Goal: Use online tool/utility: Use online tool/utility

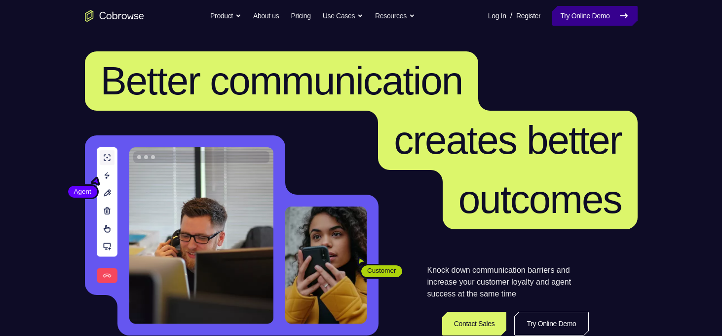
click at [593, 20] on link "Try Online Demo" at bounding box center [594, 16] width 85 height 20
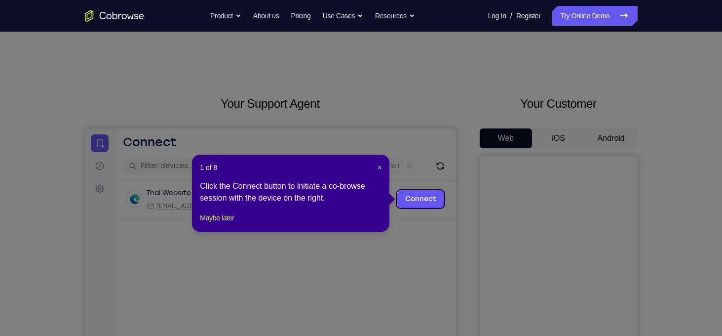
click at [382, 167] on div "1 of 8 × Click the Connect button to initiate a co-browse session with the devi…" at bounding box center [290, 192] width 197 height 77
click at [378, 166] on span "×" at bounding box center [380, 167] width 4 height 8
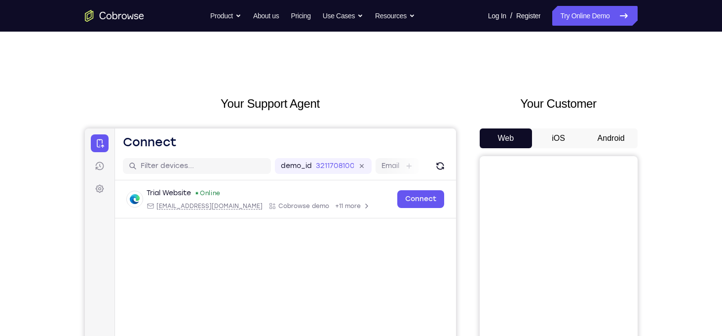
click at [613, 139] on button "Android" at bounding box center [611, 138] width 53 height 20
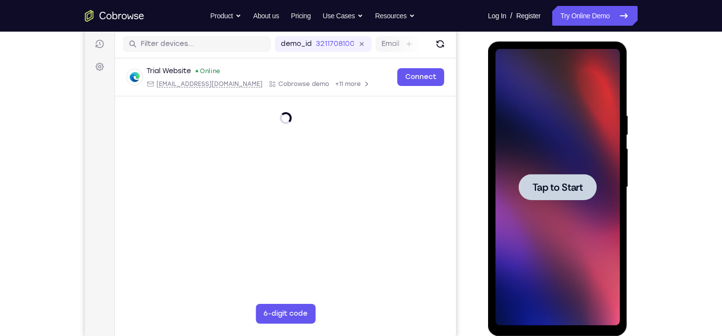
click at [563, 182] on span "Tap to Start" at bounding box center [558, 187] width 50 height 10
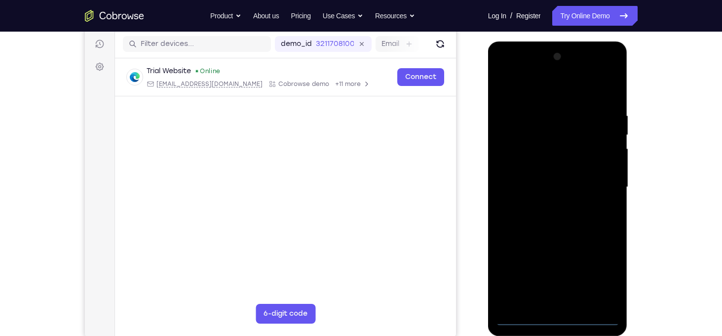
scroll to position [128, 0]
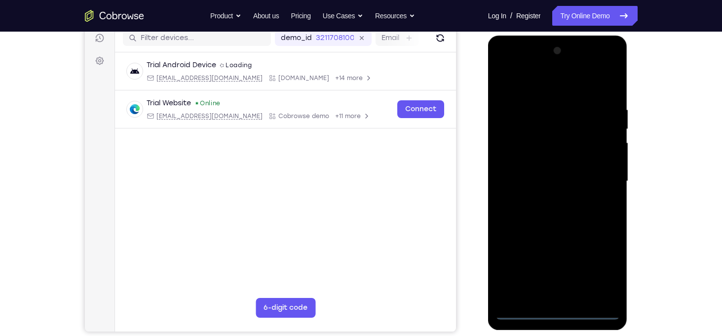
click at [557, 312] on div at bounding box center [558, 181] width 124 height 276
click at [603, 268] on div at bounding box center [558, 181] width 124 height 276
click at [534, 85] on div at bounding box center [558, 181] width 124 height 276
click at [602, 177] on div at bounding box center [558, 181] width 124 height 276
click at [545, 200] on div at bounding box center [558, 181] width 124 height 276
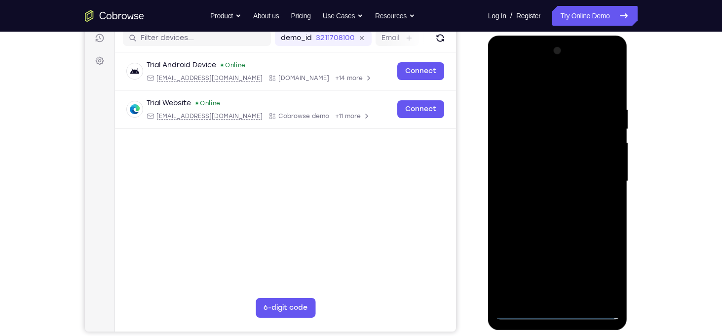
click at [565, 174] on div at bounding box center [558, 181] width 124 height 276
click at [512, 141] on div at bounding box center [558, 181] width 124 height 276
click at [553, 160] on div at bounding box center [558, 181] width 124 height 276
click at [553, 181] on div at bounding box center [558, 181] width 124 height 276
click at [561, 219] on div at bounding box center [558, 181] width 124 height 276
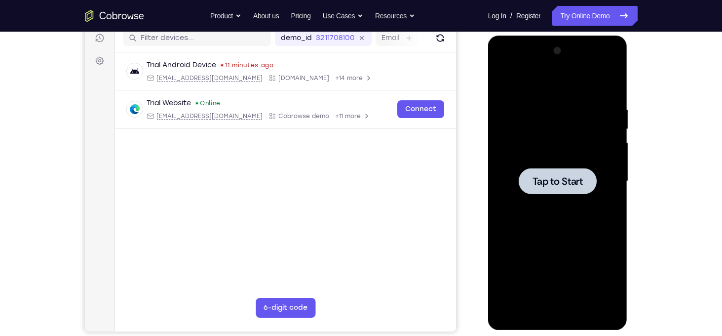
click at [554, 177] on span "Tap to Start" at bounding box center [558, 181] width 50 height 10
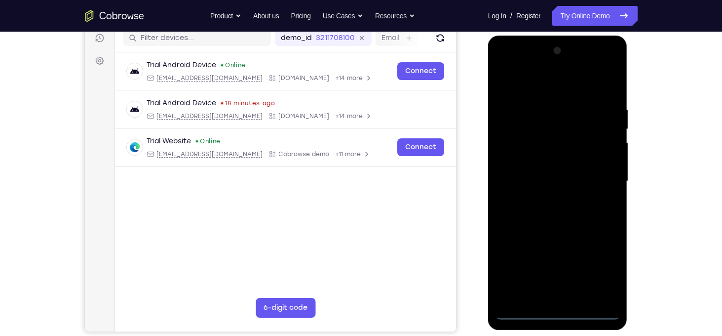
click at [561, 312] on div at bounding box center [558, 181] width 124 height 276
click at [607, 273] on div at bounding box center [558, 181] width 124 height 276
click at [512, 85] on div at bounding box center [558, 181] width 124 height 276
click at [599, 173] on div at bounding box center [558, 181] width 124 height 276
click at [546, 204] on div at bounding box center [558, 181] width 124 height 276
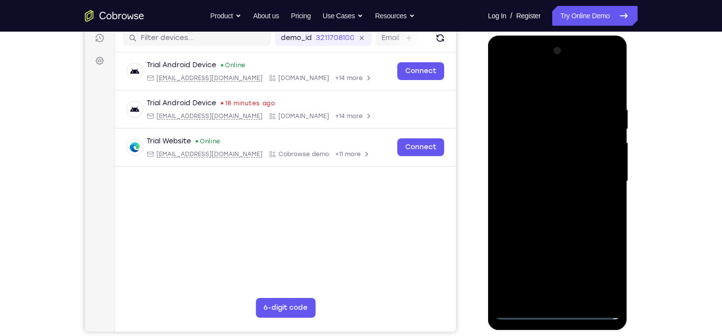
click at [548, 178] on div at bounding box center [558, 181] width 124 height 276
click at [547, 162] on div at bounding box center [558, 181] width 124 height 276
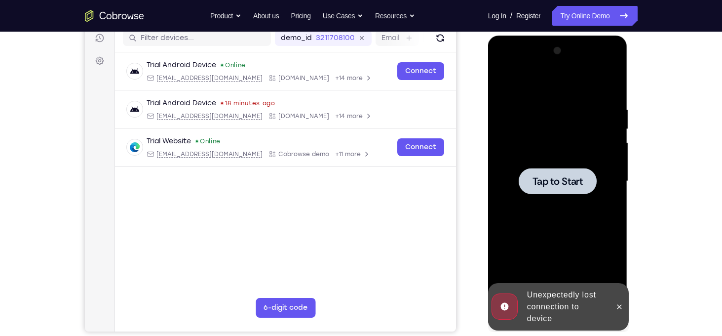
click at [563, 183] on span "Tap to Start" at bounding box center [558, 181] width 50 height 10
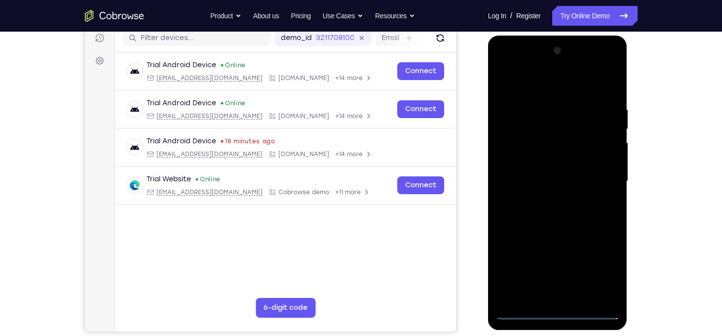
click at [559, 312] on div at bounding box center [558, 181] width 124 height 276
click at [598, 274] on div at bounding box center [558, 181] width 124 height 276
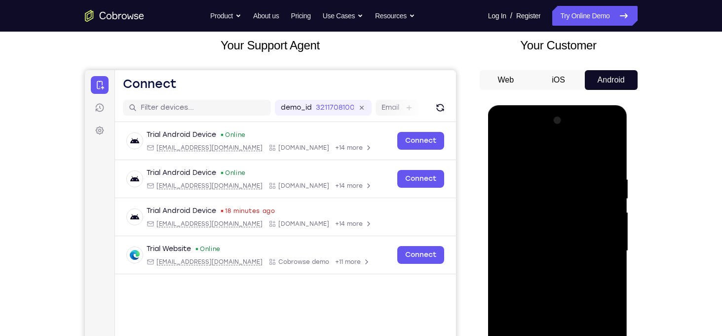
scroll to position [59, 0]
click at [507, 136] on div at bounding box center [558, 250] width 124 height 276
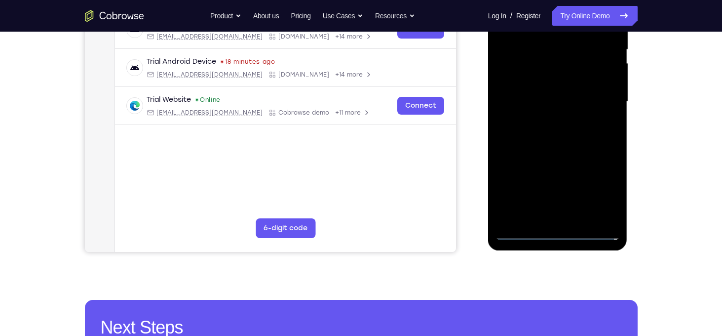
scroll to position [223, 0]
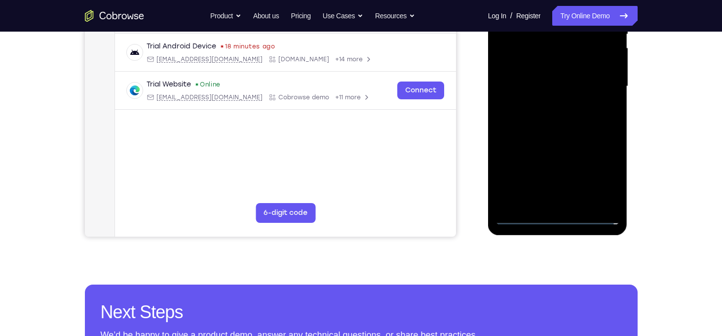
click at [593, 85] on div at bounding box center [558, 86] width 124 height 276
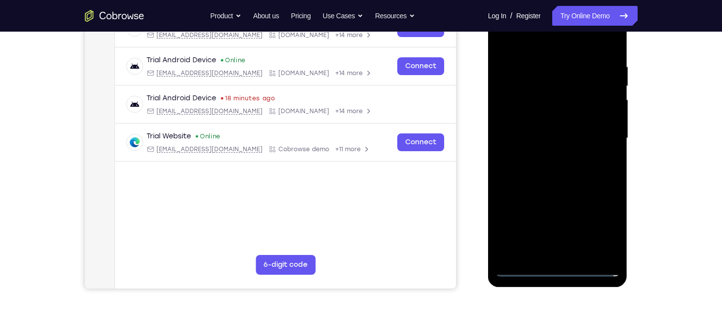
scroll to position [169, 0]
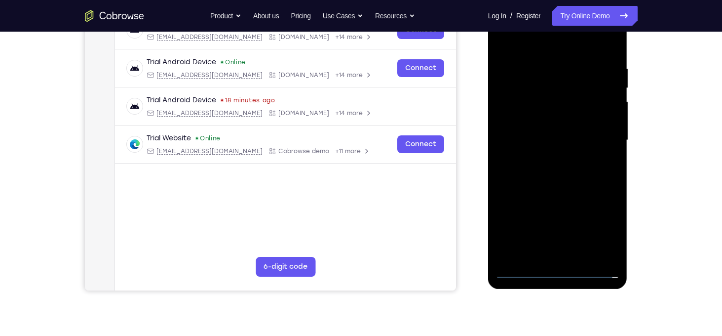
click at [549, 157] on div at bounding box center [558, 140] width 124 height 276
click at [556, 130] on div at bounding box center [558, 140] width 124 height 276
click at [545, 117] on div at bounding box center [558, 140] width 124 height 276
click at [548, 142] on div at bounding box center [558, 140] width 124 height 276
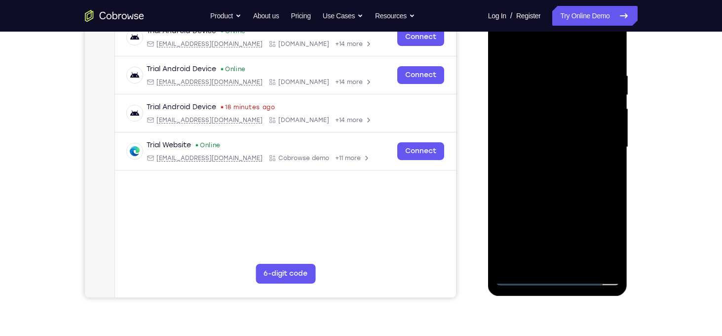
scroll to position [167, 0]
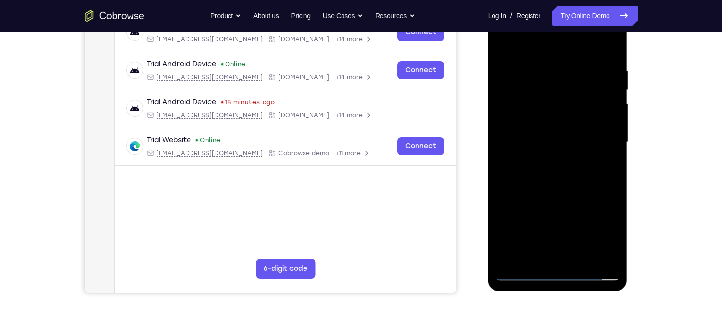
click at [562, 187] on div at bounding box center [558, 142] width 124 height 276
click at [605, 46] on div at bounding box center [558, 142] width 124 height 276
click at [615, 245] on div at bounding box center [558, 142] width 124 height 276
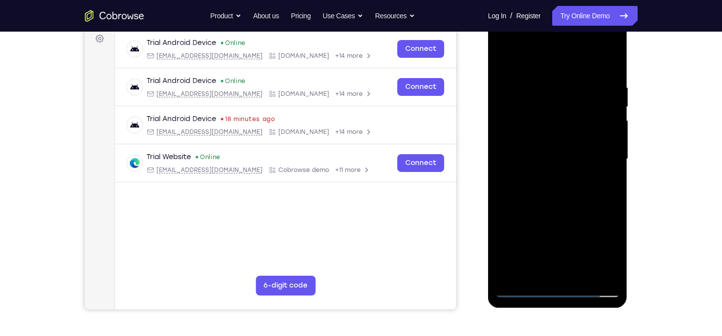
scroll to position [149, 0]
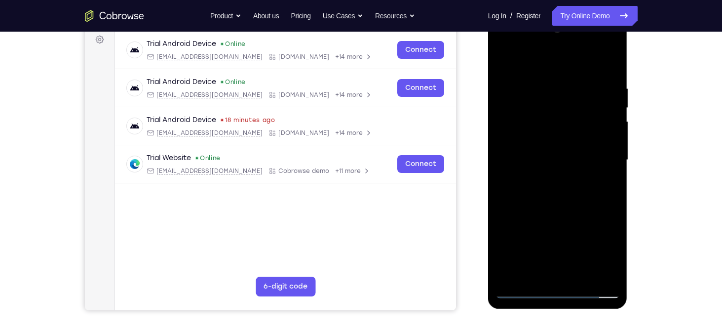
click at [612, 62] on div at bounding box center [558, 160] width 124 height 276
click at [611, 76] on div at bounding box center [558, 160] width 124 height 276
click at [510, 77] on div at bounding box center [558, 160] width 124 height 276
click at [506, 63] on div at bounding box center [558, 160] width 124 height 276
click at [583, 74] on div at bounding box center [558, 160] width 124 height 276
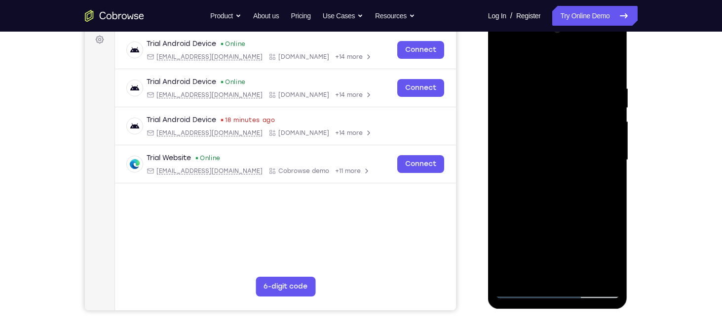
click at [603, 76] on div at bounding box center [558, 160] width 124 height 276
click at [514, 275] on div at bounding box center [558, 160] width 124 height 276
click at [549, 76] on div at bounding box center [558, 160] width 124 height 276
click at [603, 143] on div at bounding box center [558, 160] width 124 height 276
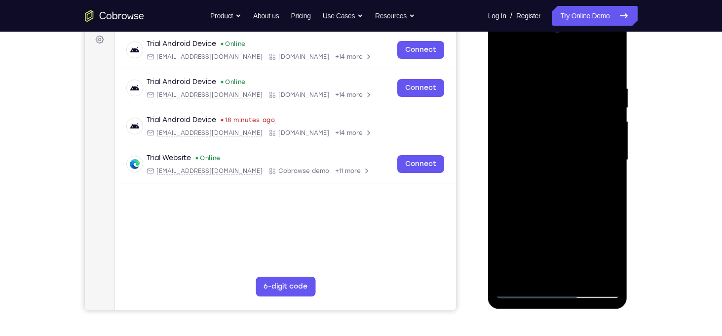
click at [603, 143] on div at bounding box center [558, 160] width 124 height 276
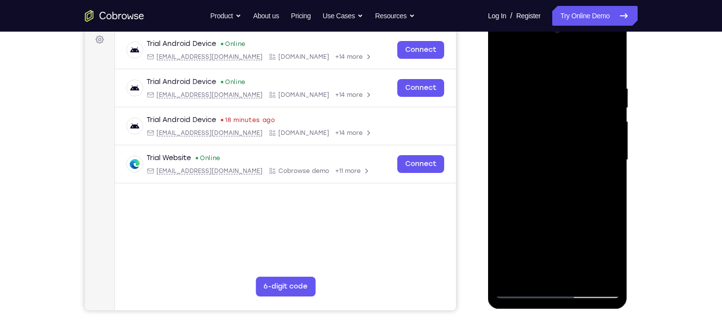
click at [607, 67] on div at bounding box center [558, 160] width 124 height 276
drag, startPoint x: 599, startPoint y: 78, endPoint x: 533, endPoint y: 81, distance: 66.7
click at [533, 81] on div at bounding box center [558, 160] width 124 height 276
click at [539, 78] on div at bounding box center [558, 160] width 124 height 276
click at [593, 110] on div at bounding box center [558, 160] width 124 height 276
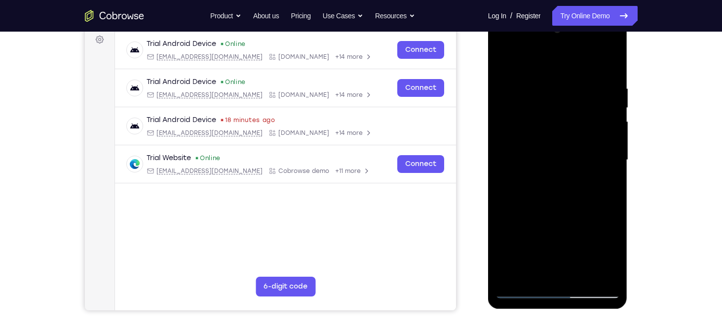
click at [604, 68] on div at bounding box center [558, 160] width 124 height 276
click at [577, 83] on div at bounding box center [558, 160] width 124 height 276
click at [607, 118] on div at bounding box center [558, 160] width 124 height 276
click at [607, 63] on div at bounding box center [558, 160] width 124 height 276
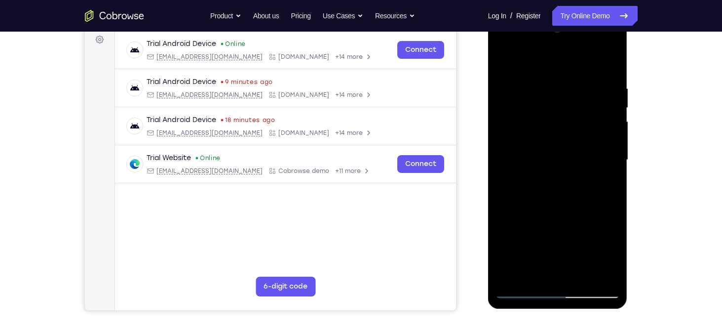
drag, startPoint x: 580, startPoint y: 106, endPoint x: 555, endPoint y: 212, distance: 109.1
click at [555, 212] on div at bounding box center [558, 160] width 124 height 276
click at [547, 82] on div at bounding box center [558, 160] width 124 height 276
click at [611, 133] on div at bounding box center [558, 160] width 124 height 276
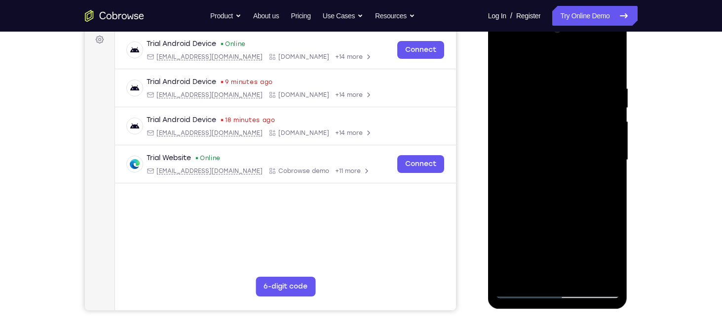
click at [611, 133] on div at bounding box center [558, 160] width 124 height 276
click at [609, 62] on div at bounding box center [558, 160] width 124 height 276
click at [581, 274] on div at bounding box center [558, 160] width 124 height 276
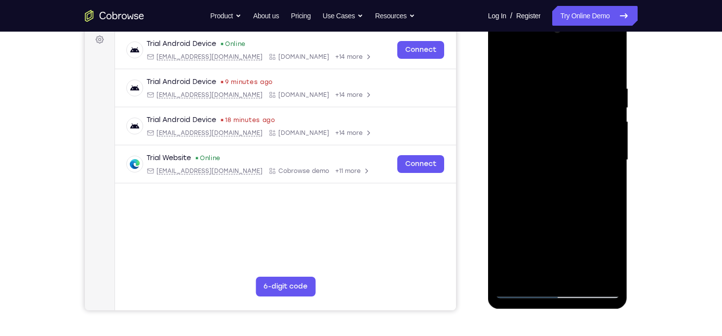
click at [555, 211] on div at bounding box center [558, 160] width 124 height 276
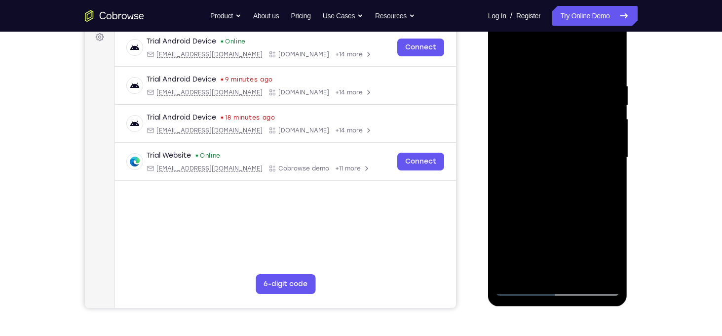
scroll to position [151, 0]
click at [508, 59] on div at bounding box center [558, 158] width 124 height 276
click at [615, 57] on div at bounding box center [558, 158] width 124 height 276
click at [506, 115] on div at bounding box center [558, 158] width 124 height 276
click at [514, 275] on div at bounding box center [558, 158] width 124 height 276
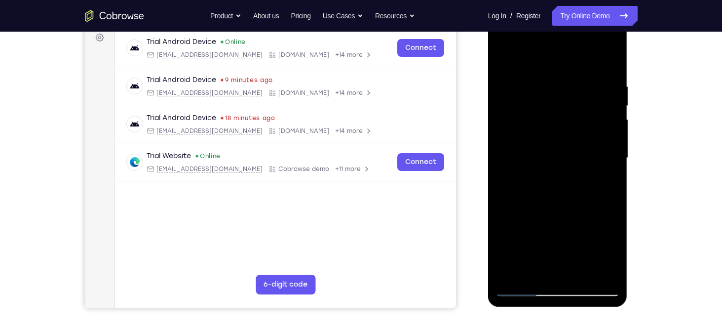
click at [612, 56] on div at bounding box center [558, 158] width 124 height 276
click at [502, 60] on div at bounding box center [558, 158] width 124 height 276
drag, startPoint x: 545, startPoint y: 121, endPoint x: 529, endPoint y: 225, distance: 105.4
click at [529, 225] on div at bounding box center [558, 158] width 124 height 276
drag, startPoint x: 562, startPoint y: 99, endPoint x: 564, endPoint y: 208, distance: 108.6
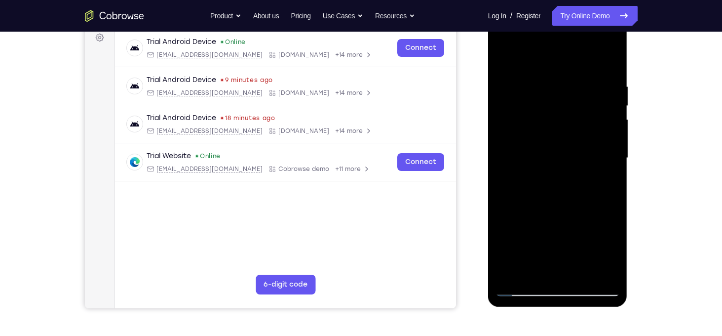
click at [564, 208] on div at bounding box center [558, 158] width 124 height 276
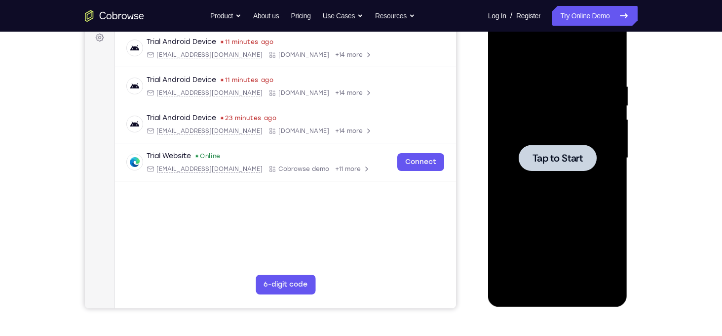
click at [567, 154] on span "Tap to Start" at bounding box center [558, 158] width 50 height 10
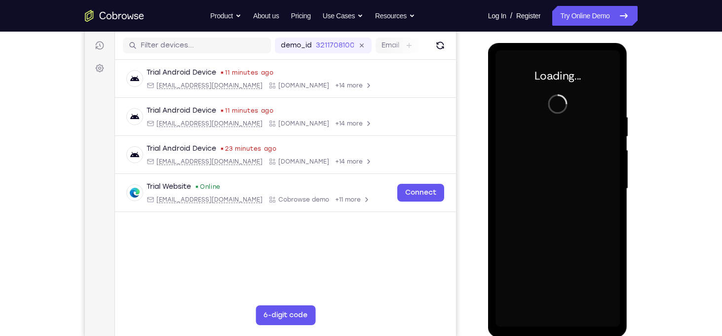
scroll to position [119, 0]
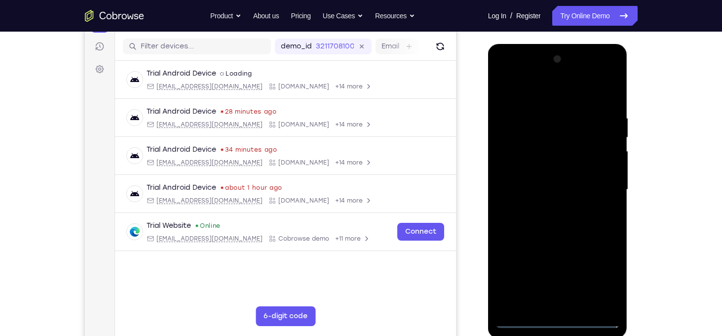
click at [559, 324] on div at bounding box center [558, 189] width 124 height 276
click at [611, 275] on div at bounding box center [558, 189] width 124 height 276
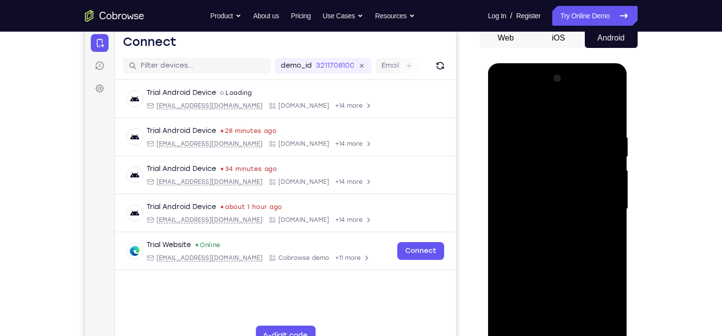
scroll to position [99, 0]
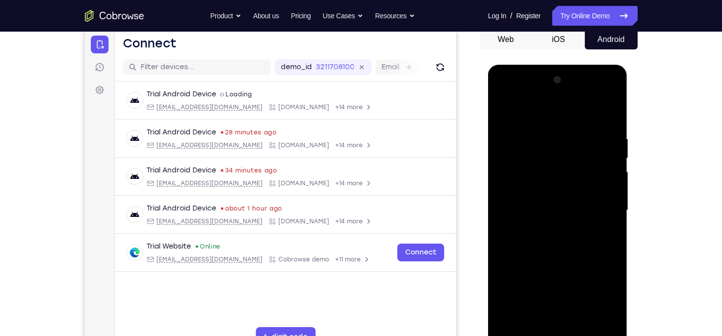
click at [524, 113] on div at bounding box center [558, 210] width 124 height 276
click at [601, 217] on div at bounding box center [558, 210] width 124 height 276
click at [552, 230] on div at bounding box center [558, 210] width 124 height 276
click at [554, 206] on div at bounding box center [558, 210] width 124 height 276
click at [557, 197] on div at bounding box center [558, 210] width 124 height 276
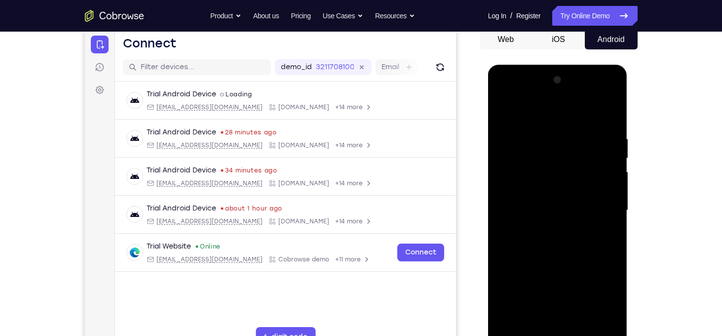
click at [561, 209] on div at bounding box center [558, 210] width 124 height 276
click at [613, 109] on div at bounding box center [558, 210] width 124 height 276
click at [552, 218] on div at bounding box center [558, 210] width 78 height 26
click at [552, 208] on span "Tap to Start" at bounding box center [558, 210] width 50 height 10
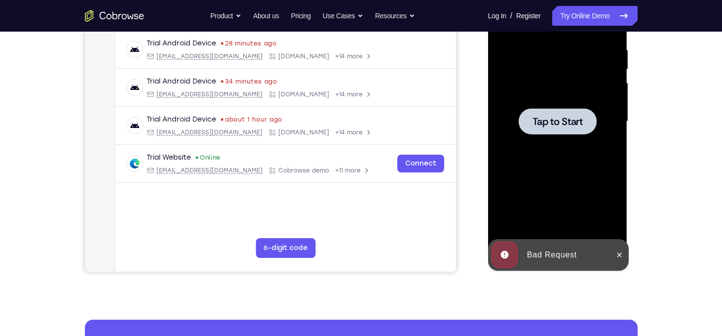
scroll to position [185, 0]
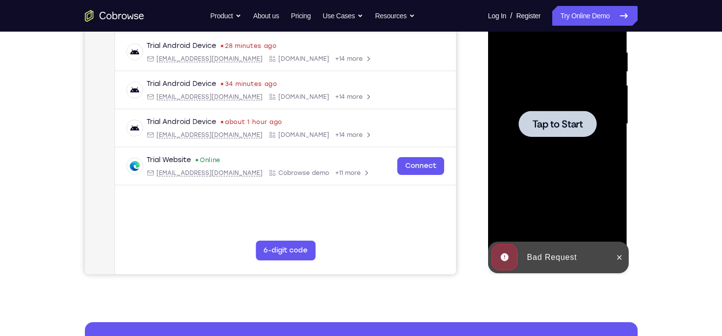
click at [564, 130] on div at bounding box center [558, 124] width 78 height 26
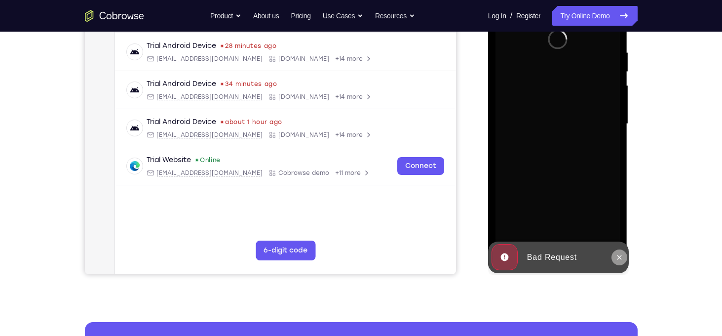
click at [620, 258] on icon at bounding box center [619, 257] width 4 height 4
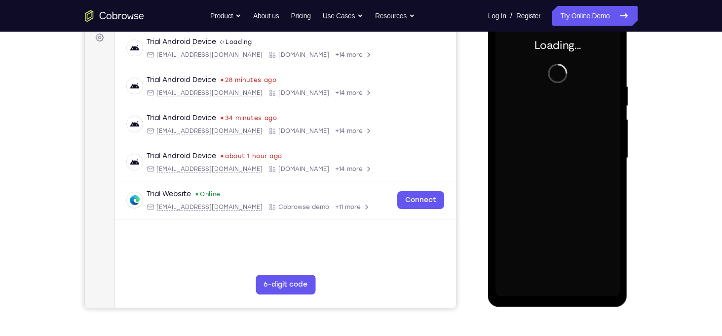
scroll to position [148, 0]
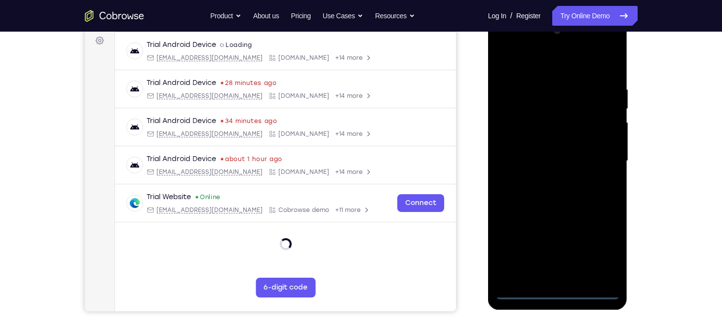
click at [563, 293] on div at bounding box center [558, 161] width 124 height 276
click at [557, 298] on div at bounding box center [558, 161] width 124 height 276
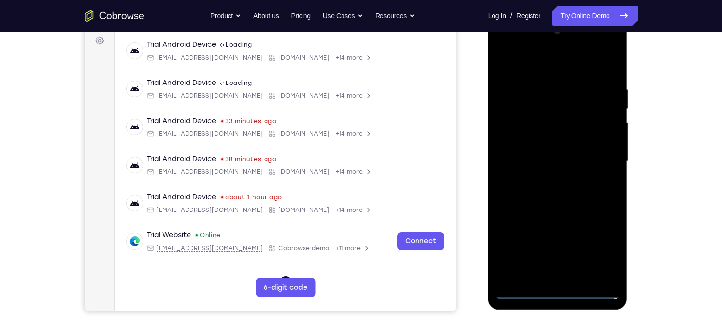
click at [561, 291] on div at bounding box center [558, 161] width 124 height 276
click at [560, 291] on div at bounding box center [558, 161] width 124 height 276
click at [605, 246] on div at bounding box center [558, 161] width 124 height 276
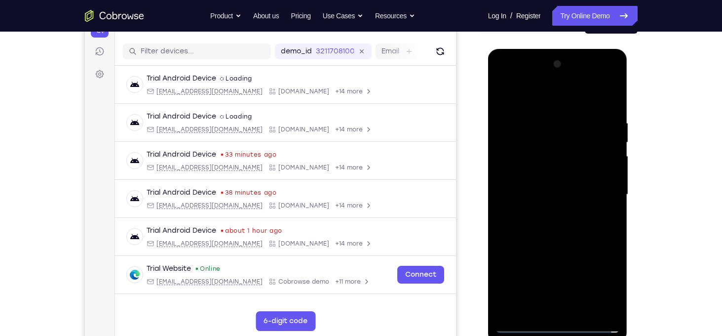
scroll to position [112, 0]
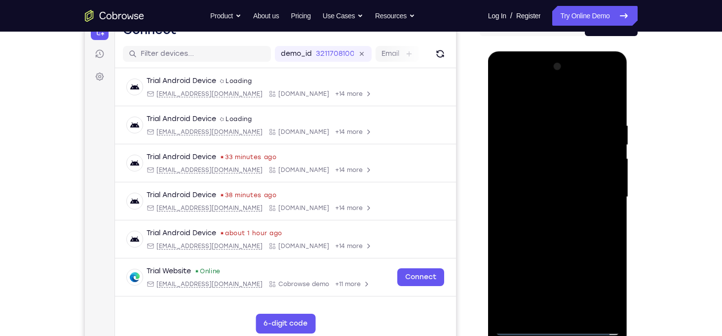
click at [527, 100] on div at bounding box center [558, 197] width 124 height 276
click at [605, 193] on div at bounding box center [558, 197] width 124 height 276
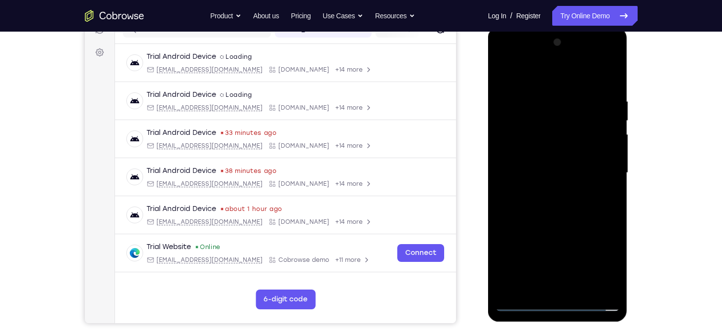
click at [544, 190] on div at bounding box center [558, 173] width 124 height 276
click at [559, 165] on div at bounding box center [558, 173] width 124 height 276
click at [536, 158] on div at bounding box center [558, 173] width 124 height 276
click at [546, 171] on div at bounding box center [558, 173] width 124 height 276
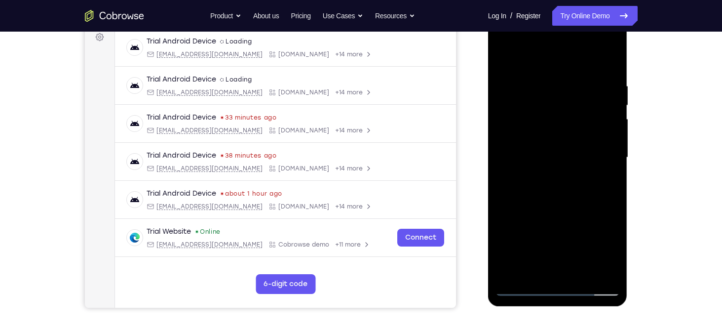
scroll to position [153, 0]
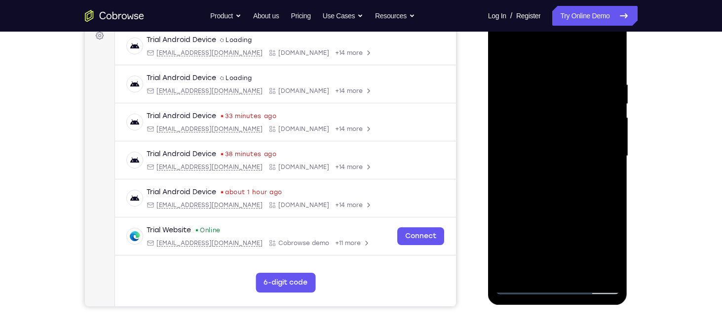
click at [604, 64] on div at bounding box center [558, 156] width 124 height 276
click at [611, 69] on div at bounding box center [558, 156] width 124 height 276
click at [615, 191] on div at bounding box center [558, 156] width 124 height 276
click at [612, 54] on div at bounding box center [558, 156] width 124 height 276
click at [542, 112] on div at bounding box center [558, 156] width 124 height 276
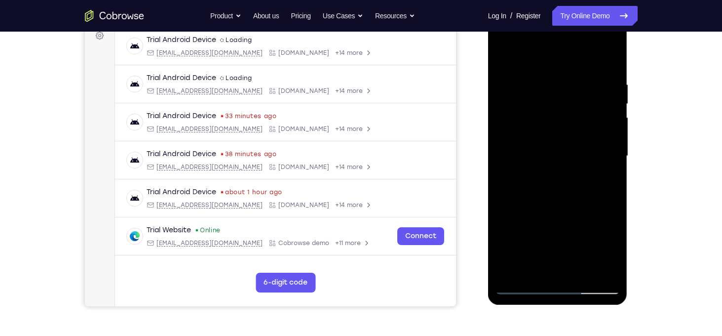
click at [502, 58] on div at bounding box center [558, 156] width 124 height 276
click at [503, 60] on div at bounding box center [558, 156] width 124 height 276
click at [603, 275] on div at bounding box center [558, 156] width 124 height 276
click at [513, 271] on div at bounding box center [558, 156] width 124 height 276
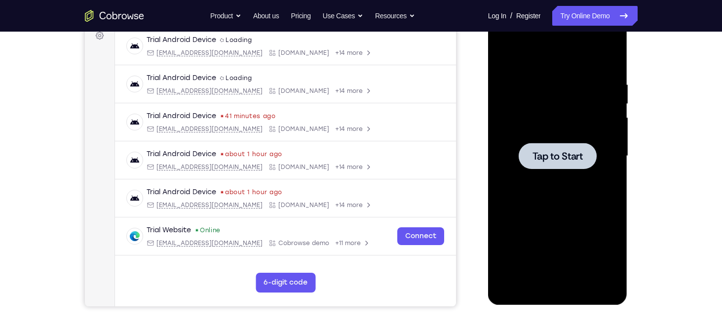
click at [573, 161] on span "Tap to Start" at bounding box center [558, 156] width 50 height 10
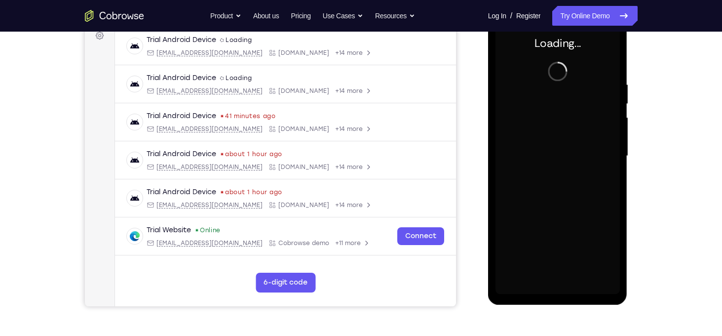
scroll to position [125, 0]
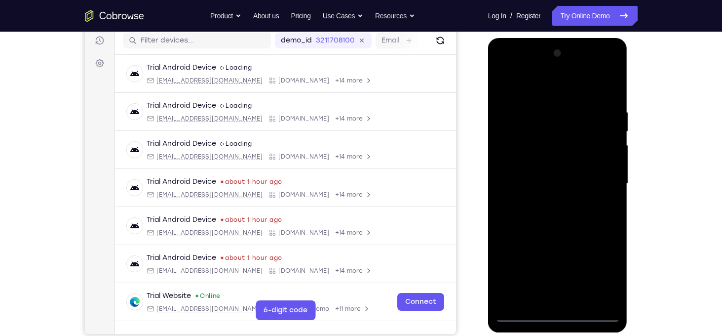
click at [561, 317] on div at bounding box center [558, 183] width 124 height 276
click at [602, 282] on div at bounding box center [558, 183] width 124 height 276
click at [525, 87] on div at bounding box center [558, 183] width 124 height 276
click at [599, 179] on div at bounding box center [558, 183] width 124 height 276
click at [547, 202] on div at bounding box center [558, 183] width 124 height 276
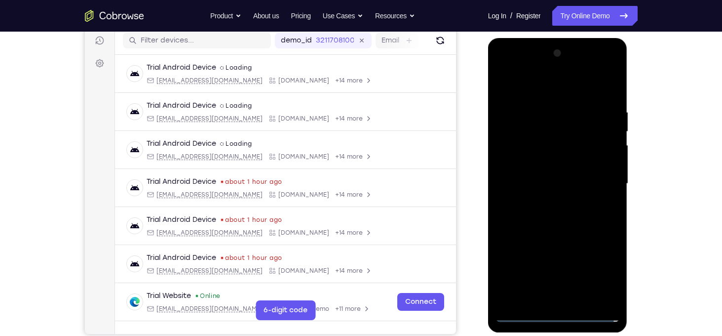
click at [555, 177] on div at bounding box center [558, 183] width 124 height 276
click at [541, 163] on div at bounding box center [558, 183] width 124 height 276
click at [542, 180] on div at bounding box center [558, 183] width 124 height 276
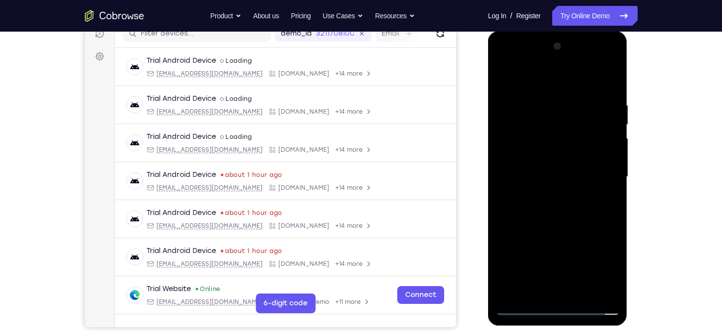
scroll to position [134, 0]
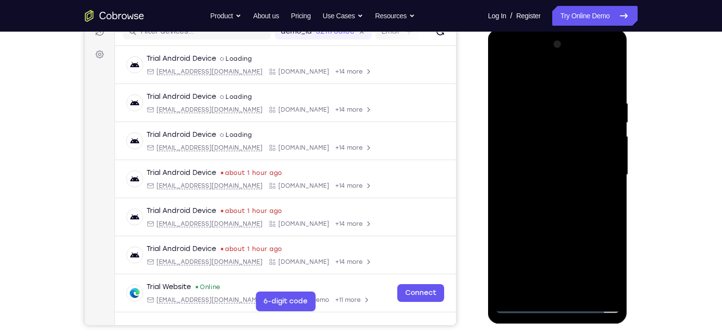
click at [612, 92] on div at bounding box center [558, 175] width 124 height 276
click at [607, 82] on div at bounding box center [558, 175] width 124 height 276
click at [549, 96] on div at bounding box center [558, 175] width 124 height 276
click at [611, 78] on div at bounding box center [558, 175] width 124 height 276
click at [611, 75] on div at bounding box center [558, 175] width 124 height 276
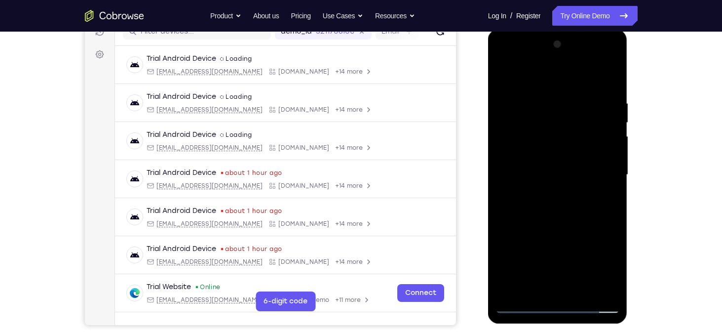
click at [612, 76] on div at bounding box center [558, 175] width 124 height 276
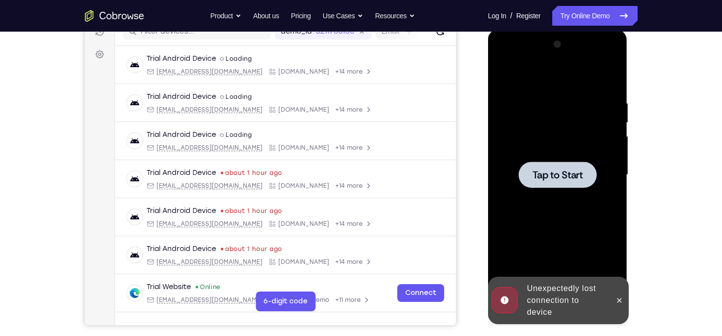
drag, startPoint x: 612, startPoint y: 76, endPoint x: 544, endPoint y: 178, distance: 122.4
click at [544, 178] on span "Tap to Start" at bounding box center [558, 175] width 50 height 10
click at [618, 298] on icon at bounding box center [619, 300] width 8 height 8
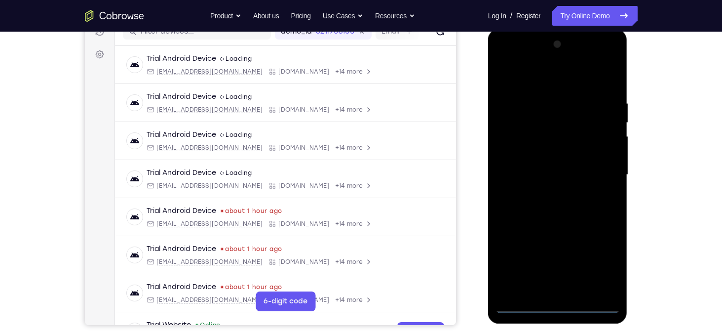
click at [557, 307] on div at bounding box center [558, 175] width 124 height 276
click at [607, 265] on div at bounding box center [558, 175] width 124 height 276
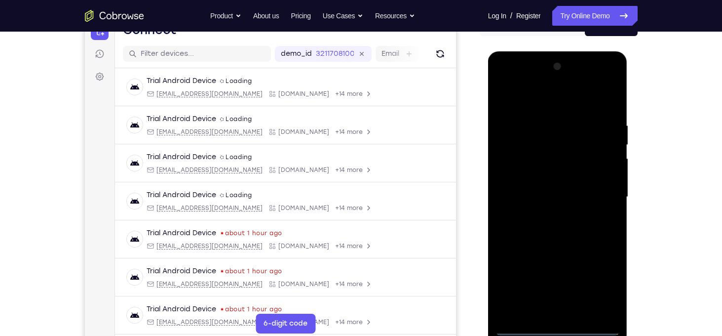
click at [557, 102] on div at bounding box center [558, 197] width 124 height 276
click at [601, 199] on div at bounding box center [558, 197] width 124 height 276
click at [542, 218] on div at bounding box center [558, 197] width 124 height 276
click at [544, 191] on div at bounding box center [558, 197] width 124 height 276
click at [536, 175] on div at bounding box center [558, 197] width 124 height 276
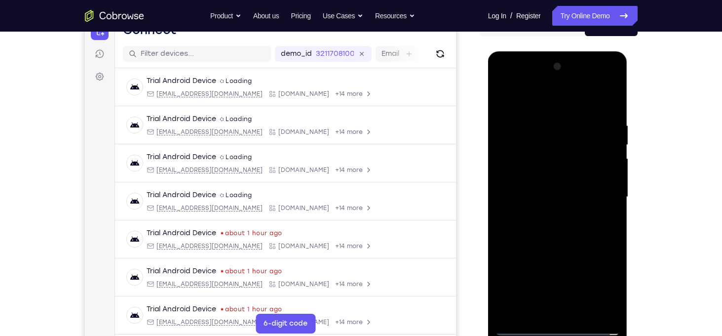
click at [553, 197] on div at bounding box center [558, 197] width 124 height 276
click at [613, 112] on div at bounding box center [558, 197] width 124 height 276
click at [579, 125] on div at bounding box center [558, 197] width 124 height 276
click at [534, 310] on div at bounding box center [558, 197] width 124 height 276
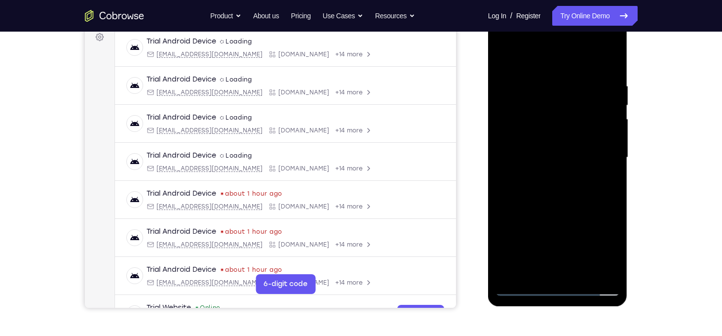
click at [520, 287] on div at bounding box center [558, 157] width 124 height 276
click at [603, 271] on div at bounding box center [558, 157] width 124 height 276
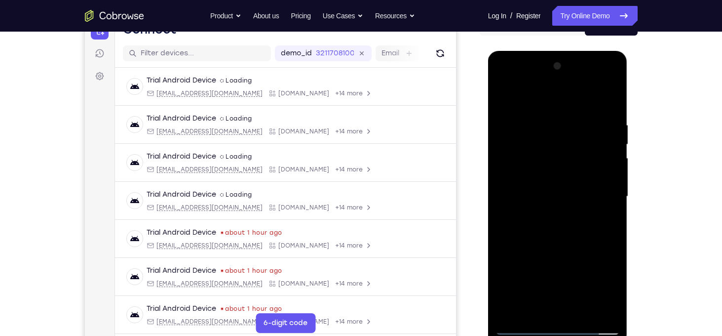
scroll to position [112, 0]
click at [601, 102] on div at bounding box center [558, 197] width 124 height 276
click at [611, 102] on div at bounding box center [558, 197] width 124 height 276
click at [611, 97] on div at bounding box center [558, 197] width 124 height 276
click at [537, 155] on div at bounding box center [558, 197] width 124 height 276
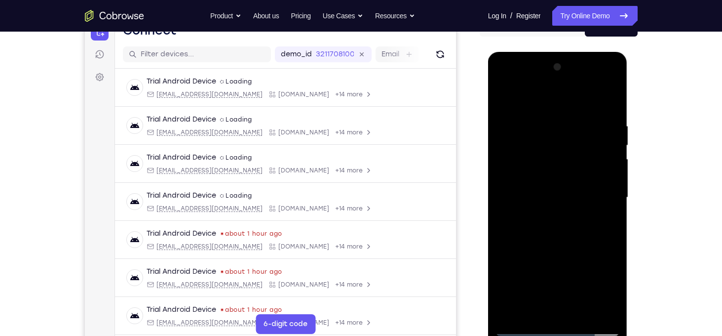
click at [506, 97] on div at bounding box center [558, 197] width 124 height 276
click at [533, 150] on div at bounding box center [558, 197] width 124 height 276
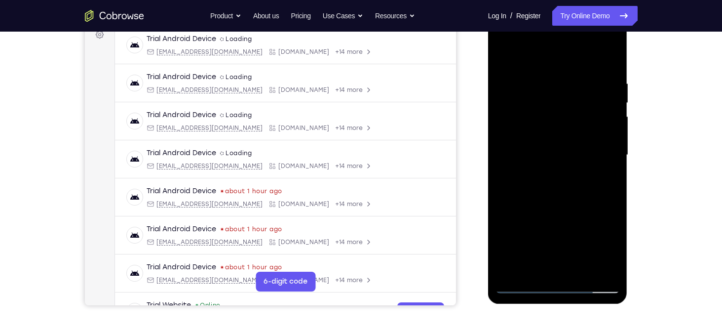
scroll to position [154, 0]
click at [526, 226] on div at bounding box center [558, 155] width 124 height 276
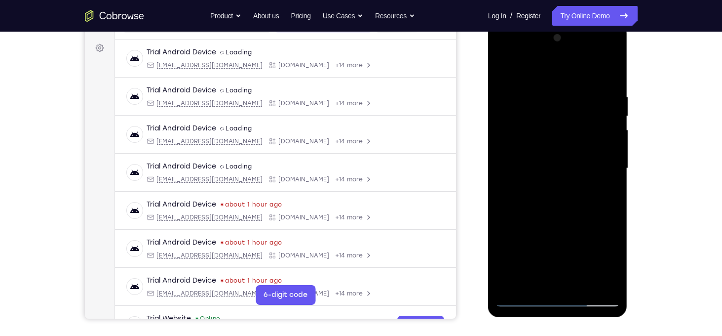
scroll to position [137, 0]
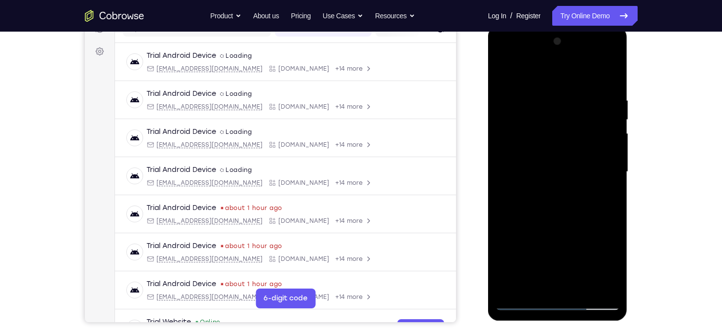
click at [505, 75] on div at bounding box center [558, 172] width 124 height 276
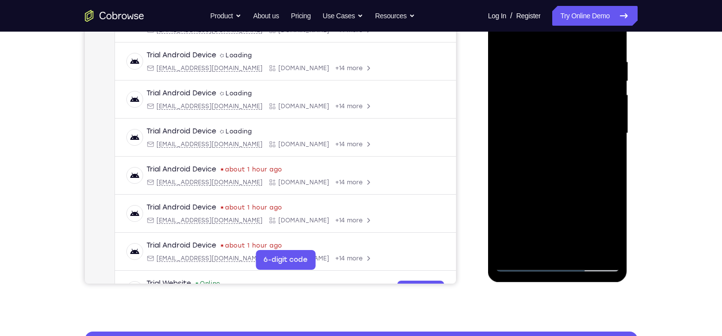
click at [615, 207] on div at bounding box center [558, 133] width 124 height 276
click at [508, 251] on div at bounding box center [558, 133] width 124 height 276
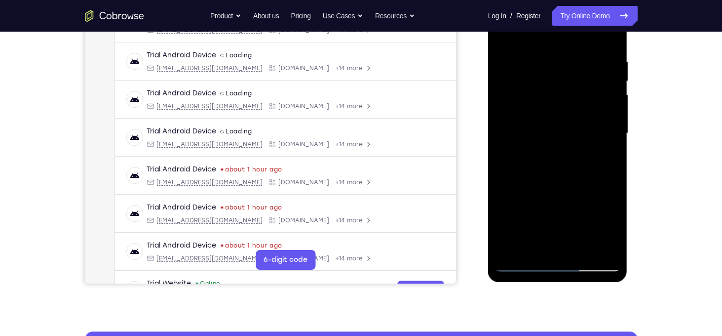
click at [508, 251] on div at bounding box center [558, 133] width 124 height 276
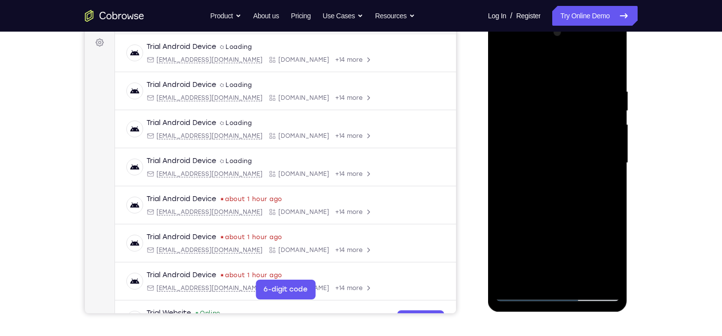
scroll to position [146, 0]
drag, startPoint x: 561, startPoint y: 95, endPoint x: 563, endPoint y: 185, distance: 90.3
click at [563, 185] on div at bounding box center [558, 163] width 124 height 276
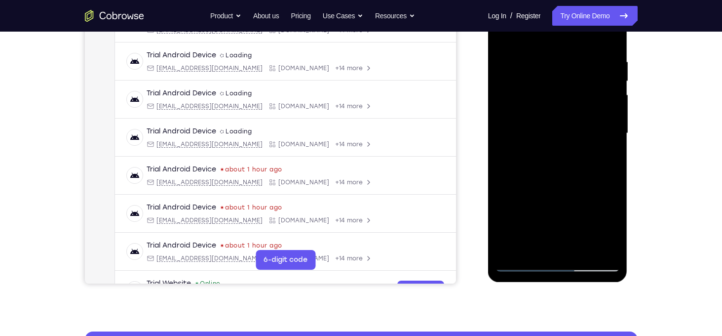
scroll to position [163, 0]
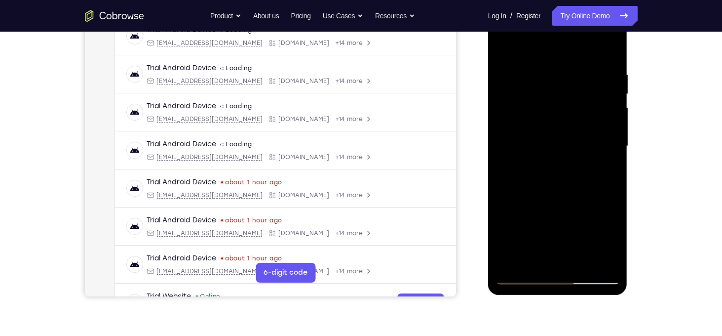
click at [615, 249] on div at bounding box center [558, 146] width 124 height 276
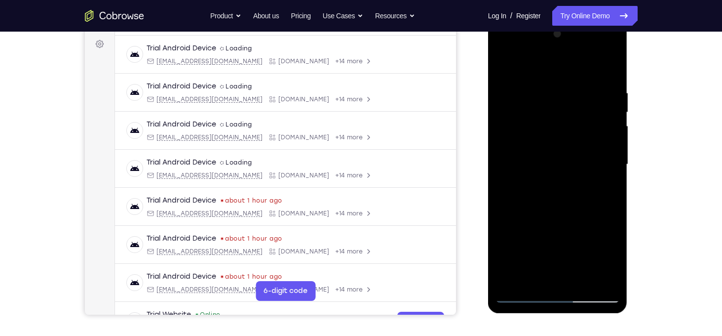
scroll to position [142, 0]
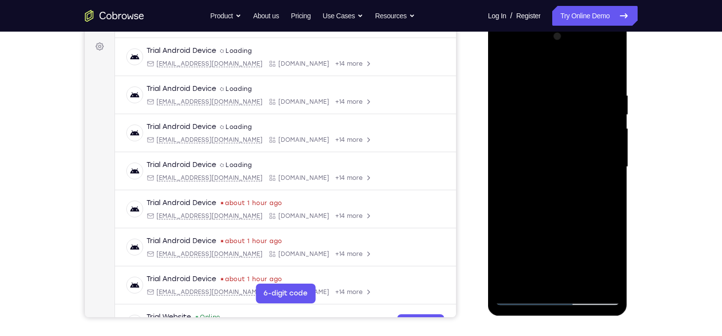
click at [611, 96] on div at bounding box center [558, 167] width 124 height 276
click at [611, 70] on div at bounding box center [558, 167] width 124 height 276
click at [506, 66] on div at bounding box center [558, 167] width 124 height 276
click at [557, 185] on div at bounding box center [558, 167] width 124 height 276
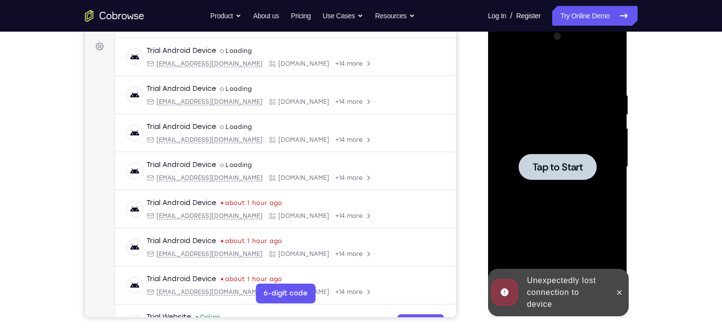
scroll to position [191, 0]
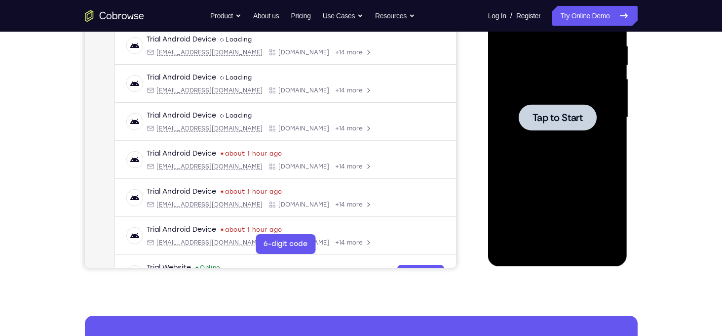
click at [570, 133] on div at bounding box center [558, 117] width 124 height 276
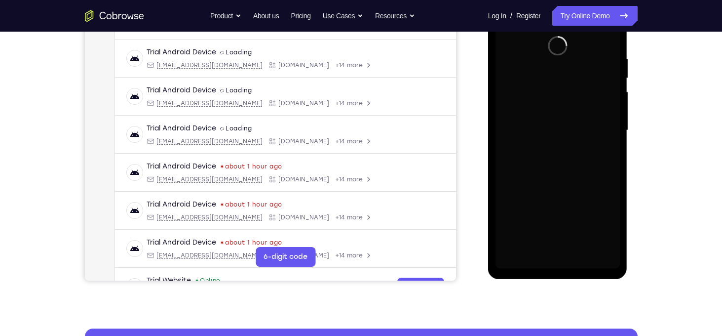
scroll to position [180, 0]
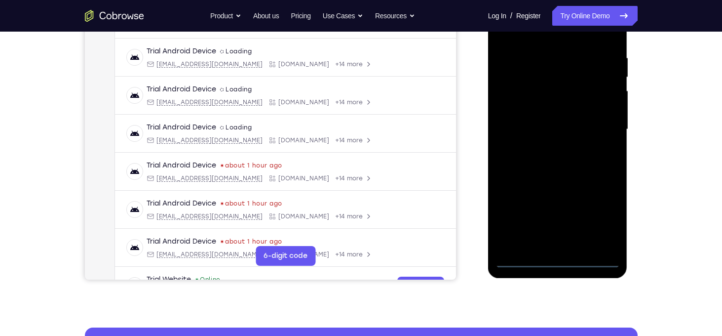
click at [557, 261] on div at bounding box center [558, 129] width 124 height 276
click at [602, 214] on div at bounding box center [558, 129] width 124 height 276
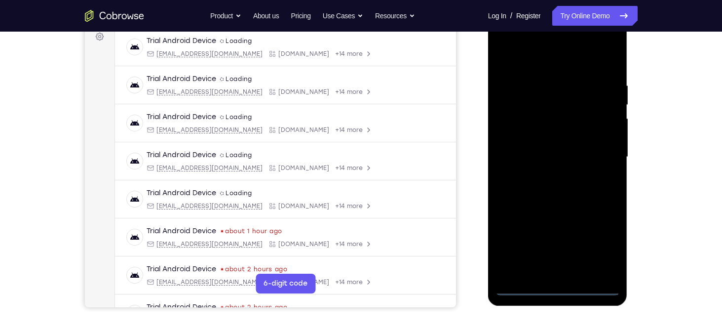
click at [506, 44] on div at bounding box center [558, 157] width 124 height 276
click at [600, 153] on div at bounding box center [558, 157] width 124 height 276
click at [548, 174] on div at bounding box center [558, 157] width 124 height 276
click at [559, 148] on div at bounding box center [558, 157] width 124 height 276
click at [540, 137] on div at bounding box center [558, 157] width 124 height 276
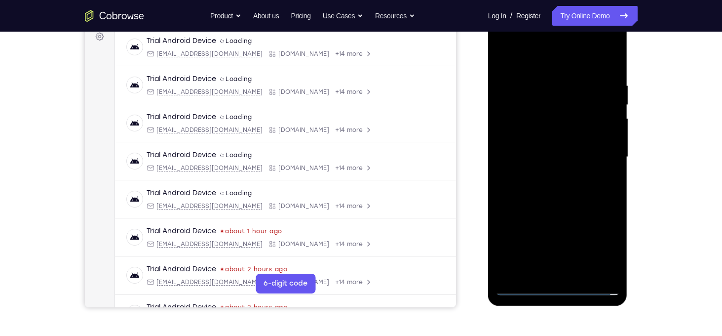
click at [535, 155] on div at bounding box center [558, 157] width 124 height 276
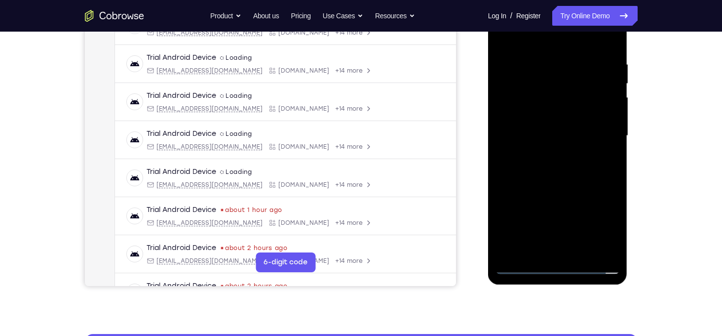
scroll to position [178, 0]
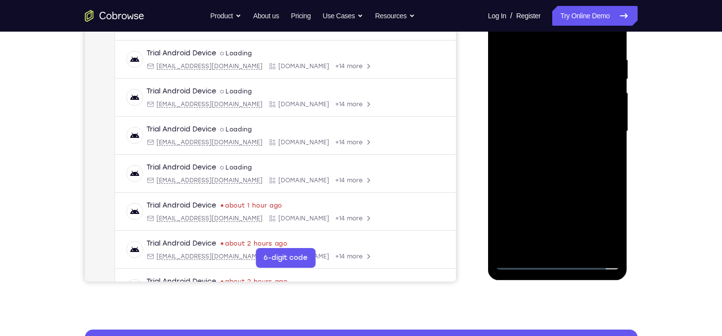
click at [565, 177] on div at bounding box center [558, 131] width 124 height 276
click at [616, 236] on div at bounding box center [558, 131] width 124 height 276
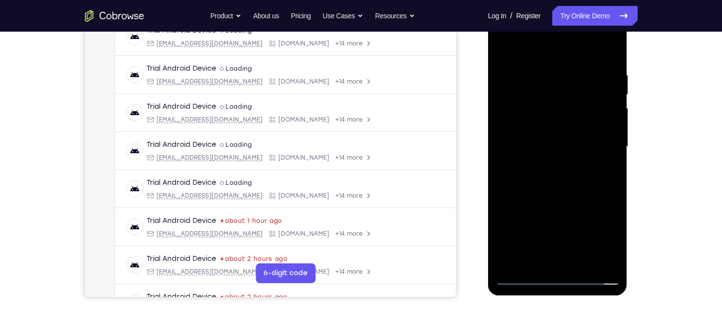
scroll to position [161, 0]
click at [602, 45] on div at bounding box center [558, 147] width 124 height 276
click at [610, 49] on div at bounding box center [558, 147] width 124 height 276
click at [557, 102] on div at bounding box center [558, 147] width 124 height 276
click at [513, 103] on div at bounding box center [558, 147] width 124 height 276
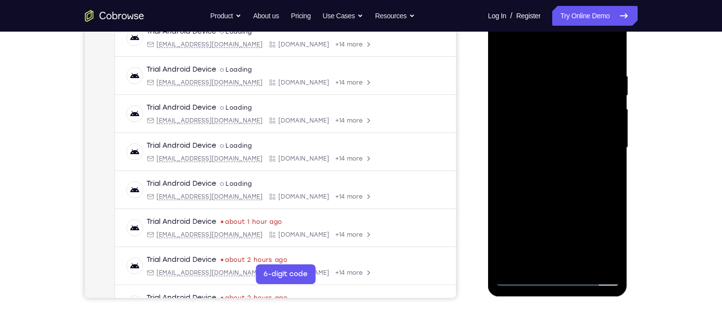
click at [507, 49] on div at bounding box center [558, 147] width 124 height 276
click at [506, 49] on div at bounding box center [558, 147] width 124 height 276
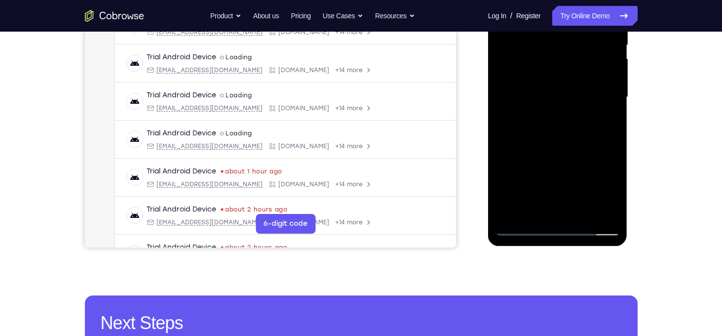
click at [603, 212] on div at bounding box center [558, 97] width 124 height 276
click at [510, 214] on div at bounding box center [558, 97] width 124 height 276
click at [614, 143] on div at bounding box center [558, 97] width 124 height 276
click at [501, 143] on div at bounding box center [558, 97] width 124 height 276
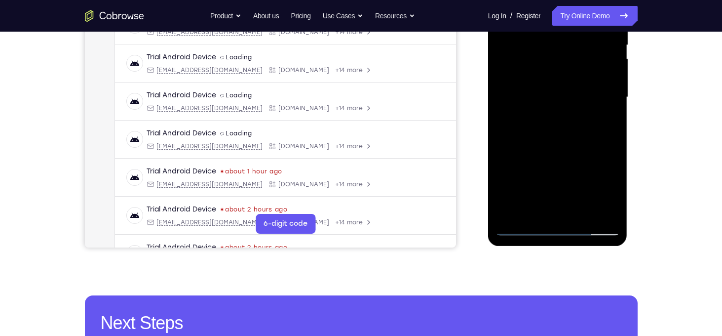
click at [501, 143] on div at bounding box center [558, 97] width 124 height 276
click at [532, 52] on div at bounding box center [558, 97] width 124 height 276
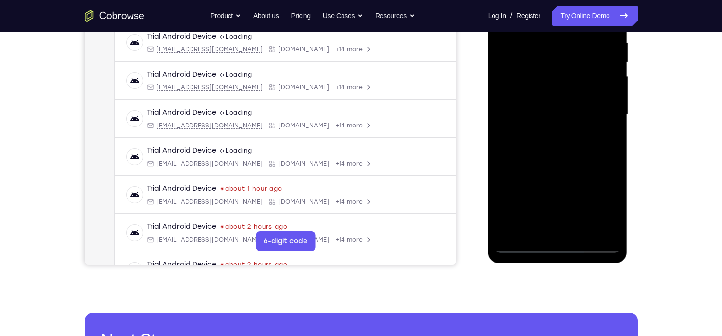
scroll to position [195, 0]
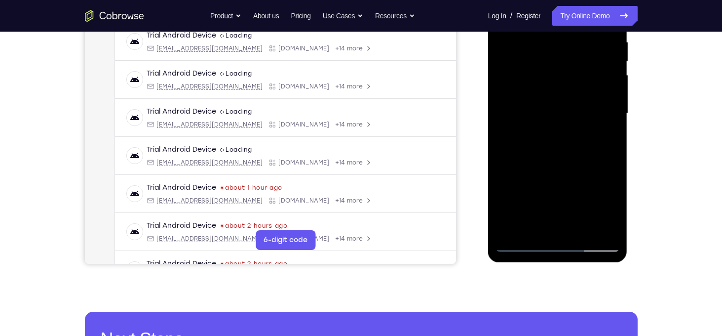
drag, startPoint x: 547, startPoint y: 135, endPoint x: 553, endPoint y: 82, distance: 52.7
click at [553, 82] on div at bounding box center [558, 113] width 124 height 276
drag, startPoint x: 566, startPoint y: 178, endPoint x: 573, endPoint y: 115, distance: 63.0
click at [573, 115] on div at bounding box center [558, 113] width 124 height 276
click at [564, 160] on div at bounding box center [558, 113] width 124 height 276
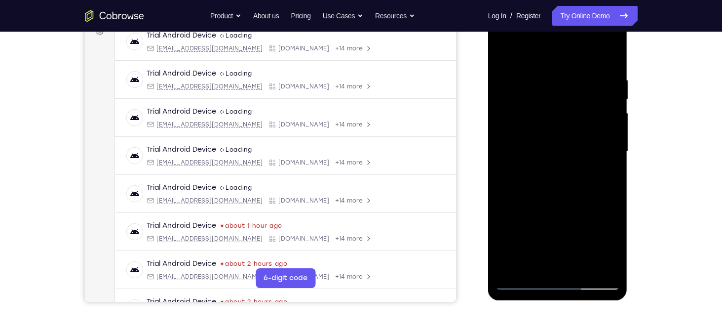
scroll to position [159, 0]
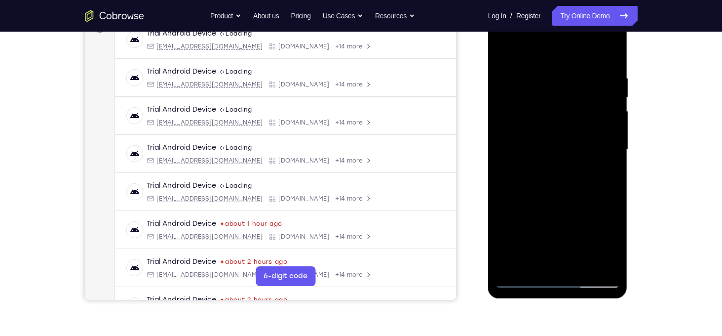
click at [504, 51] on div at bounding box center [558, 149] width 124 height 276
click at [553, 199] on div at bounding box center [558, 149] width 124 height 276
click at [614, 108] on div at bounding box center [558, 149] width 124 height 276
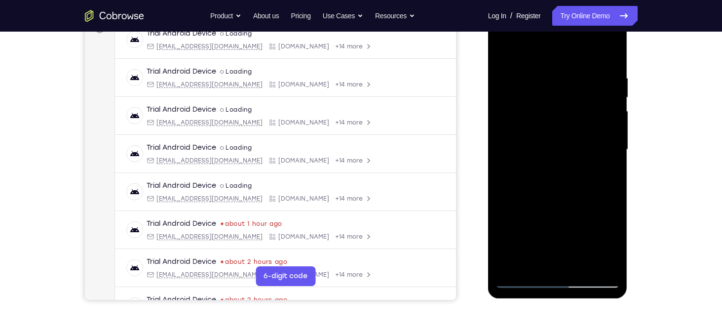
click at [512, 269] on div at bounding box center [558, 149] width 124 height 276
drag, startPoint x: 568, startPoint y: 98, endPoint x: 565, endPoint y: 219, distance: 121.0
click at [565, 219] on div at bounding box center [558, 149] width 124 height 276
click at [610, 49] on div at bounding box center [558, 149] width 124 height 276
click at [506, 53] on div at bounding box center [558, 149] width 124 height 276
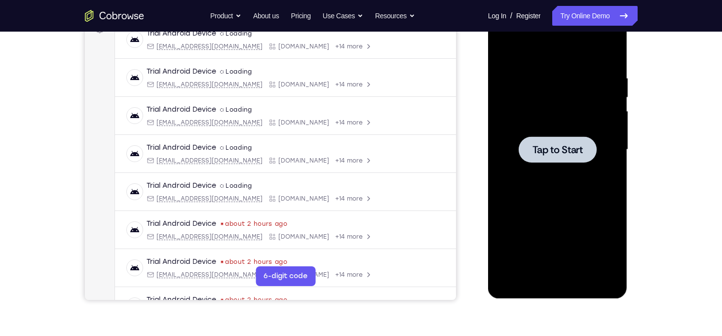
drag, startPoint x: 558, startPoint y: 145, endPoint x: 201, endPoint y: -36, distance: 399.5
click at [488, 4] on html "Online web based iOS Simulators and Android Emulators. Run iPhone, iPad, Mobile…" at bounding box center [558, 152] width 141 height 296
click at [562, 154] on span "Tap to Start" at bounding box center [558, 150] width 50 height 10
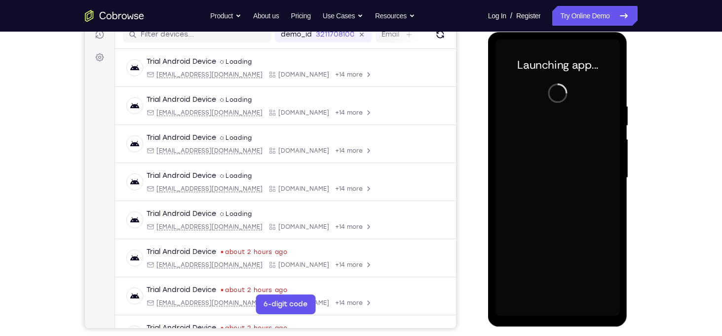
scroll to position [146, 0]
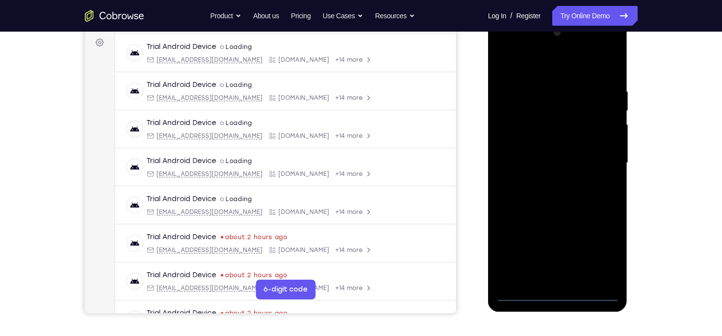
click at [556, 296] on div at bounding box center [558, 163] width 124 height 276
click at [602, 252] on div at bounding box center [558, 163] width 124 height 276
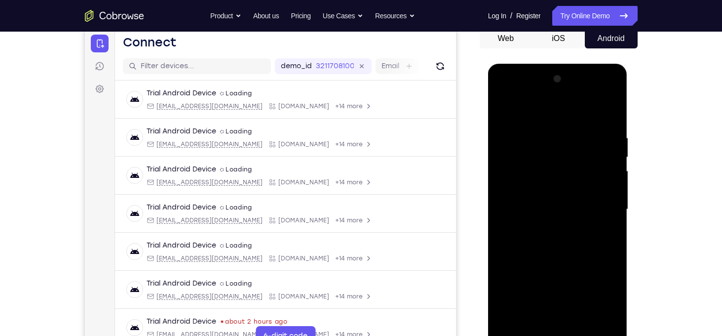
scroll to position [98, 0]
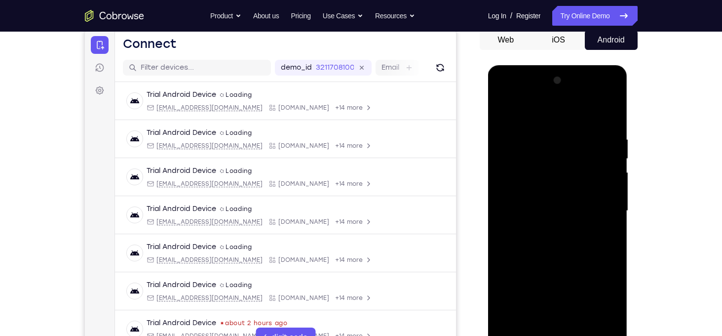
click at [520, 103] on div at bounding box center [558, 211] width 124 height 276
click at [603, 206] on div at bounding box center [558, 211] width 124 height 276
click at [543, 229] on div at bounding box center [558, 211] width 124 height 276
click at [564, 203] on div at bounding box center [558, 211] width 124 height 276
click at [544, 191] on div at bounding box center [558, 211] width 124 height 276
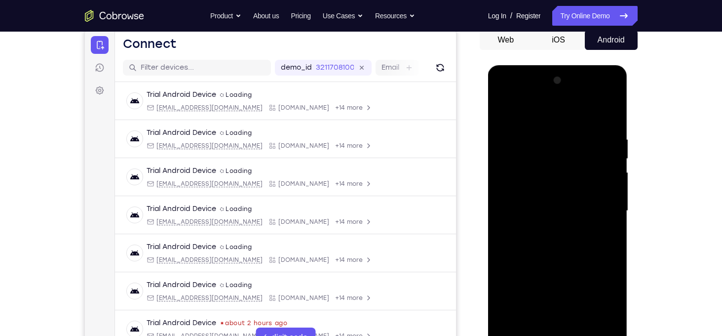
click at [537, 208] on div at bounding box center [558, 211] width 124 height 276
click at [557, 238] on div at bounding box center [558, 211] width 124 height 276
click at [539, 238] on div at bounding box center [558, 211] width 124 height 276
click at [547, 256] on div at bounding box center [558, 211] width 124 height 276
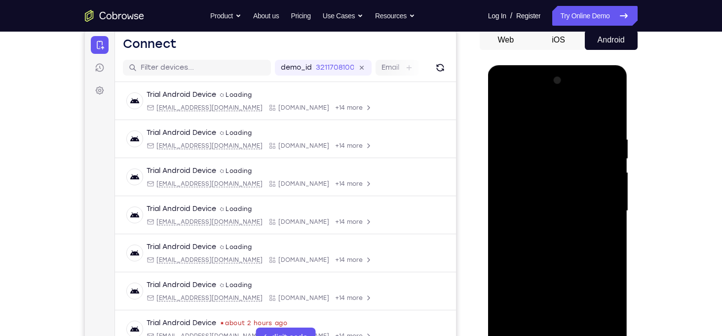
click at [612, 112] on div at bounding box center [558, 211] width 124 height 276
click at [529, 163] on div at bounding box center [558, 211] width 124 height 276
drag, startPoint x: 526, startPoint y: 151, endPoint x: 517, endPoint y: 235, distance: 85.4
click at [517, 235] on div at bounding box center [558, 211] width 124 height 276
drag, startPoint x: 554, startPoint y: 142, endPoint x: 540, endPoint y: 256, distance: 114.8
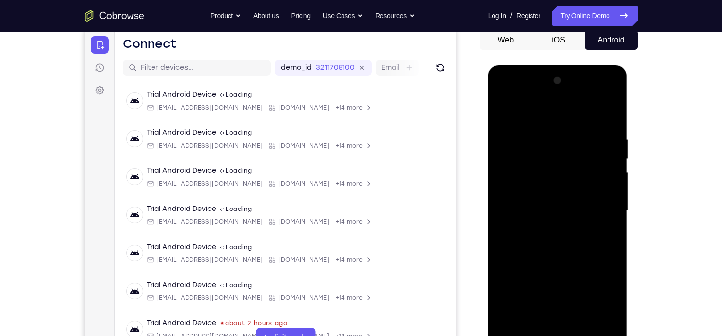
click at [540, 256] on div at bounding box center [558, 211] width 124 height 276
click at [508, 111] on div at bounding box center [558, 211] width 124 height 276
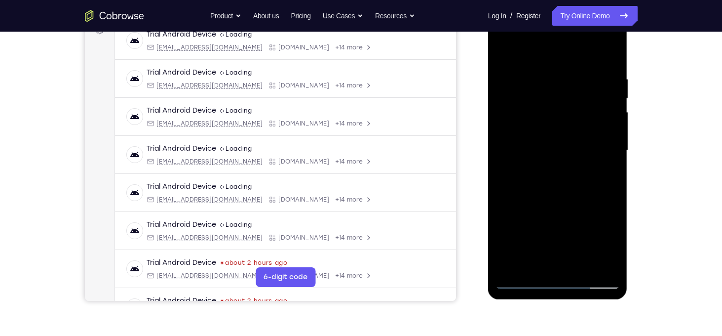
scroll to position [159, 0]
click at [606, 265] on div at bounding box center [558, 150] width 124 height 276
click at [509, 265] on div at bounding box center [558, 150] width 124 height 276
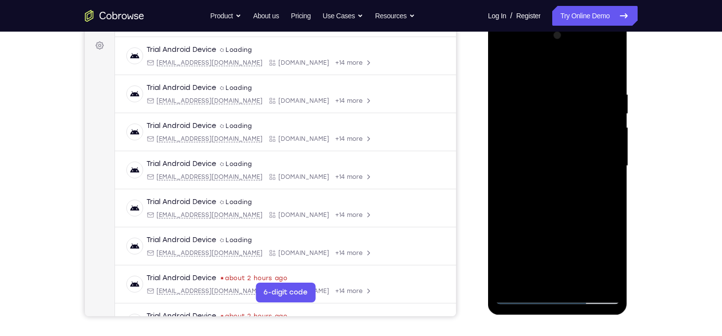
scroll to position [143, 0]
click at [577, 94] on div at bounding box center [558, 166] width 124 height 276
click at [610, 72] on div at bounding box center [558, 166] width 124 height 276
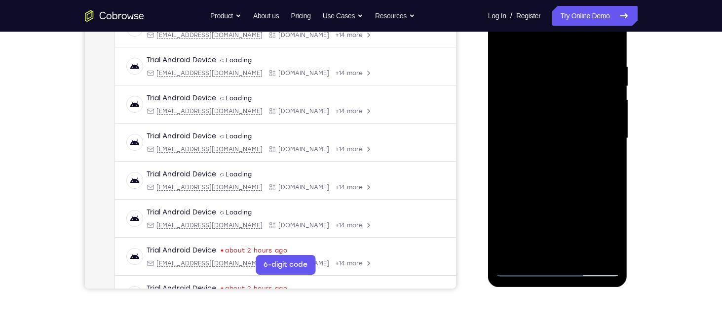
scroll to position [173, 0]
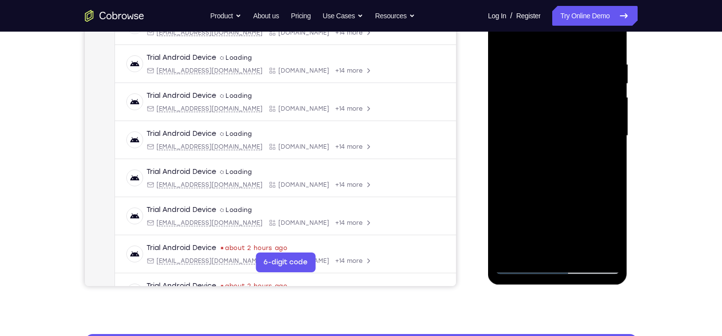
click at [603, 252] on div at bounding box center [558, 136] width 124 height 276
click at [581, 248] on div at bounding box center [558, 136] width 124 height 276
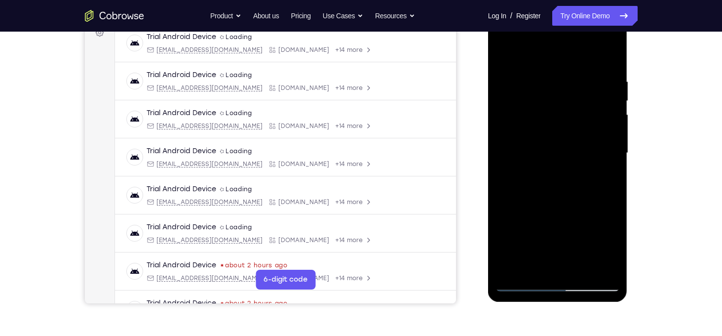
scroll to position [155, 0]
click at [570, 209] on div at bounding box center [558, 153] width 124 height 276
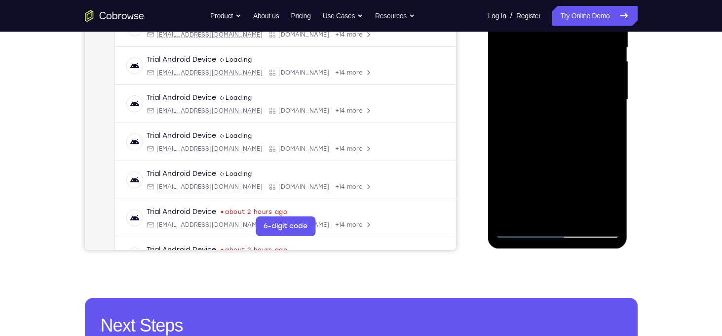
scroll to position [210, 0]
drag, startPoint x: 567, startPoint y: 195, endPoint x: 563, endPoint y: 108, distance: 87.4
click at [563, 108] on div at bounding box center [558, 99] width 124 height 276
click at [554, 185] on div at bounding box center [558, 99] width 124 height 276
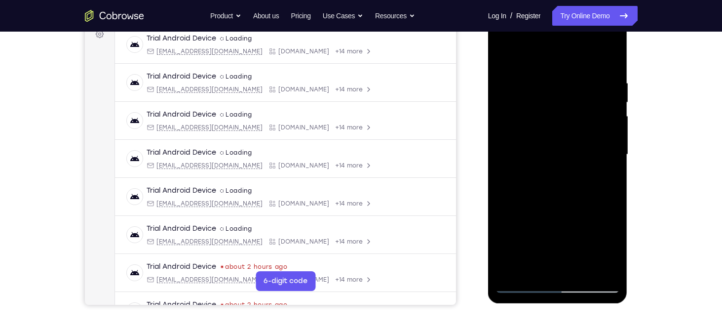
scroll to position [154, 0]
drag, startPoint x: 559, startPoint y: 138, endPoint x: 561, endPoint y: 239, distance: 101.2
click at [561, 239] on div at bounding box center [558, 155] width 124 height 276
drag, startPoint x: 560, startPoint y: 169, endPoint x: 504, endPoint y: 60, distance: 121.8
click at [504, 60] on div at bounding box center [558, 155] width 124 height 276
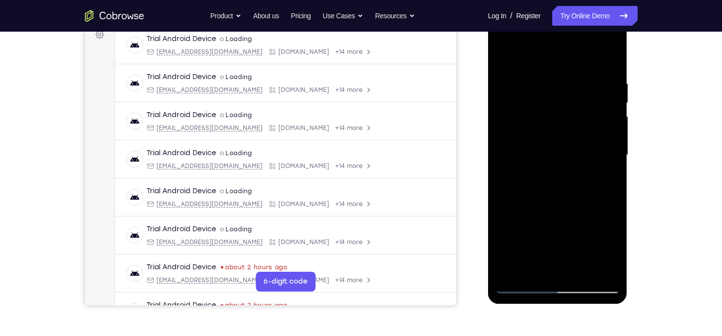
click at [600, 39] on div at bounding box center [558, 155] width 124 height 276
click at [552, 83] on div at bounding box center [558, 155] width 124 height 276
click at [589, 80] on div at bounding box center [558, 155] width 124 height 276
click at [599, 44] on div at bounding box center [558, 155] width 124 height 276
click at [569, 77] on div at bounding box center [558, 155] width 124 height 276
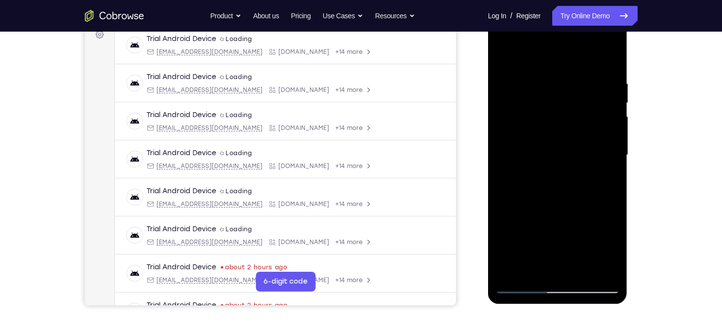
click at [607, 81] on div at bounding box center [558, 155] width 124 height 276
click at [601, 41] on div at bounding box center [558, 155] width 124 height 276
click at [571, 76] on div at bounding box center [558, 155] width 124 height 276
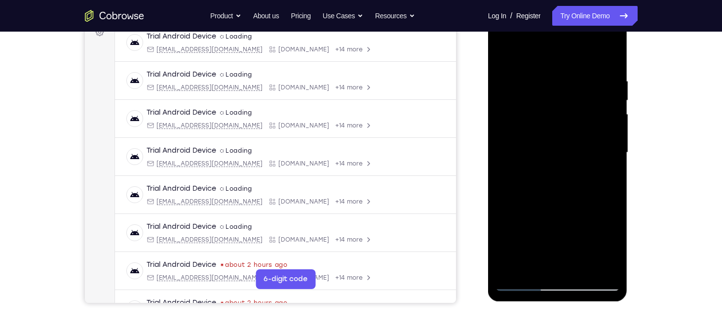
scroll to position [156, 0]
click at [611, 129] on div at bounding box center [558, 153] width 124 height 276
click at [602, 33] on div at bounding box center [558, 153] width 124 height 276
click at [588, 77] on div at bounding box center [558, 153] width 124 height 276
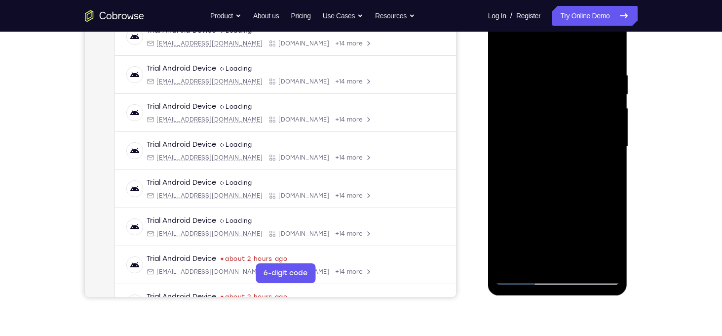
scroll to position [163, 0]
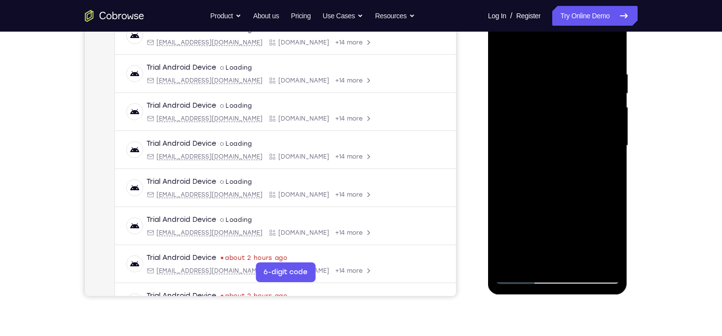
click at [595, 129] on div at bounding box center [558, 145] width 124 height 276
drag, startPoint x: 547, startPoint y: 199, endPoint x: 546, endPoint y: 135, distance: 64.2
click at [546, 135] on div at bounding box center [558, 145] width 124 height 276
drag, startPoint x: 552, startPoint y: 191, endPoint x: 558, endPoint y: 105, distance: 86.0
click at [558, 105] on div at bounding box center [558, 145] width 124 height 276
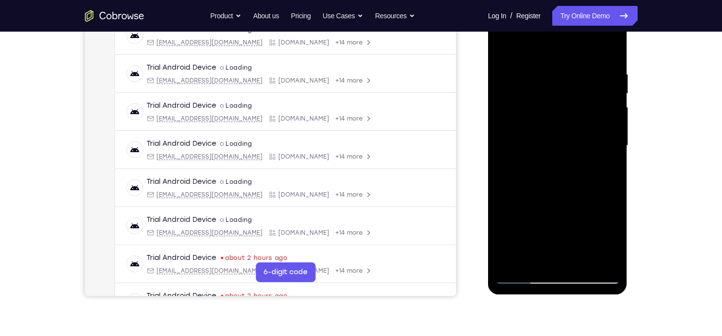
drag, startPoint x: 561, startPoint y: 198, endPoint x: 563, endPoint y: 106, distance: 91.8
click at [563, 106] on div at bounding box center [558, 145] width 124 height 276
drag, startPoint x: 566, startPoint y: 192, endPoint x: 560, endPoint y: 88, distance: 104.8
click at [560, 88] on div at bounding box center [558, 145] width 124 height 276
drag, startPoint x: 570, startPoint y: 213, endPoint x: 564, endPoint y: 105, distance: 108.2
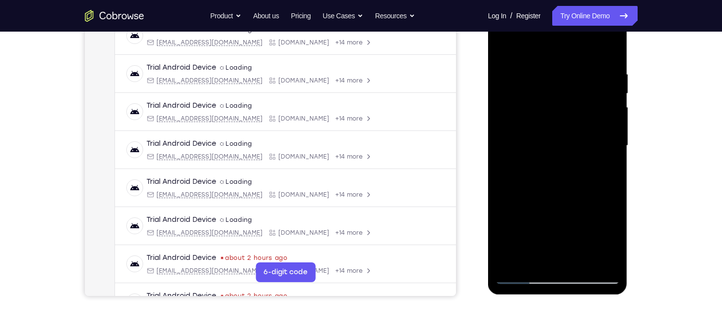
click at [564, 105] on div at bounding box center [558, 145] width 124 height 276
drag, startPoint x: 584, startPoint y: 99, endPoint x: 564, endPoint y: 247, distance: 149.4
click at [564, 247] on div at bounding box center [558, 145] width 124 height 276
drag, startPoint x: 570, startPoint y: 119, endPoint x: 545, endPoint y: 261, distance: 143.8
click at [545, 261] on div at bounding box center [558, 145] width 124 height 276
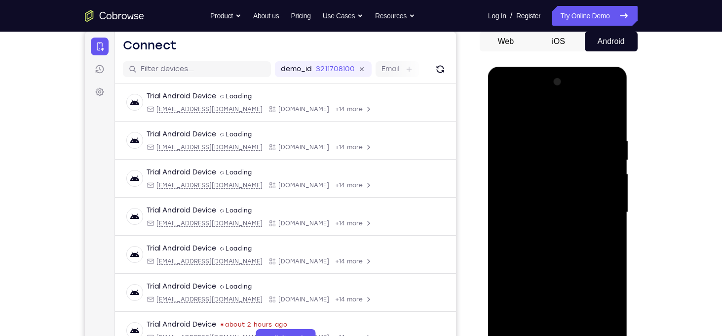
scroll to position [81, 0]
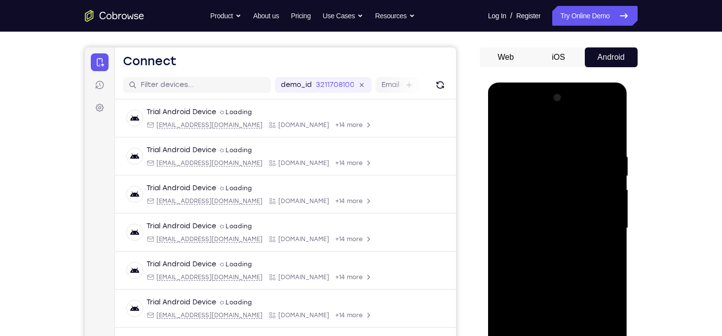
click at [599, 129] on div at bounding box center [558, 228] width 124 height 276
click at [555, 230] on span "Tap to Start" at bounding box center [558, 228] width 50 height 10
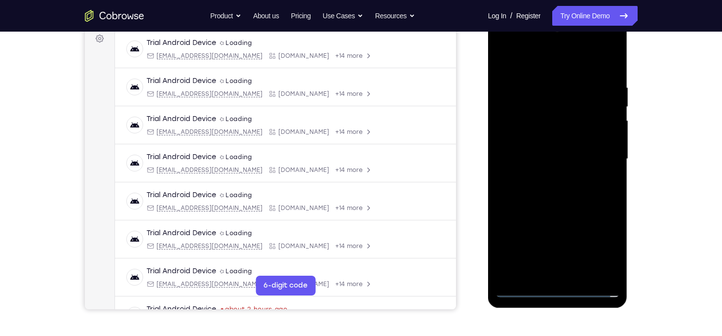
scroll to position [151, 0]
click at [559, 293] on div at bounding box center [558, 158] width 124 height 276
click at [597, 237] on div at bounding box center [558, 158] width 124 height 276
click at [599, 244] on div at bounding box center [558, 158] width 124 height 276
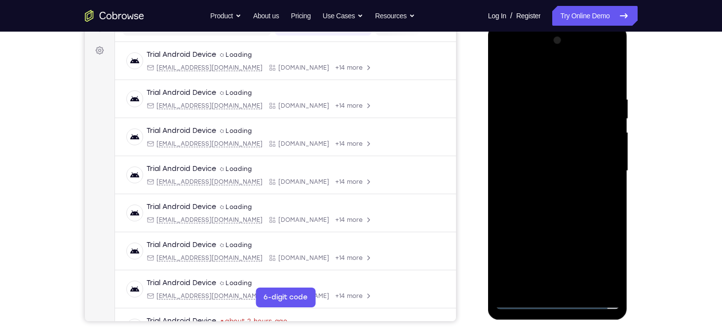
scroll to position [138, 0]
click at [527, 77] on div at bounding box center [558, 171] width 124 height 276
click at [596, 166] on div at bounding box center [558, 171] width 124 height 276
click at [542, 188] on div at bounding box center [558, 171] width 124 height 276
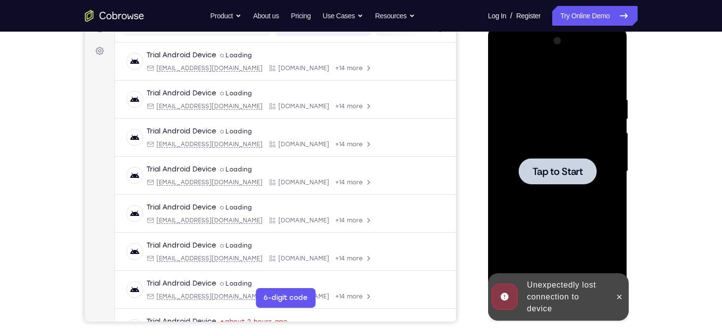
click at [567, 179] on div at bounding box center [558, 171] width 78 height 26
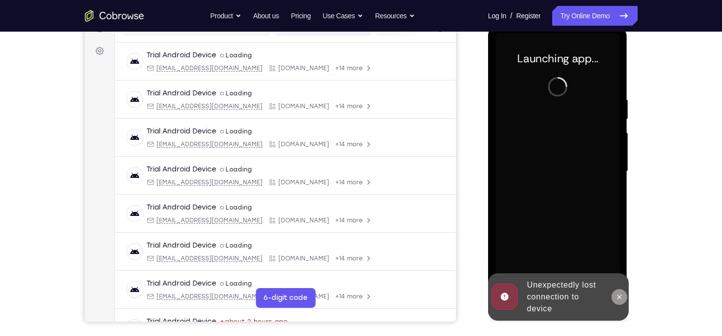
click at [615, 295] on icon at bounding box center [619, 297] width 8 height 8
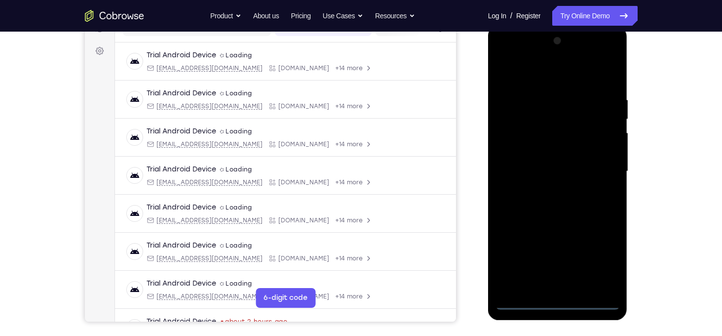
click at [561, 301] on div at bounding box center [558, 171] width 124 height 276
click at [600, 261] on div at bounding box center [558, 171] width 124 height 276
click at [538, 83] on div at bounding box center [558, 171] width 124 height 276
click at [598, 170] on div at bounding box center [558, 171] width 124 height 276
click at [549, 190] on div at bounding box center [558, 171] width 124 height 276
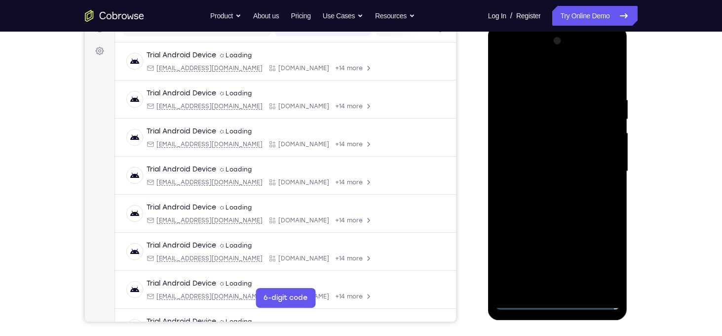
click at [559, 164] on div at bounding box center [558, 171] width 124 height 276
click at [537, 151] on div at bounding box center [558, 171] width 124 height 276
click at [544, 171] on div at bounding box center [558, 171] width 124 height 276
click at [572, 203] on div at bounding box center [558, 171] width 124 height 276
click at [610, 88] on div at bounding box center [558, 171] width 124 height 276
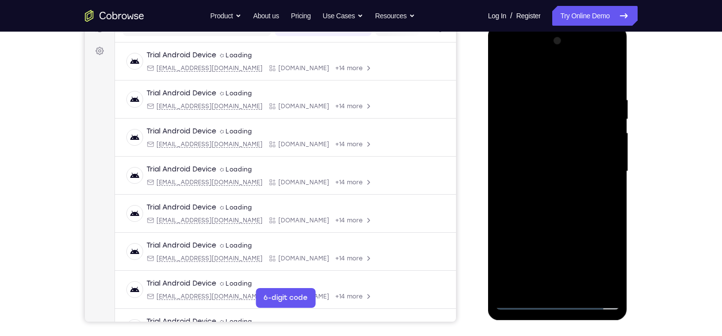
click at [612, 71] on div at bounding box center [558, 171] width 124 height 276
click at [529, 128] on div at bounding box center [558, 171] width 124 height 276
drag, startPoint x: 529, startPoint y: 128, endPoint x: 539, endPoint y: 218, distance: 90.4
click at [539, 218] on div at bounding box center [558, 171] width 124 height 276
drag, startPoint x: 534, startPoint y: 81, endPoint x: 552, endPoint y: 161, distance: 82.1
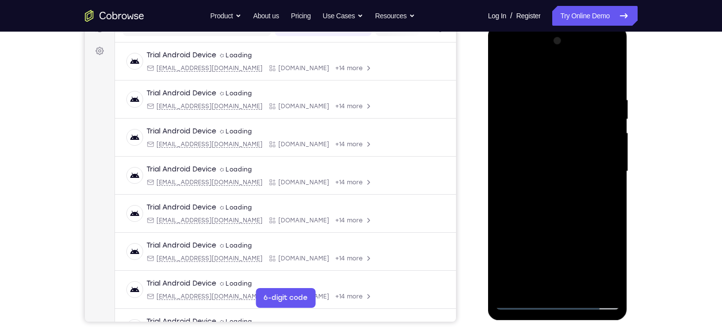
click at [552, 161] on div at bounding box center [558, 171] width 124 height 276
click at [509, 72] on div at bounding box center [558, 171] width 124 height 276
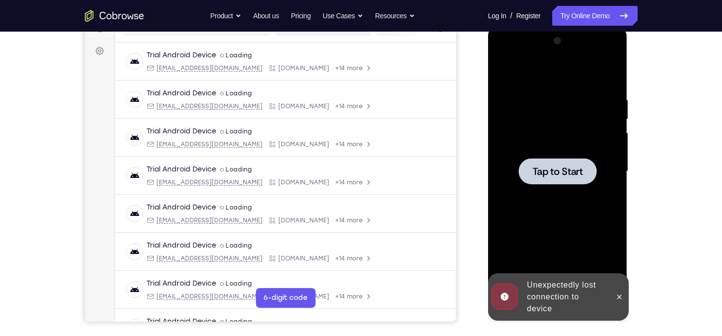
drag, startPoint x: 621, startPoint y: 295, endPoint x: 327, endPoint y: -61, distance: 461.4
click at [488, 26] on html "Online web based iOS Simulators and Android Emulators. Run iPhone, iPad, Mobile…" at bounding box center [558, 174] width 141 height 296
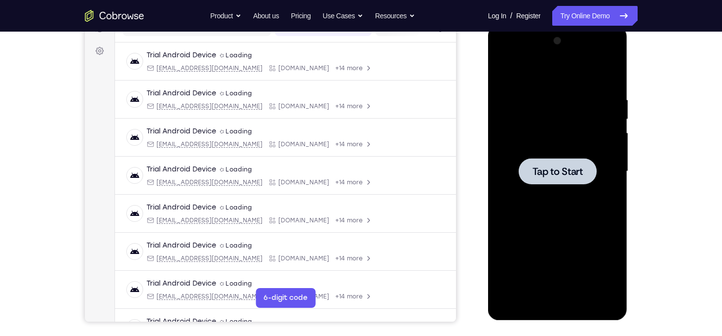
click at [551, 175] on span "Tap to Start" at bounding box center [558, 171] width 50 height 10
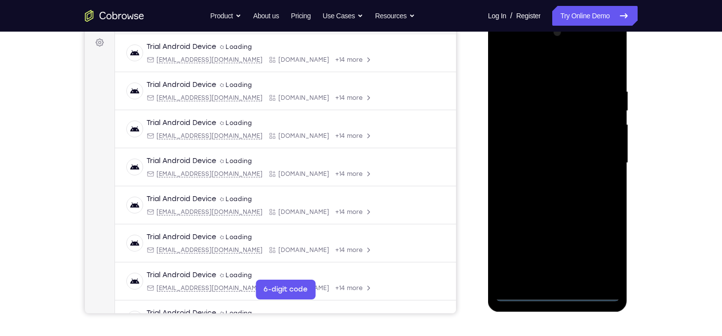
click at [558, 294] on div at bounding box center [558, 163] width 124 height 276
click at [607, 246] on div at bounding box center [558, 163] width 124 height 276
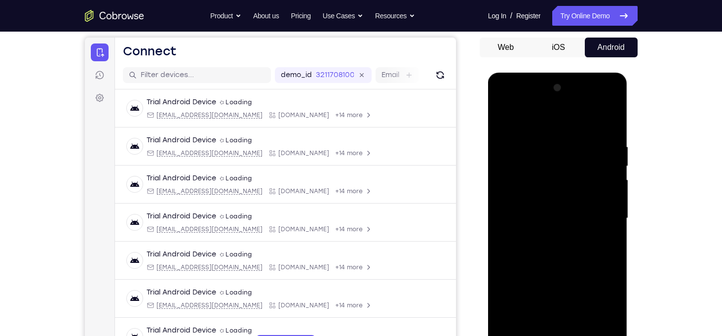
scroll to position [90, 0]
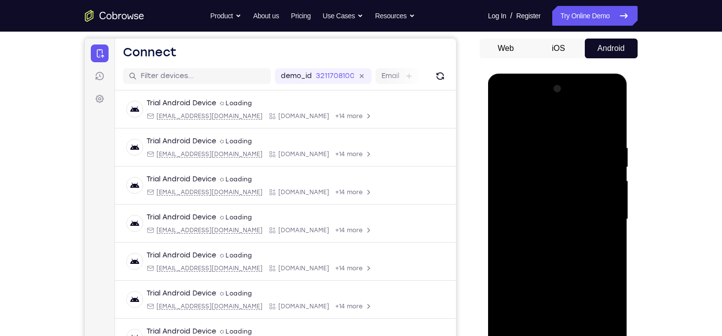
click at [507, 101] on div at bounding box center [558, 219] width 124 height 276
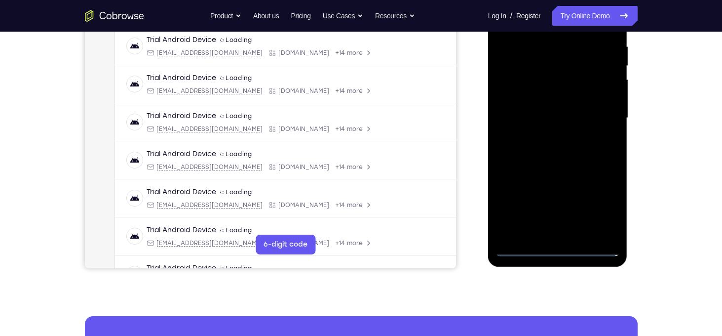
scroll to position [196, 0]
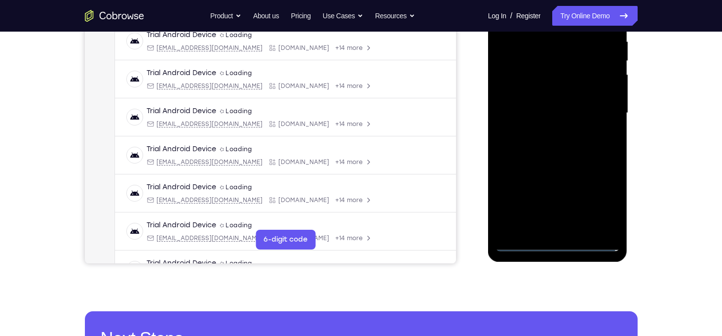
click at [597, 113] on div at bounding box center [558, 113] width 124 height 276
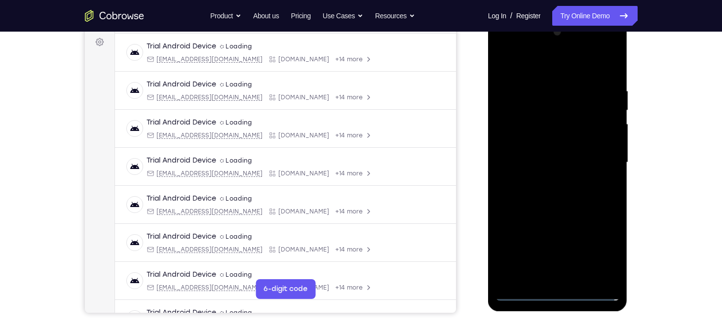
scroll to position [146, 0]
click at [544, 180] on div at bounding box center [558, 163] width 124 height 276
click at [554, 150] on div at bounding box center [558, 163] width 124 height 276
click at [535, 149] on div at bounding box center [558, 163] width 124 height 276
click at [534, 161] on div at bounding box center [558, 163] width 124 height 276
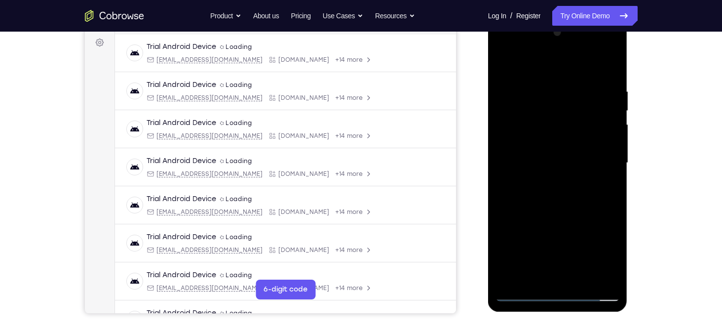
click at [543, 204] on div at bounding box center [558, 163] width 124 height 276
click at [608, 63] on div at bounding box center [558, 163] width 124 height 276
click at [612, 62] on div at bounding box center [558, 163] width 124 height 276
click at [538, 119] on div at bounding box center [558, 163] width 124 height 276
click at [507, 118] on div at bounding box center [558, 163] width 124 height 276
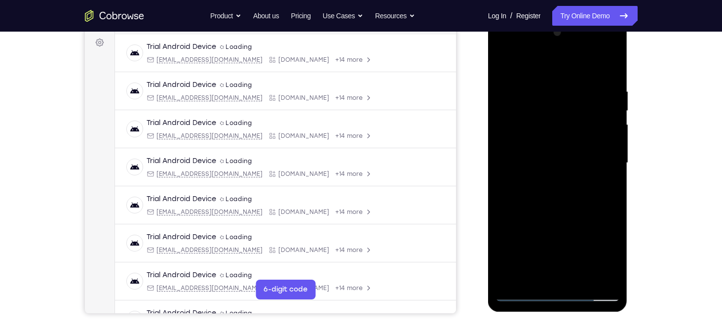
drag, startPoint x: 535, startPoint y: 83, endPoint x: 534, endPoint y: 213, distance: 129.3
click at [534, 213] on div at bounding box center [558, 163] width 124 height 276
drag, startPoint x: 550, startPoint y: 96, endPoint x: 543, endPoint y: 251, distance: 155.1
click at [543, 251] on div at bounding box center [558, 163] width 124 height 276
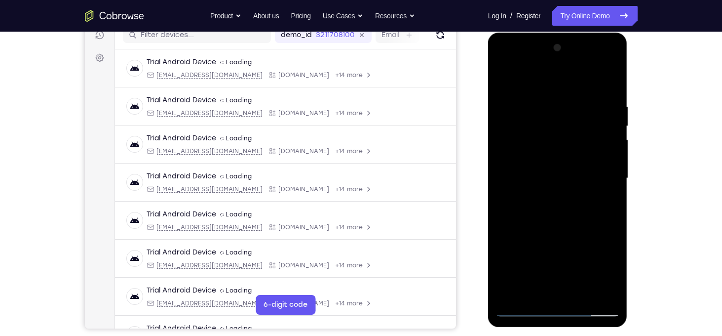
scroll to position [128, 0]
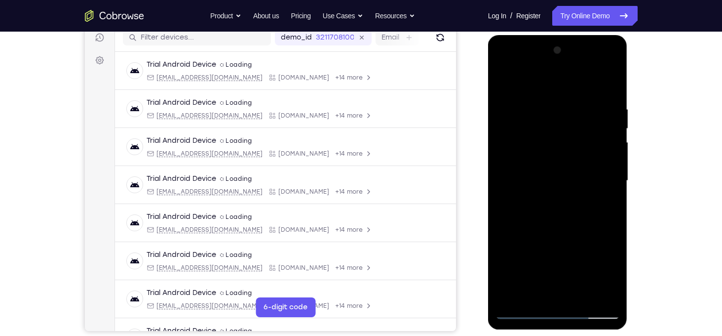
click at [505, 84] on div at bounding box center [558, 180] width 124 height 276
click at [545, 96] on div at bounding box center [558, 180] width 124 height 276
click at [609, 86] on div at bounding box center [558, 180] width 124 height 276
click at [602, 299] on div at bounding box center [558, 180] width 124 height 276
click at [545, 167] on div at bounding box center [558, 180] width 124 height 276
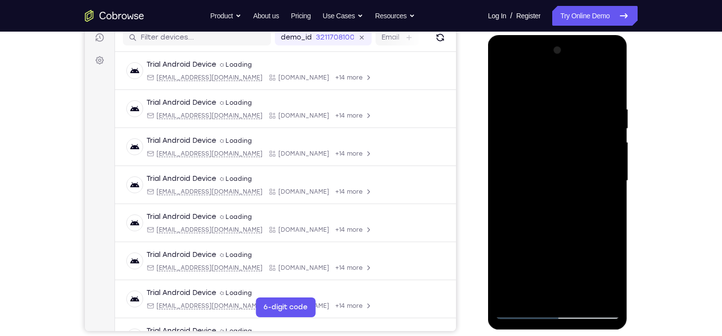
scroll to position [142, 0]
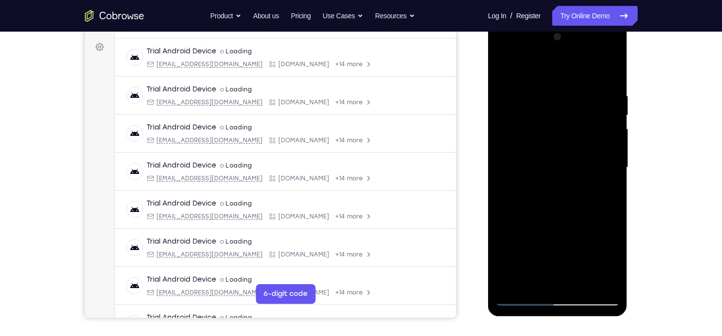
click at [605, 283] on div at bounding box center [558, 167] width 124 height 276
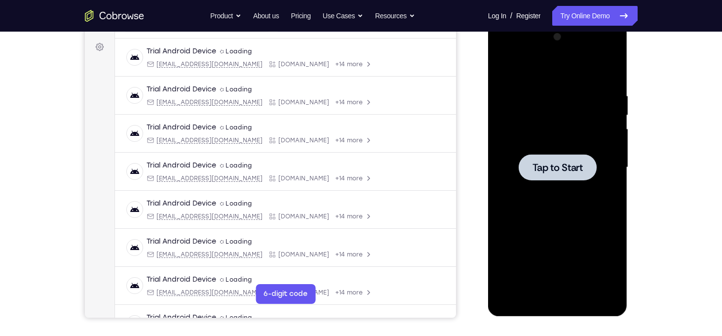
click at [549, 168] on span "Tap to Start" at bounding box center [558, 167] width 50 height 10
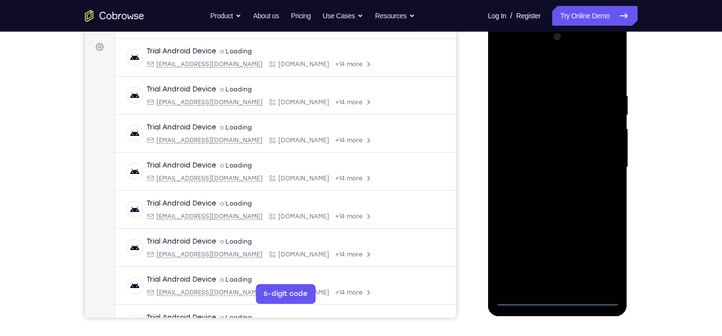
click at [558, 303] on div at bounding box center [558, 167] width 124 height 276
click at [599, 261] on div at bounding box center [558, 167] width 124 height 276
click at [547, 78] on div at bounding box center [558, 167] width 124 height 276
click at [601, 164] on div at bounding box center [558, 167] width 124 height 276
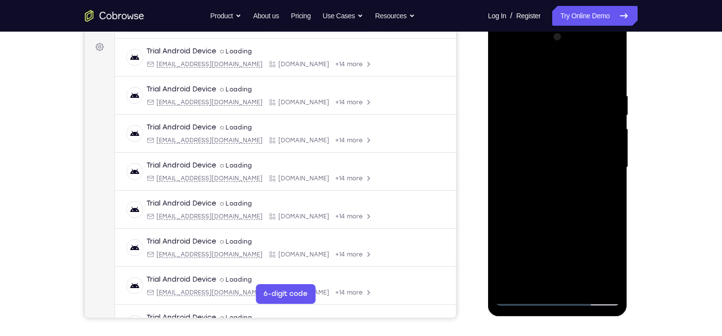
click at [549, 285] on div at bounding box center [558, 167] width 124 height 276
click at [535, 158] on div at bounding box center [558, 167] width 124 height 276
click at [528, 152] on div at bounding box center [558, 167] width 124 height 276
click at [543, 164] on div at bounding box center [558, 167] width 124 height 276
click at [612, 81] on div at bounding box center [558, 167] width 124 height 276
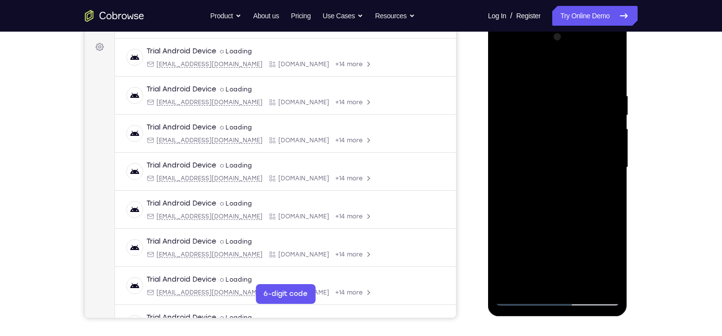
click at [603, 73] on div at bounding box center [558, 167] width 124 height 276
click at [613, 69] on div at bounding box center [558, 167] width 124 height 276
click at [531, 121] on div at bounding box center [558, 167] width 124 height 276
drag, startPoint x: 542, startPoint y: 106, endPoint x: 542, endPoint y: 276, distance: 170.8
click at [542, 276] on div at bounding box center [558, 167] width 124 height 276
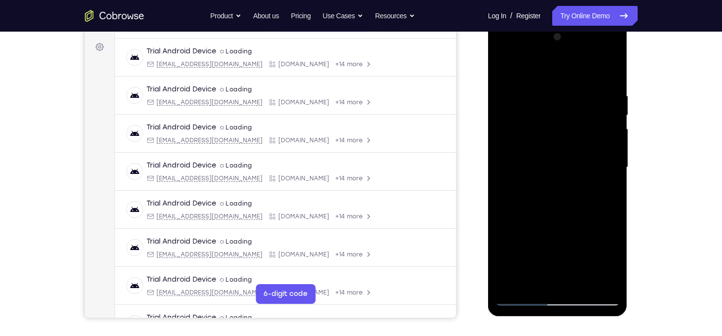
drag, startPoint x: 553, startPoint y: 124, endPoint x: 552, endPoint y: 273, distance: 149.1
click at [552, 273] on div at bounding box center [558, 167] width 124 height 276
click at [503, 66] on div at bounding box center [558, 167] width 124 height 276
click at [579, 284] on div at bounding box center [558, 167] width 124 height 276
click at [565, 216] on div at bounding box center [558, 167] width 124 height 276
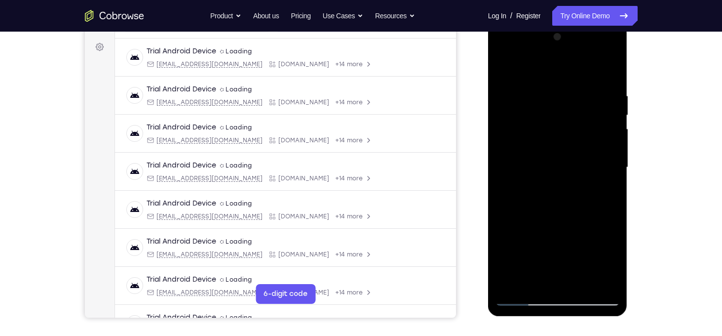
click at [506, 70] on div at bounding box center [558, 167] width 124 height 276
click at [612, 67] on div at bounding box center [558, 167] width 124 height 276
click at [509, 67] on div at bounding box center [558, 167] width 124 height 276
click at [612, 67] on div at bounding box center [558, 167] width 124 height 276
click at [505, 66] on div at bounding box center [558, 167] width 124 height 276
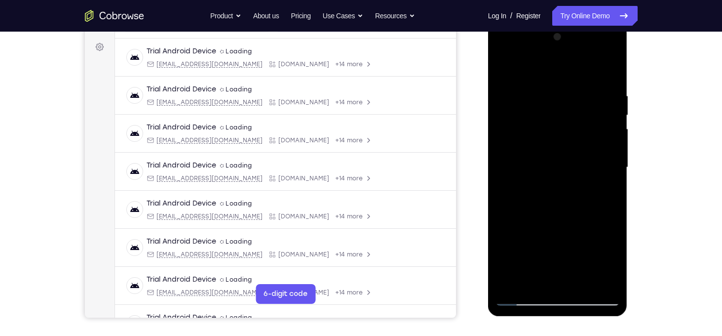
click at [555, 91] on div at bounding box center [558, 167] width 124 height 276
click at [609, 147] on div at bounding box center [558, 167] width 124 height 276
click at [608, 72] on div at bounding box center [558, 167] width 124 height 276
click at [605, 281] on div at bounding box center [558, 167] width 124 height 276
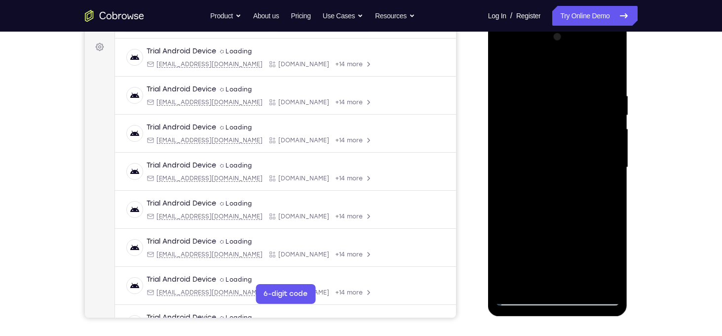
click at [603, 196] on div at bounding box center [558, 167] width 124 height 276
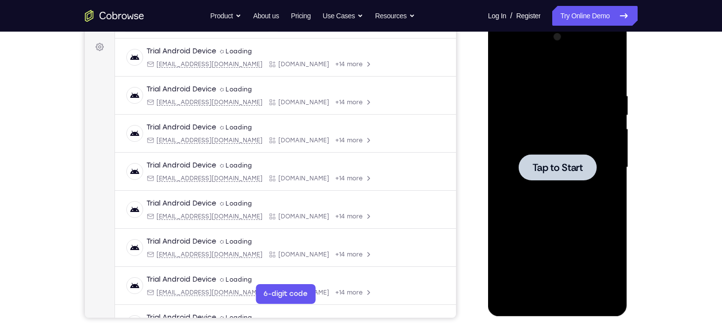
click at [538, 164] on span "Tap to Start" at bounding box center [558, 167] width 50 height 10
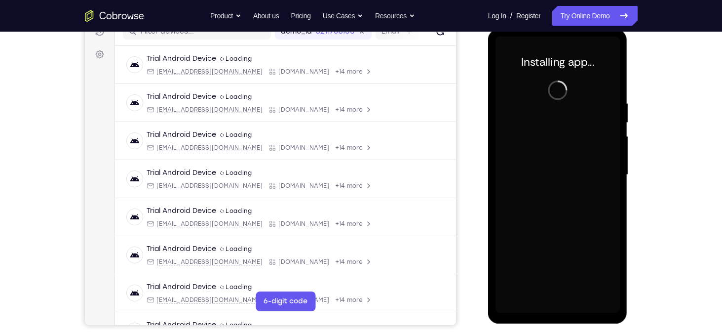
scroll to position [132, 0]
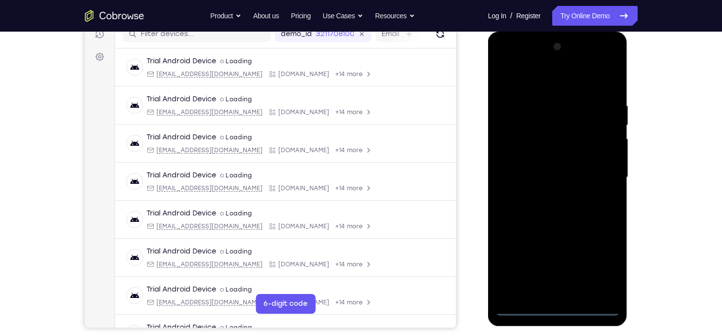
click at [559, 310] on div at bounding box center [558, 177] width 124 height 276
click at [604, 268] on div at bounding box center [558, 177] width 124 height 276
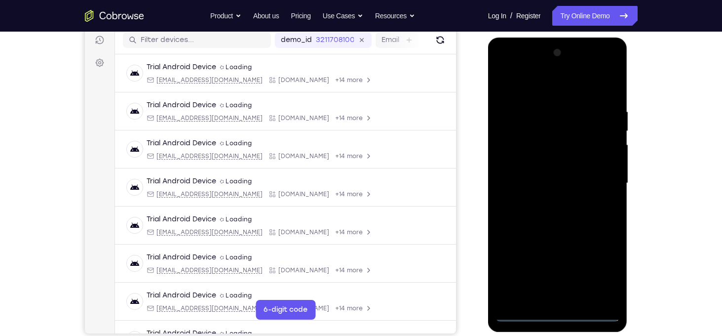
click at [526, 91] on div at bounding box center [558, 183] width 124 height 276
click at [599, 183] on div at bounding box center [558, 183] width 124 height 276
click at [547, 203] on div at bounding box center [558, 183] width 124 height 276
click at [561, 176] on div at bounding box center [558, 183] width 124 height 276
click at [524, 161] on div at bounding box center [558, 183] width 124 height 276
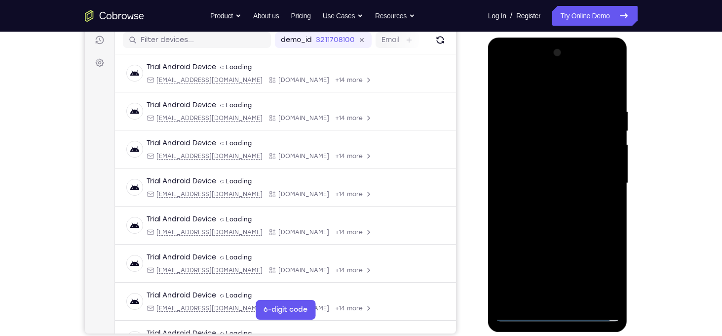
click at [547, 185] on div at bounding box center [558, 183] width 124 height 276
click at [553, 215] on div at bounding box center [558, 183] width 124 height 276
click at [605, 86] on div at bounding box center [558, 183] width 124 height 276
click at [570, 228] on div at bounding box center [558, 183] width 124 height 276
click at [582, 296] on div at bounding box center [558, 183] width 124 height 276
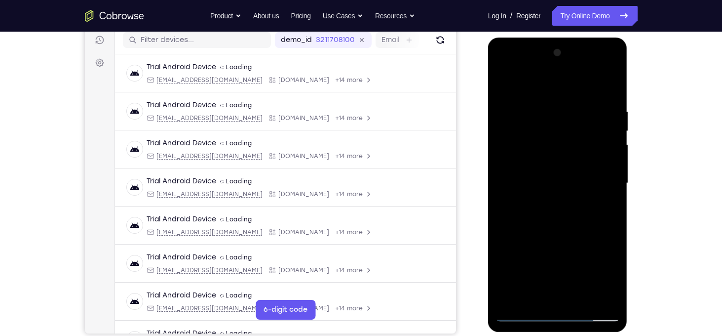
click at [557, 234] on div at bounding box center [558, 183] width 124 height 276
click at [557, 164] on div at bounding box center [558, 183] width 124 height 276
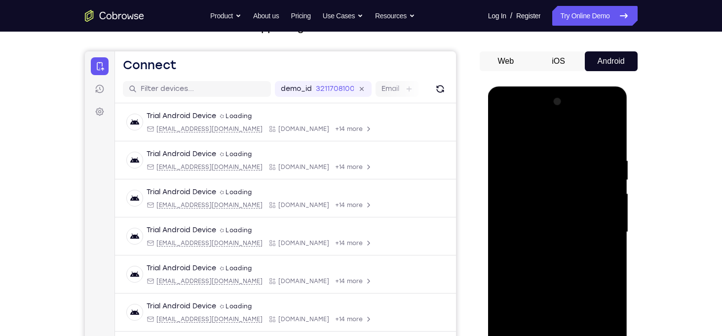
scroll to position [73, 0]
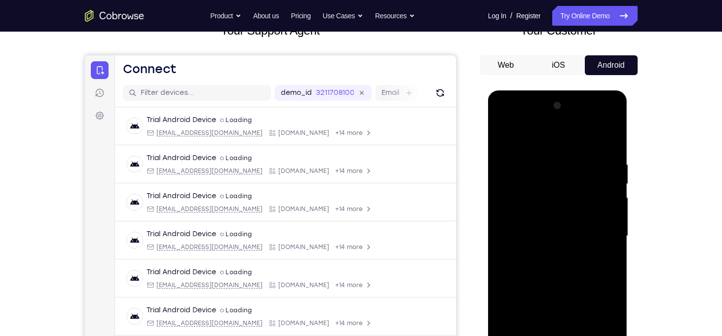
click at [502, 139] on div at bounding box center [558, 236] width 124 height 276
click at [506, 136] on div at bounding box center [558, 236] width 124 height 276
click at [612, 134] on div at bounding box center [558, 236] width 124 height 276
click at [523, 190] on div at bounding box center [558, 236] width 124 height 276
drag, startPoint x: 546, startPoint y: 155, endPoint x: 562, endPoint y: 274, distance: 119.6
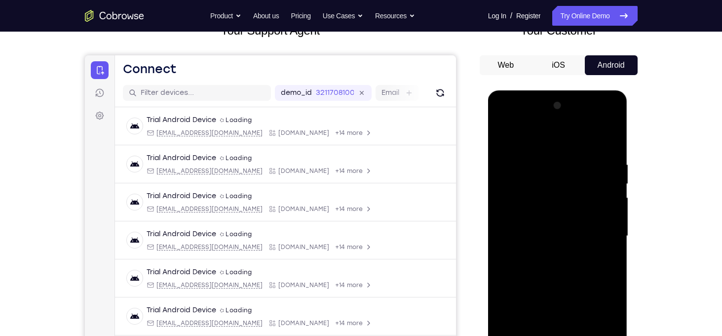
click at [562, 274] on div at bounding box center [558, 236] width 124 height 276
drag, startPoint x: 572, startPoint y: 174, endPoint x: 581, endPoint y: 270, distance: 96.7
click at [581, 270] on div at bounding box center [558, 236] width 124 height 276
drag, startPoint x: 567, startPoint y: 181, endPoint x: 575, endPoint y: 275, distance: 95.1
click at [575, 275] on div at bounding box center [558, 236] width 124 height 276
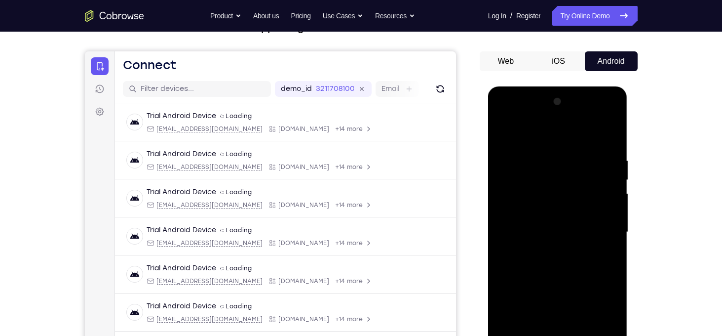
scroll to position [79, 0]
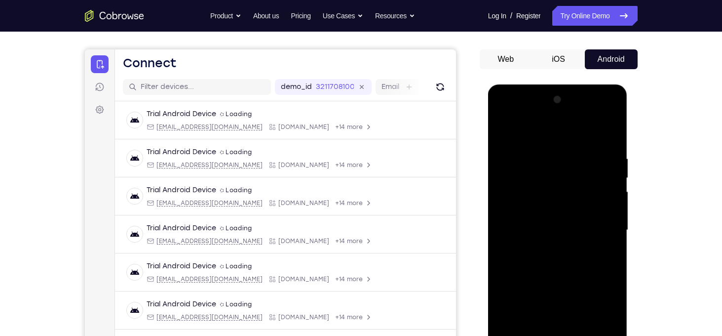
click at [504, 127] on div at bounding box center [558, 230] width 124 height 276
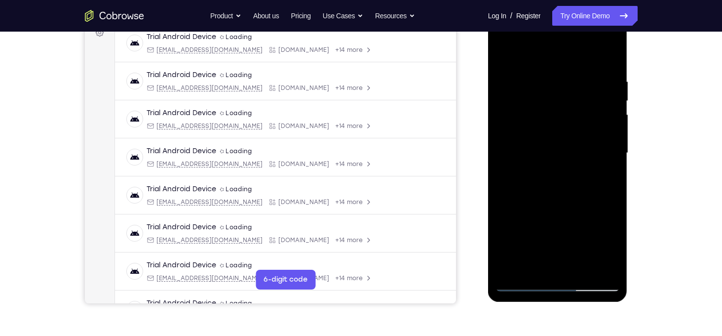
scroll to position [156, 0]
click at [580, 268] on div at bounding box center [558, 152] width 124 height 276
click at [580, 144] on div at bounding box center [558, 152] width 124 height 276
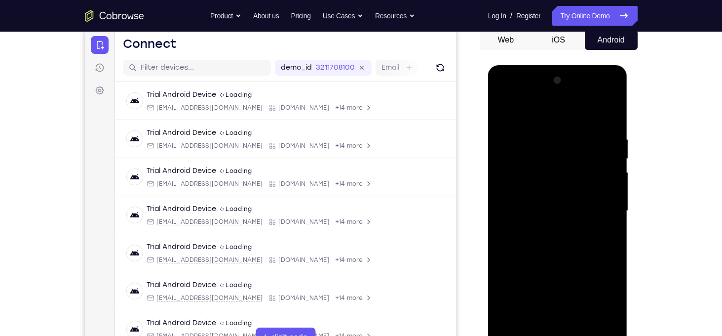
scroll to position [98, 0]
click at [502, 113] on div at bounding box center [558, 211] width 124 height 276
click at [609, 94] on div at bounding box center [558, 211] width 124 height 276
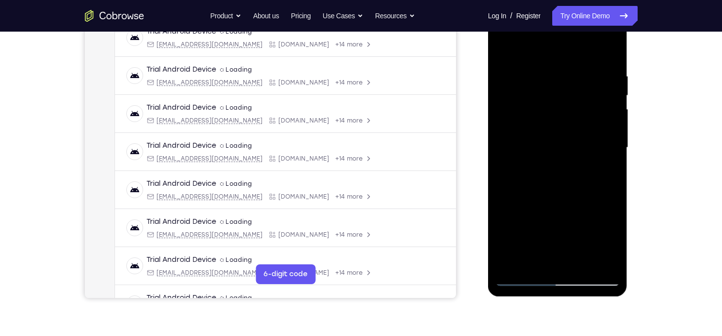
scroll to position [163, 0]
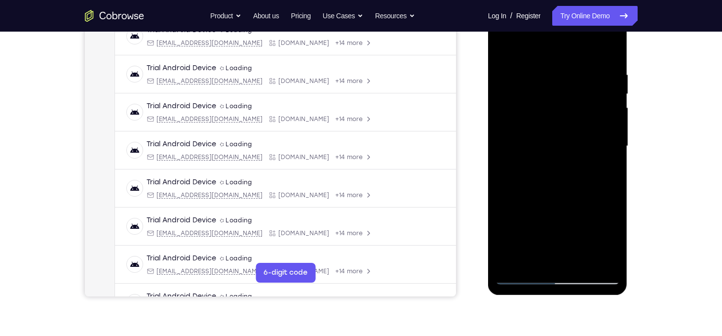
click at [580, 237] on div at bounding box center [558, 146] width 124 height 276
drag, startPoint x: 556, startPoint y: 227, endPoint x: 557, endPoint y: 164, distance: 62.2
click at [557, 164] on div at bounding box center [558, 146] width 124 height 276
drag, startPoint x: 566, startPoint y: 234, endPoint x: 565, endPoint y: 175, distance: 58.7
click at [565, 175] on div at bounding box center [558, 146] width 124 height 276
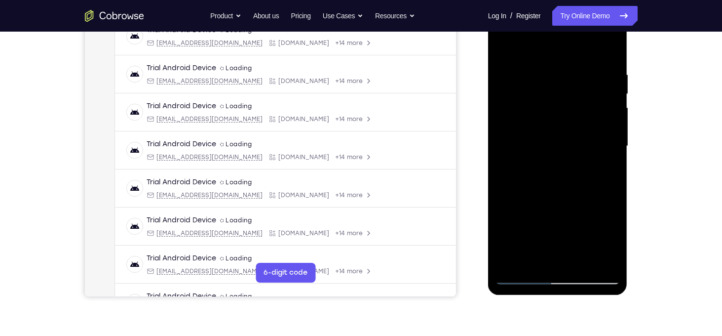
click at [546, 247] on div at bounding box center [558, 146] width 124 height 276
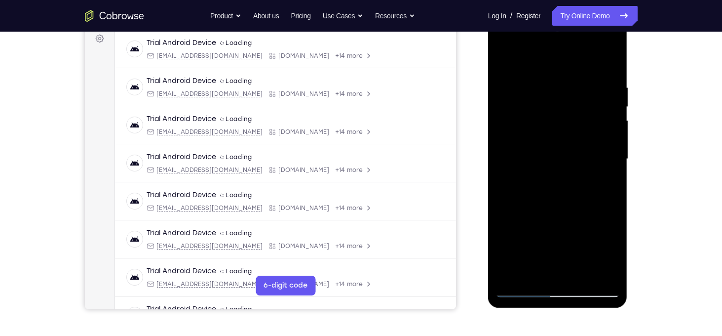
scroll to position [138, 0]
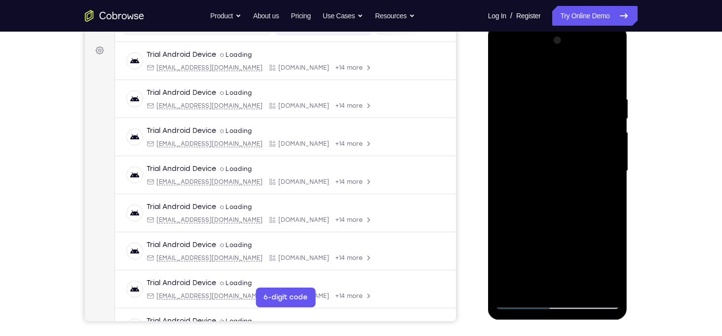
click at [544, 190] on div at bounding box center [558, 171] width 124 height 276
click at [540, 139] on div at bounding box center [558, 171] width 124 height 276
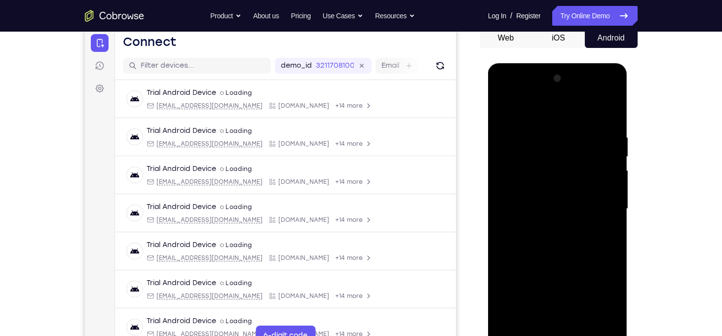
scroll to position [99, 0]
click at [504, 95] on div at bounding box center [558, 210] width 124 height 276
click at [559, 198] on div at bounding box center [558, 210] width 124 height 276
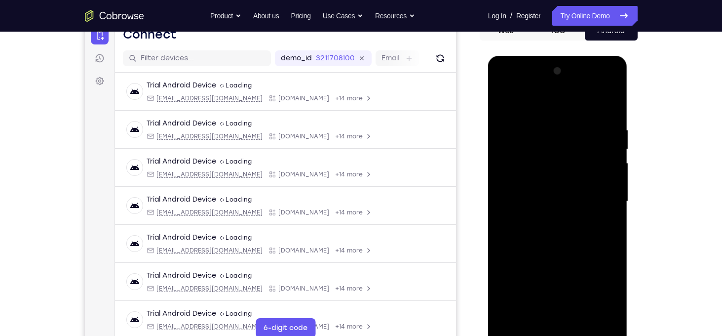
scroll to position [104, 0]
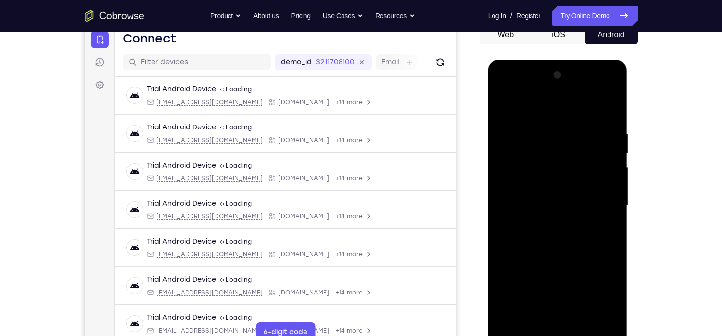
click at [611, 92] on div at bounding box center [558, 205] width 124 height 276
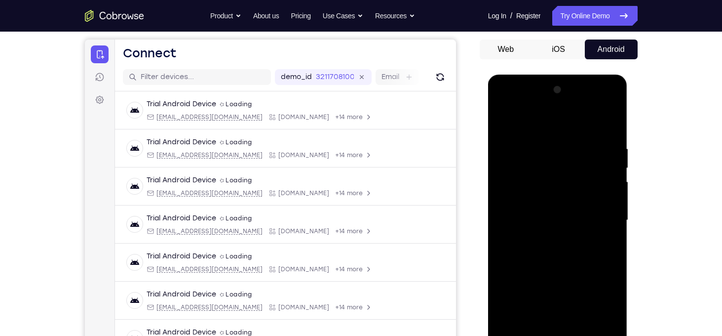
scroll to position [88, 0]
click at [612, 107] on div at bounding box center [558, 220] width 124 height 276
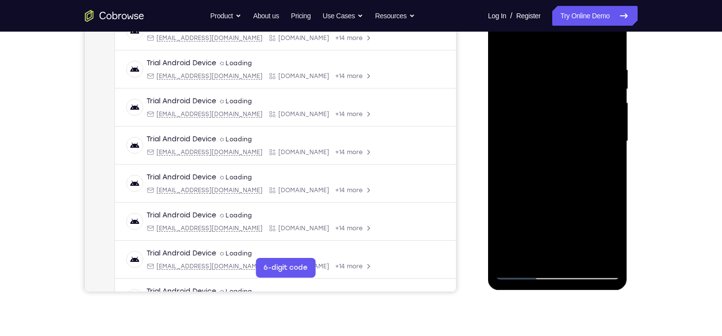
scroll to position [173, 0]
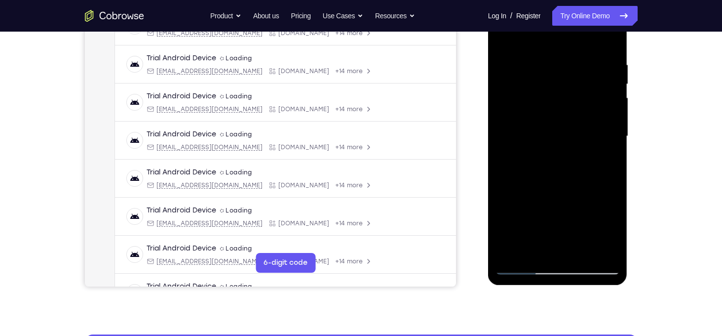
click at [580, 227] on div at bounding box center [558, 136] width 124 height 276
drag, startPoint x: 552, startPoint y: 204, endPoint x: 551, endPoint y: 132, distance: 72.6
click at [551, 132] on div at bounding box center [558, 136] width 124 height 276
drag, startPoint x: 550, startPoint y: 234, endPoint x: 552, endPoint y: 164, distance: 70.6
click at [552, 164] on div at bounding box center [558, 136] width 124 height 276
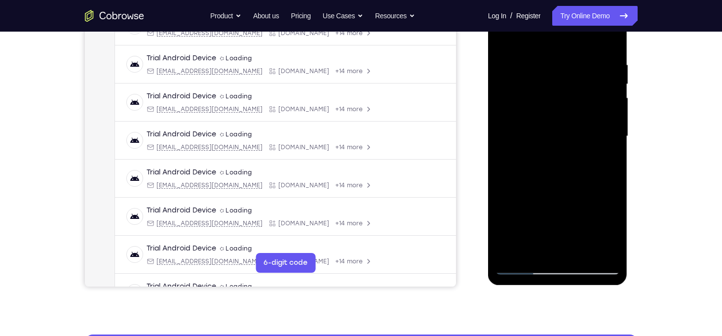
click at [536, 224] on div at bounding box center [558, 136] width 124 height 276
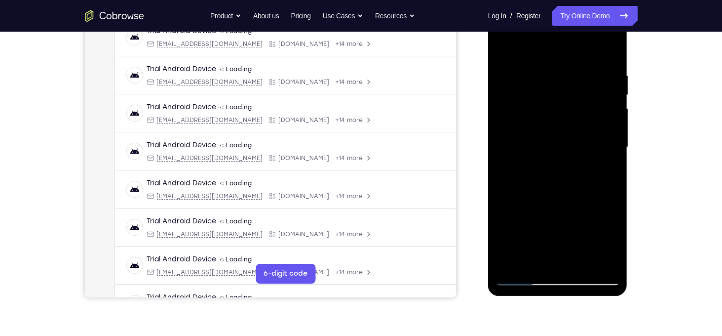
scroll to position [161, 0]
drag, startPoint x: 546, startPoint y: 165, endPoint x: 549, endPoint y: 121, distance: 43.6
click at [549, 121] on div at bounding box center [558, 147] width 124 height 276
drag, startPoint x: 520, startPoint y: 163, endPoint x: 526, endPoint y: 109, distance: 54.6
click at [526, 109] on div at bounding box center [558, 147] width 124 height 276
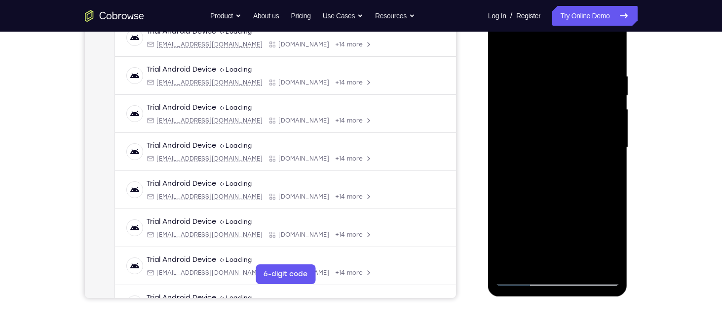
click at [517, 160] on div at bounding box center [558, 147] width 124 height 276
drag, startPoint x: 517, startPoint y: 161, endPoint x: 527, endPoint y: 131, distance: 32.2
click at [527, 131] on div at bounding box center [558, 147] width 124 height 276
click at [615, 166] on div at bounding box center [558, 147] width 124 height 276
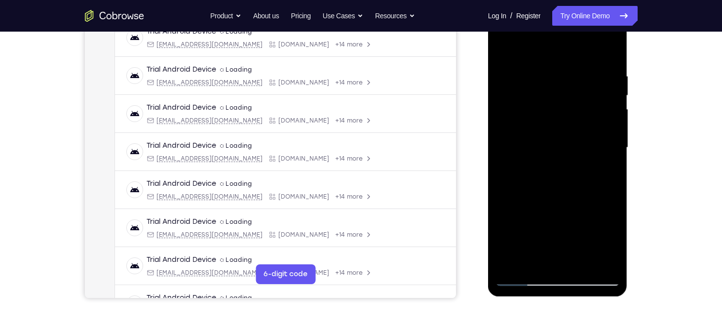
click at [612, 164] on div at bounding box center [558, 147] width 124 height 276
click at [574, 152] on div at bounding box center [558, 147] width 124 height 276
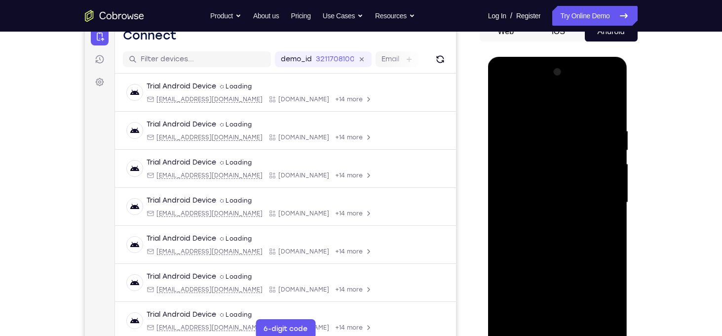
scroll to position [106, 0]
click at [508, 88] on div at bounding box center [558, 203] width 124 height 276
click at [504, 88] on div at bounding box center [558, 203] width 124 height 276
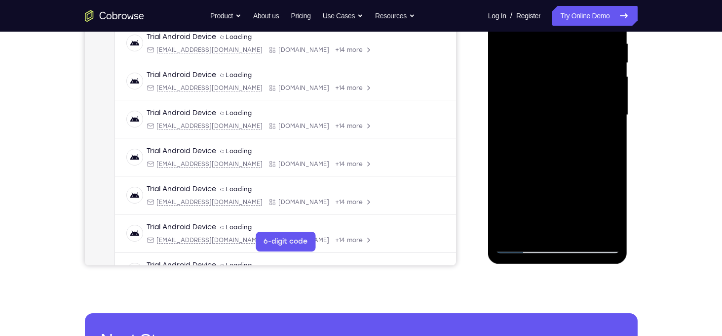
scroll to position [194, 0]
click at [536, 226] on div at bounding box center [558, 114] width 124 height 276
click at [595, 158] on div at bounding box center [558, 114] width 124 height 276
click at [607, 229] on div at bounding box center [558, 114] width 124 height 276
click at [575, 158] on div at bounding box center [558, 114] width 124 height 276
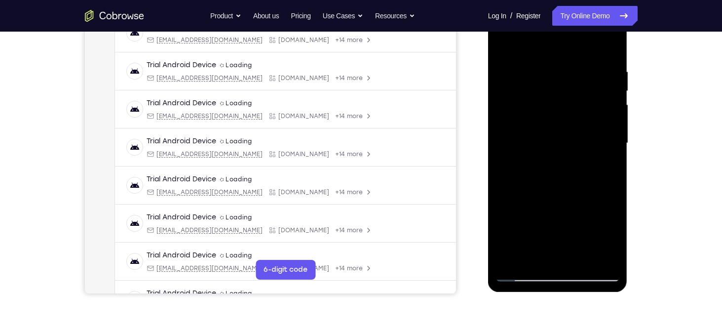
scroll to position [164, 0]
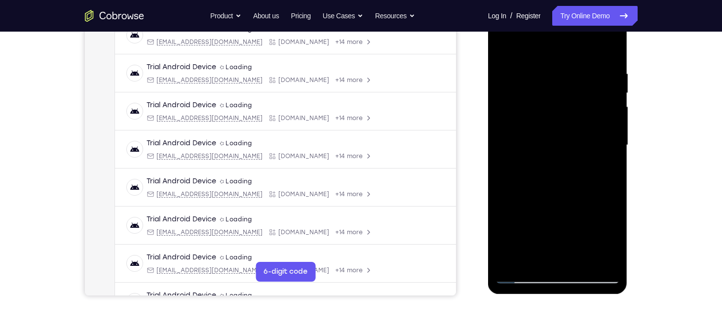
click at [552, 80] on div at bounding box center [558, 145] width 124 height 276
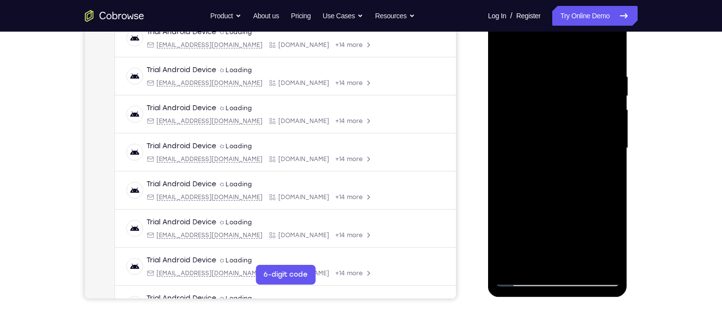
scroll to position [161, 0]
click at [568, 257] on div at bounding box center [558, 147] width 124 height 276
drag, startPoint x: 564, startPoint y: 208, endPoint x: 563, endPoint y: 177, distance: 31.6
click at [563, 177] on div at bounding box center [558, 147] width 124 height 276
drag, startPoint x: 560, startPoint y: 221, endPoint x: 560, endPoint y: 167, distance: 53.3
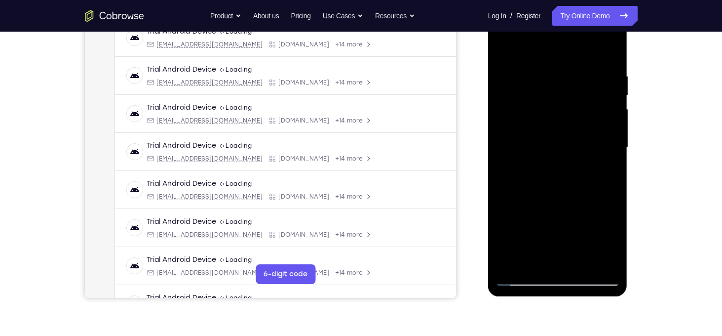
click at [560, 167] on div at bounding box center [558, 147] width 124 height 276
drag, startPoint x: 556, startPoint y: 214, endPoint x: 556, endPoint y: 155, distance: 58.7
click at [556, 155] on div at bounding box center [558, 147] width 124 height 276
drag, startPoint x: 556, startPoint y: 210, endPoint x: 557, endPoint y: 162, distance: 47.9
click at [557, 162] on div at bounding box center [558, 147] width 124 height 276
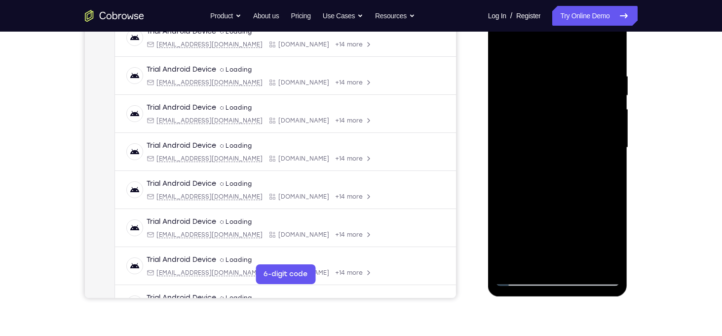
drag, startPoint x: 552, startPoint y: 230, endPoint x: 561, endPoint y: 153, distance: 78.4
click at [561, 153] on div at bounding box center [558, 147] width 124 height 276
drag, startPoint x: 558, startPoint y: 224, endPoint x: 558, endPoint y: 177, distance: 46.9
click at [558, 177] on div at bounding box center [558, 147] width 124 height 276
drag, startPoint x: 552, startPoint y: 228, endPoint x: 549, endPoint y: 171, distance: 56.3
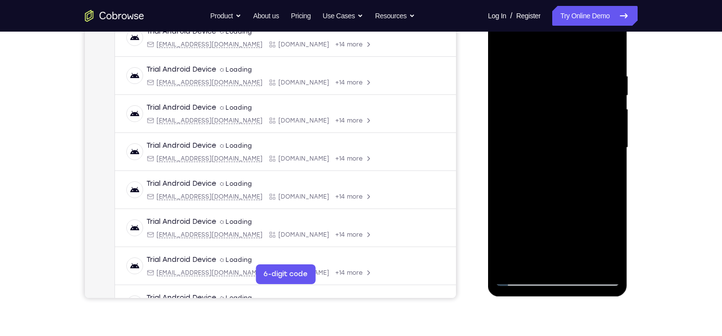
click at [549, 171] on div at bounding box center [558, 147] width 124 height 276
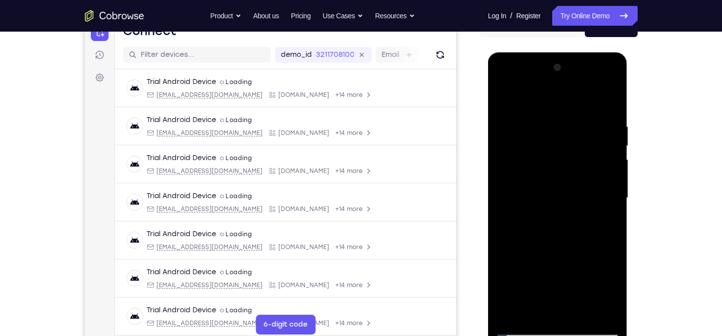
scroll to position [111, 0]
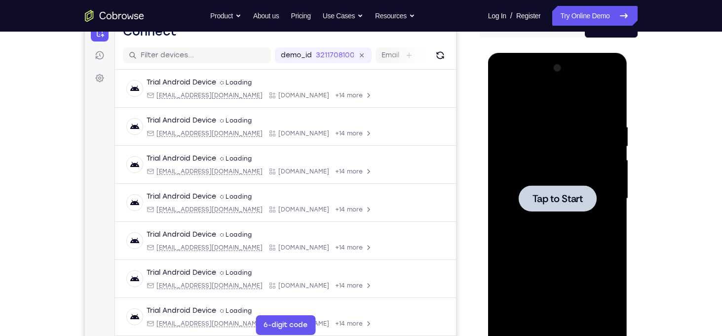
click at [542, 187] on div at bounding box center [558, 198] width 78 height 26
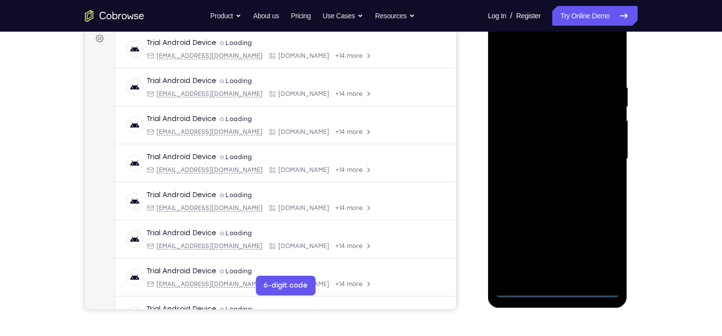
scroll to position [152, 0]
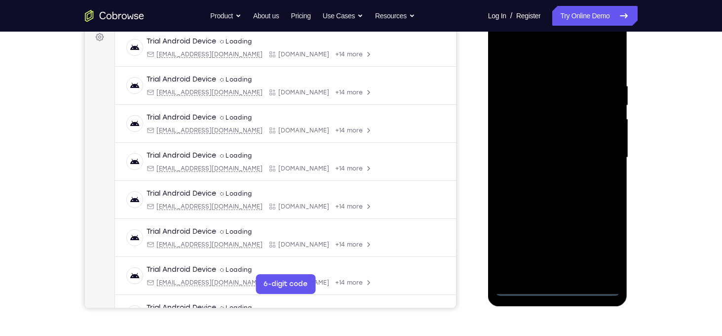
click at [558, 288] on div at bounding box center [558, 157] width 124 height 276
click at [605, 245] on div at bounding box center [558, 157] width 124 height 276
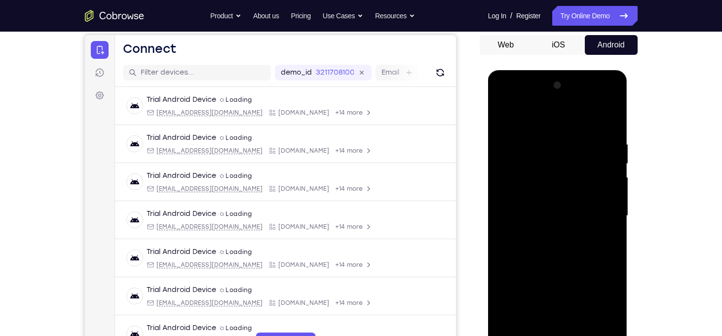
scroll to position [93, 0]
click at [521, 121] on div at bounding box center [558, 216] width 124 height 276
click at [603, 216] on div at bounding box center [558, 216] width 124 height 276
click at [544, 232] on div at bounding box center [558, 216] width 124 height 276
click at [550, 201] on div at bounding box center [558, 216] width 124 height 276
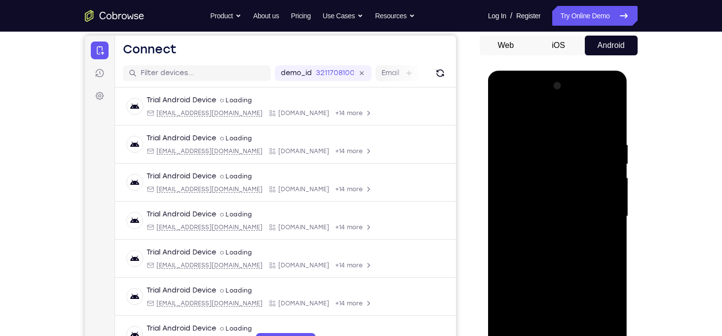
click at [533, 197] on div at bounding box center [558, 216] width 124 height 276
click at [535, 219] on div at bounding box center [558, 216] width 124 height 276
click at [541, 260] on div at bounding box center [558, 216] width 124 height 276
click at [601, 117] on div at bounding box center [558, 216] width 124 height 276
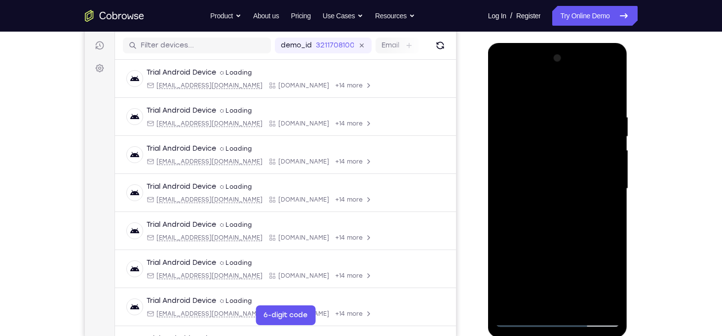
scroll to position [120, 0]
click at [610, 88] on div at bounding box center [558, 188] width 124 height 276
click at [526, 148] on div at bounding box center [558, 188] width 124 height 276
click at [526, 144] on div at bounding box center [558, 188] width 124 height 276
drag, startPoint x: 565, startPoint y: 112, endPoint x: 563, endPoint y: 238, distance: 126.4
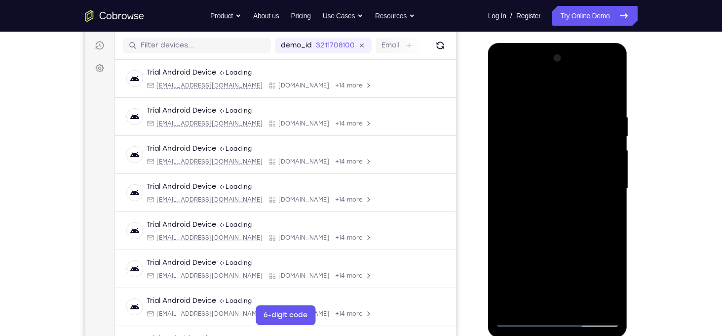
click at [563, 238] on div at bounding box center [558, 188] width 124 height 276
drag, startPoint x: 575, startPoint y: 92, endPoint x: 564, endPoint y: 201, distance: 109.7
click at [564, 201] on div at bounding box center [558, 188] width 124 height 276
click at [505, 87] on div at bounding box center [558, 188] width 124 height 276
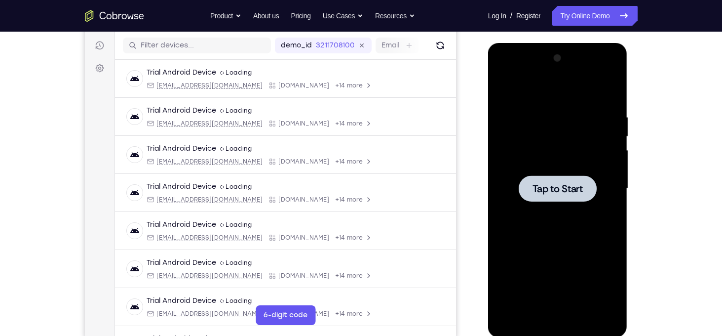
click at [554, 189] on span "Tap to Start" at bounding box center [558, 189] width 50 height 10
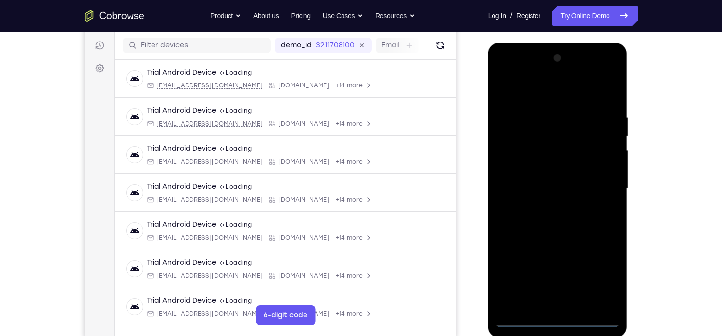
click at [559, 317] on div at bounding box center [558, 188] width 124 height 276
click at [596, 280] on div at bounding box center [558, 188] width 124 height 276
click at [521, 95] on div at bounding box center [558, 188] width 124 height 276
click at [600, 189] on div at bounding box center [558, 188] width 124 height 276
click at [544, 208] on div at bounding box center [558, 188] width 124 height 276
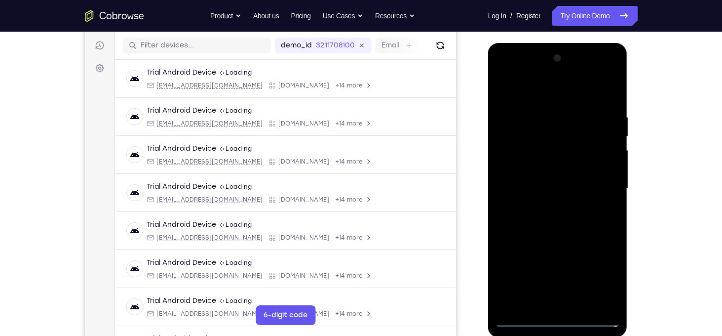
click at [557, 183] on div at bounding box center [558, 188] width 124 height 276
click at [539, 162] on div at bounding box center [558, 188] width 124 height 276
click at [539, 189] on div at bounding box center [558, 188] width 124 height 276
click at [558, 221] on div at bounding box center [558, 188] width 124 height 276
click at [553, 232] on div at bounding box center [558, 188] width 124 height 276
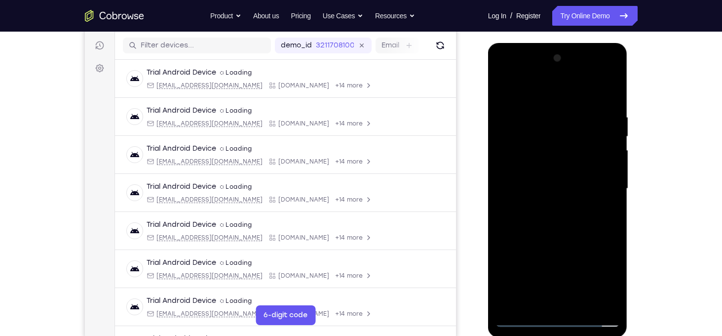
click at [613, 87] on div at bounding box center [558, 188] width 124 height 276
click at [538, 148] on div at bounding box center [558, 188] width 124 height 276
drag, startPoint x: 549, startPoint y: 133, endPoint x: 543, endPoint y: 271, distance: 138.3
click at [543, 271] on div at bounding box center [558, 188] width 124 height 276
drag, startPoint x: 567, startPoint y: 157, endPoint x: 550, endPoint y: 303, distance: 146.5
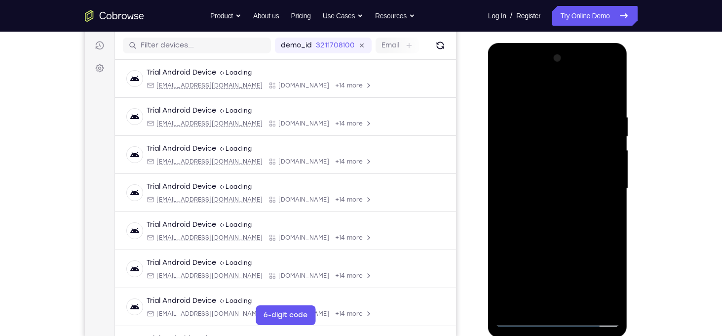
click at [550, 303] on div at bounding box center [558, 188] width 124 height 276
click at [506, 88] on div at bounding box center [558, 188] width 124 height 276
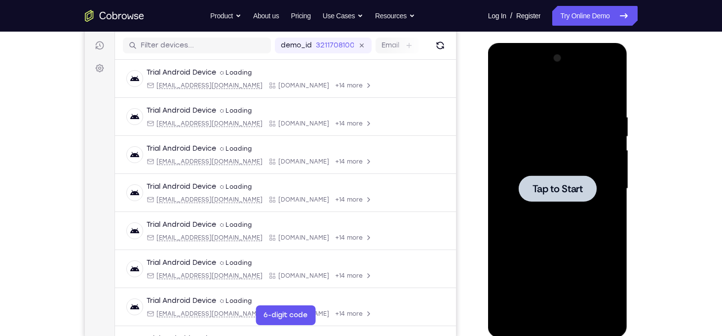
click at [550, 184] on span "Tap to Start" at bounding box center [558, 189] width 50 height 10
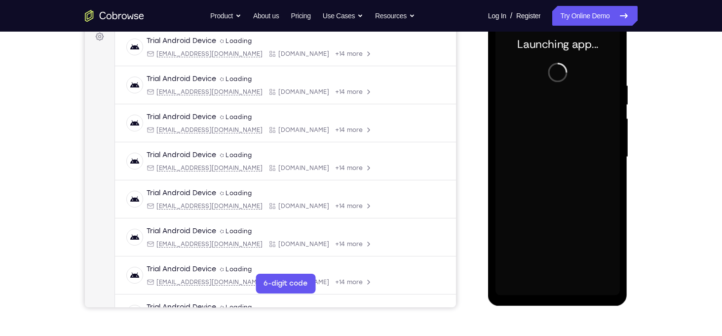
scroll to position [159, 0]
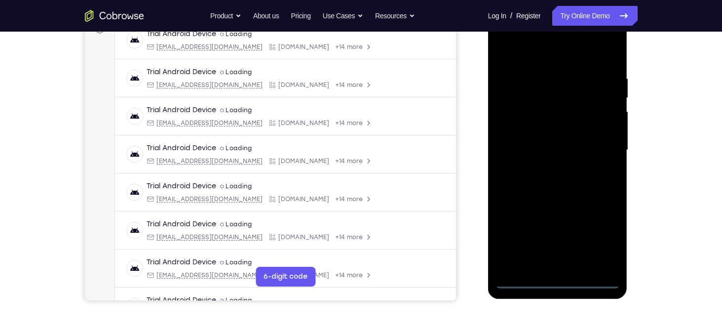
click at [564, 279] on div at bounding box center [558, 150] width 124 height 276
click at [597, 231] on div at bounding box center [558, 150] width 124 height 276
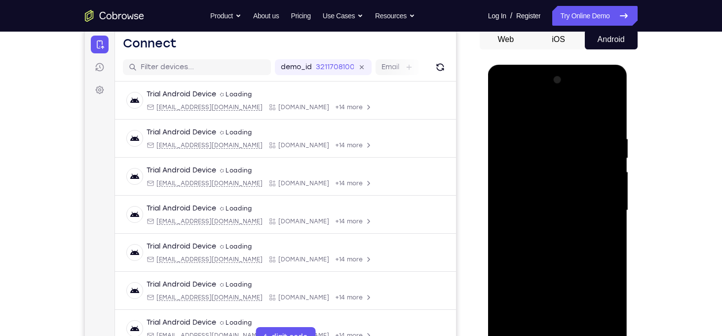
scroll to position [79, 0]
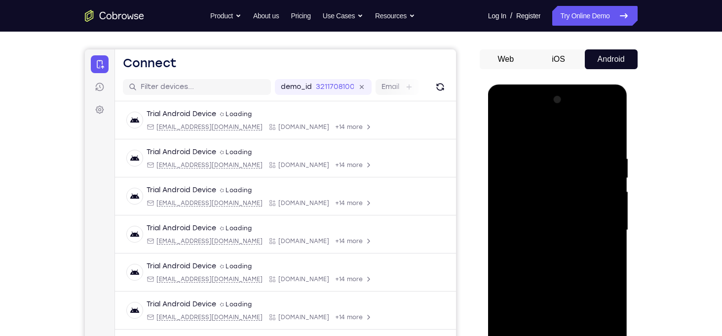
click at [510, 116] on div at bounding box center [558, 230] width 124 height 276
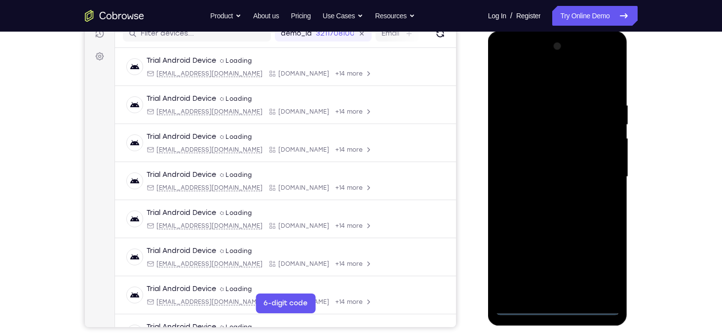
scroll to position [146, 0]
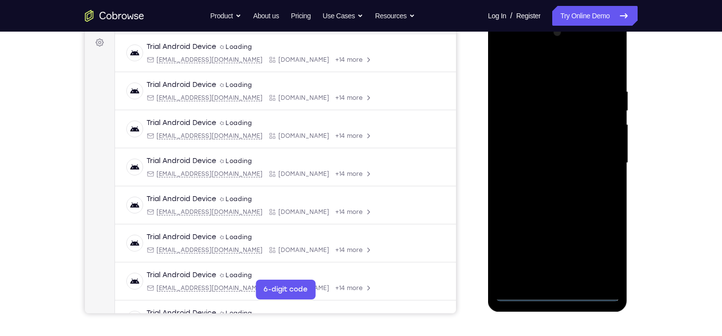
click at [595, 163] on div at bounding box center [558, 163] width 124 height 276
click at [548, 279] on div at bounding box center [558, 163] width 124 height 276
click at [537, 153] on div at bounding box center [558, 163] width 124 height 276
click at [526, 142] on div at bounding box center [558, 163] width 124 height 276
click at [537, 159] on div at bounding box center [558, 163] width 124 height 276
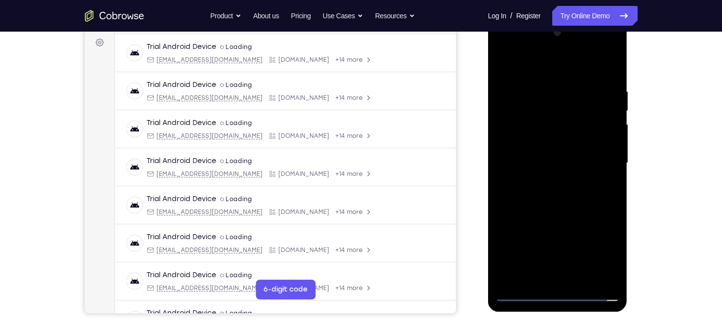
click at [549, 199] on div at bounding box center [558, 163] width 124 height 276
click at [558, 189] on div at bounding box center [558, 163] width 124 height 276
click at [555, 197] on div at bounding box center [558, 163] width 124 height 276
click at [606, 67] on div at bounding box center [558, 163] width 124 height 276
click at [557, 205] on div at bounding box center [558, 163] width 124 height 276
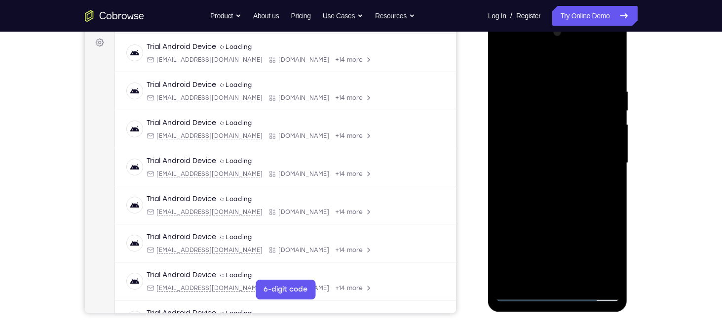
click at [614, 63] on div at bounding box center [558, 163] width 124 height 276
click at [515, 121] on div at bounding box center [558, 163] width 124 height 276
drag, startPoint x: 571, startPoint y: 96, endPoint x: 561, endPoint y: 259, distance: 163.2
click at [561, 259] on div at bounding box center [558, 163] width 124 height 276
drag, startPoint x: 559, startPoint y: 104, endPoint x: 545, endPoint y: 270, distance: 166.4
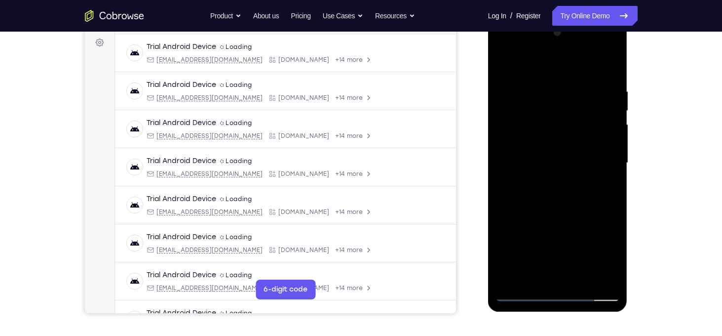
click at [545, 270] on div at bounding box center [558, 163] width 124 height 276
click at [503, 64] on div at bounding box center [558, 163] width 124 height 276
click at [540, 92] on div at bounding box center [558, 163] width 124 height 276
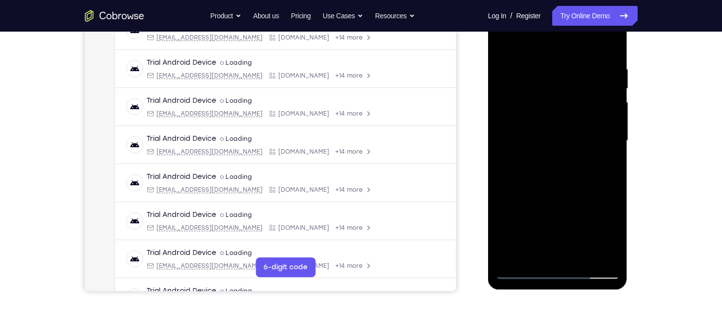
scroll to position [169, 0]
click at [587, 109] on div at bounding box center [558, 139] width 124 height 276
click at [592, 86] on div at bounding box center [558, 139] width 124 height 276
click at [601, 82] on div at bounding box center [558, 139] width 124 height 276
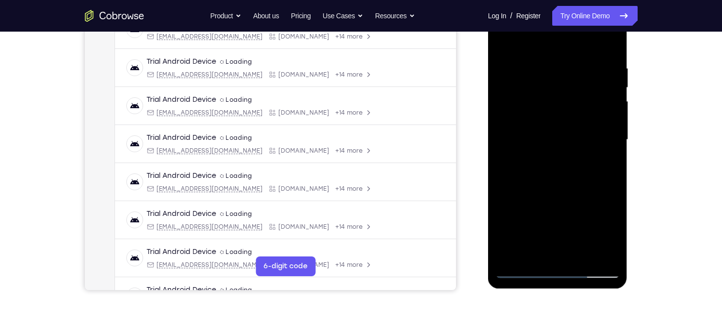
click at [601, 82] on div at bounding box center [558, 139] width 124 height 276
click at [608, 107] on div at bounding box center [558, 139] width 124 height 276
click at [610, 46] on div at bounding box center [558, 139] width 124 height 276
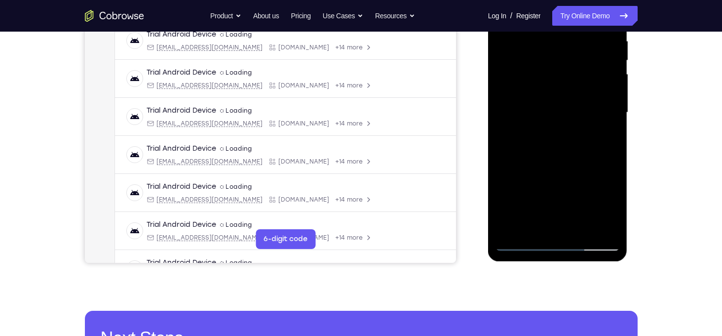
scroll to position [197, 0]
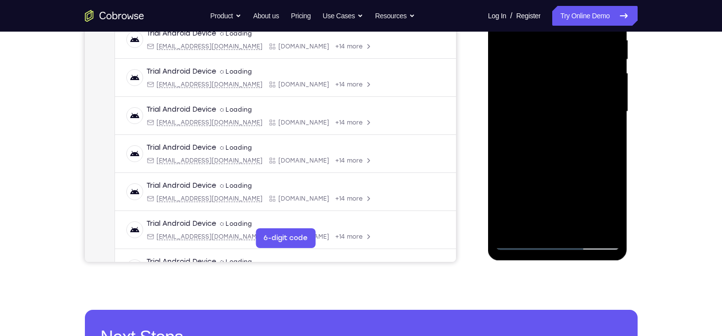
click at [579, 226] on div at bounding box center [558, 111] width 124 height 276
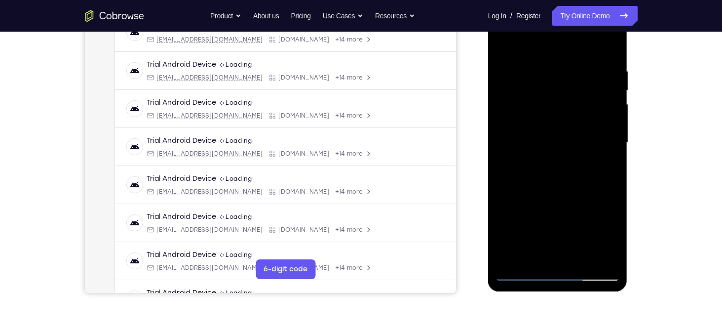
scroll to position [170, 0]
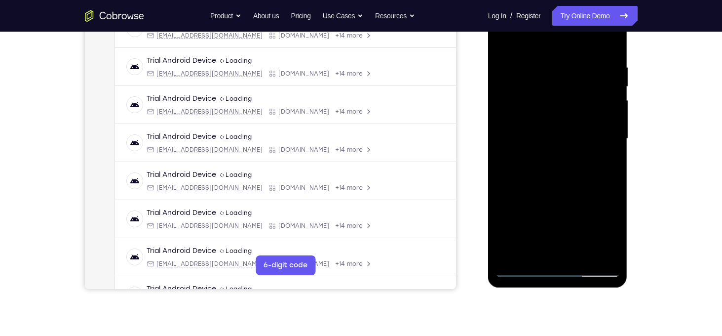
click at [560, 191] on div at bounding box center [558, 138] width 124 height 276
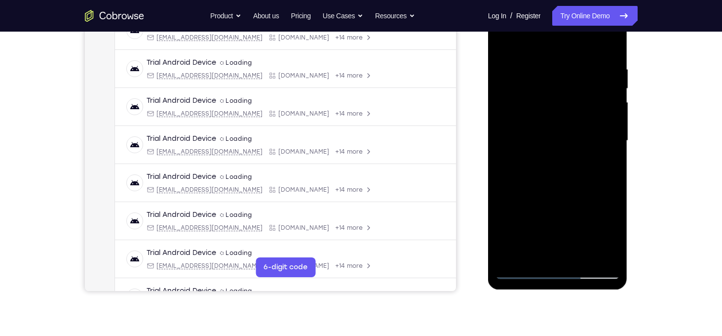
click at [506, 40] on div at bounding box center [558, 140] width 124 height 276
click at [575, 66] on div at bounding box center [558, 140] width 124 height 276
click at [608, 46] on div at bounding box center [558, 140] width 124 height 276
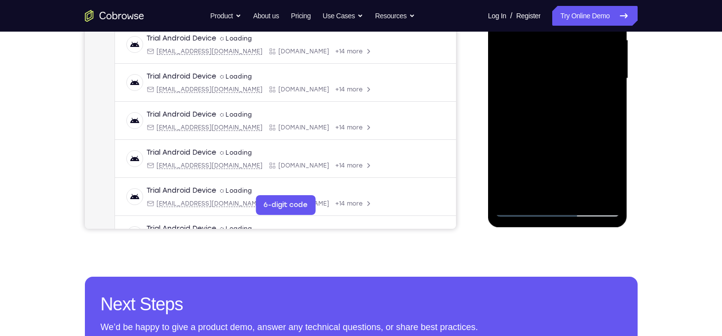
scroll to position [231, 0]
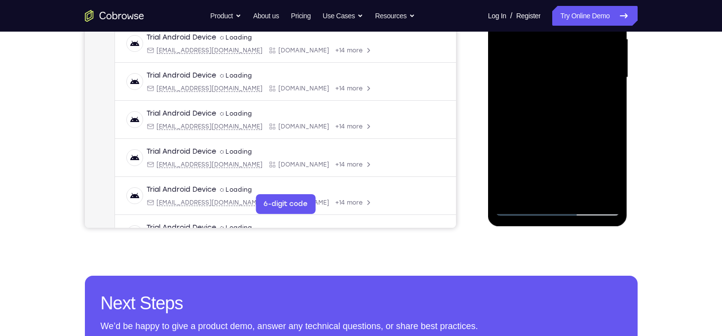
click at [605, 196] on div at bounding box center [558, 77] width 124 height 276
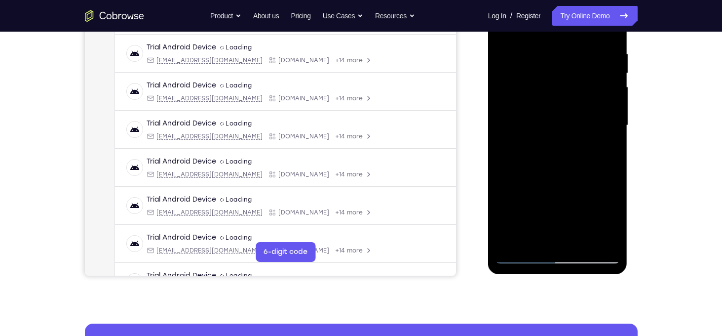
scroll to position [230, 0]
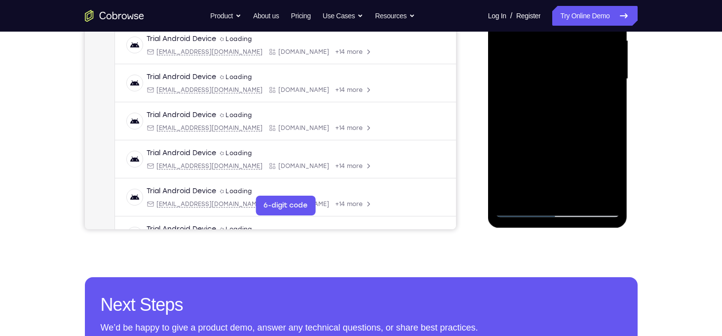
click at [515, 193] on div at bounding box center [558, 79] width 124 height 276
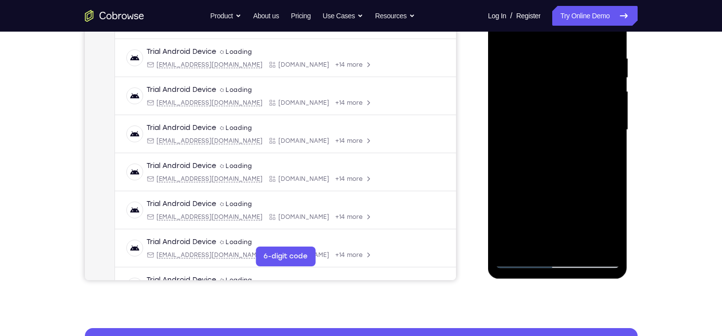
scroll to position [182, 0]
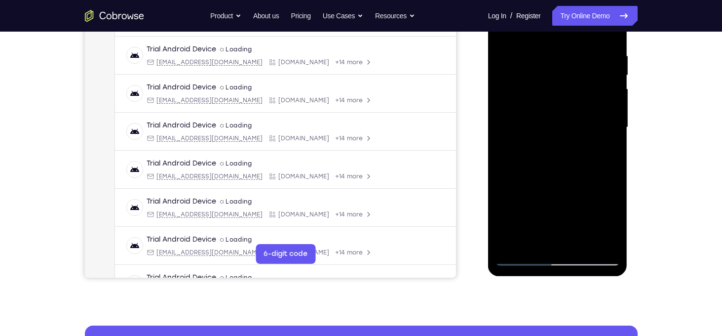
click at [603, 246] on div at bounding box center [558, 127] width 124 height 276
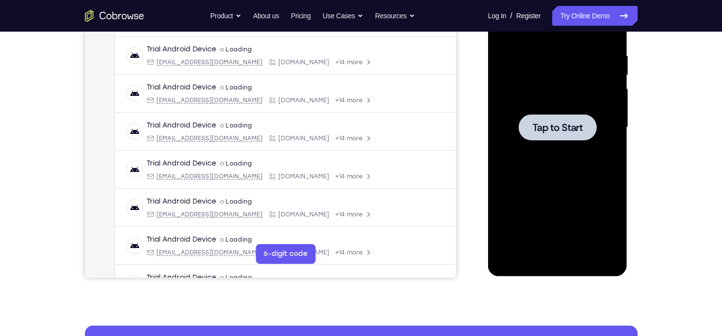
click at [561, 136] on div at bounding box center [558, 127] width 78 height 26
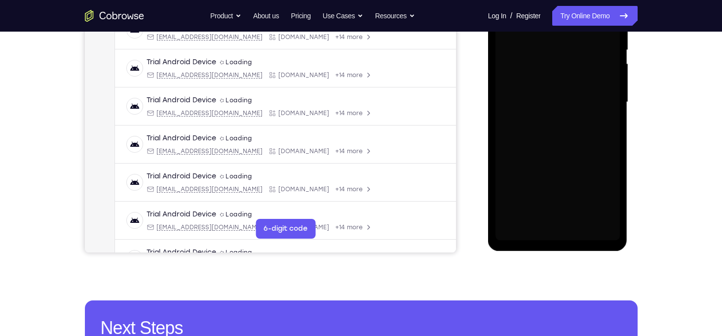
scroll to position [214, 0]
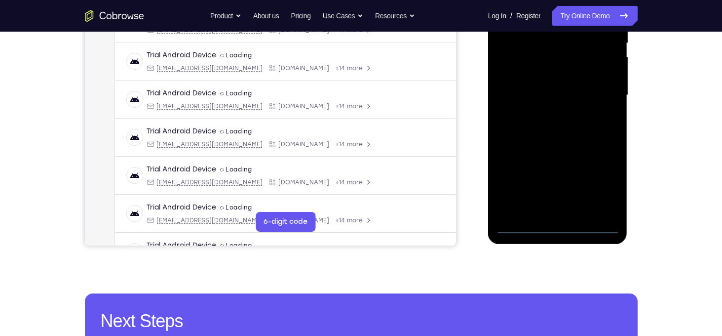
click at [558, 231] on div at bounding box center [558, 95] width 124 height 276
click at [606, 192] on div at bounding box center [558, 95] width 124 height 276
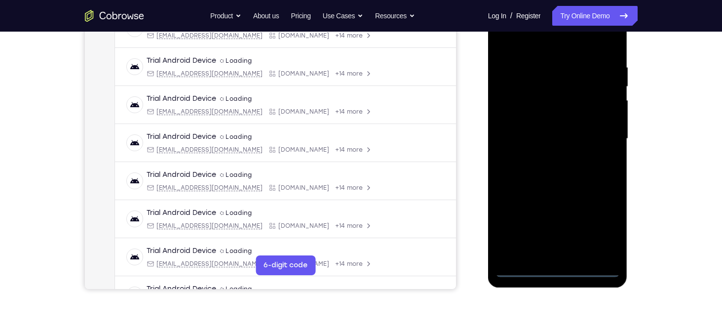
scroll to position [171, 0]
click at [544, 50] on div at bounding box center [558, 138] width 124 height 276
click at [596, 138] on div at bounding box center [558, 138] width 124 height 276
click at [549, 155] on div at bounding box center [558, 138] width 124 height 276
click at [551, 127] on div at bounding box center [558, 138] width 124 height 276
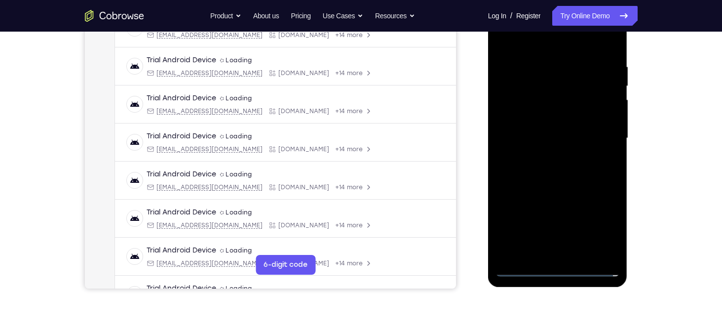
click at [545, 122] on div at bounding box center [558, 138] width 124 height 276
click at [537, 142] on div at bounding box center [558, 138] width 124 height 276
click at [567, 183] on div at bounding box center [558, 138] width 124 height 276
click at [604, 37] on div at bounding box center [558, 138] width 124 height 276
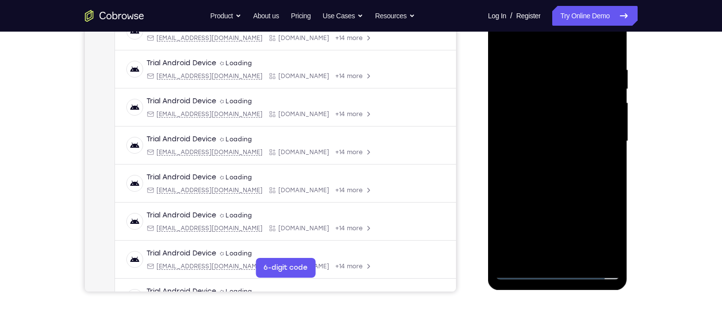
click at [613, 41] on div at bounding box center [558, 141] width 124 height 276
click at [540, 98] on div at bounding box center [558, 141] width 124 height 276
drag, startPoint x: 552, startPoint y: 58, endPoint x: 534, endPoint y: 175, distance: 118.4
click at [534, 175] on div at bounding box center [558, 141] width 124 height 276
drag, startPoint x: 563, startPoint y: 81, endPoint x: 559, endPoint y: 191, distance: 109.6
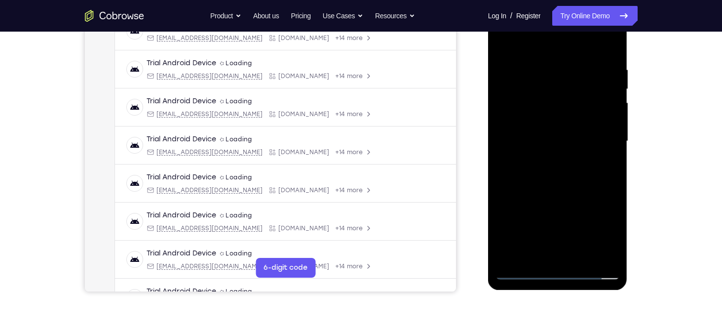
click at [559, 191] on div at bounding box center [558, 141] width 124 height 276
click at [505, 43] on div at bounding box center [558, 141] width 124 height 276
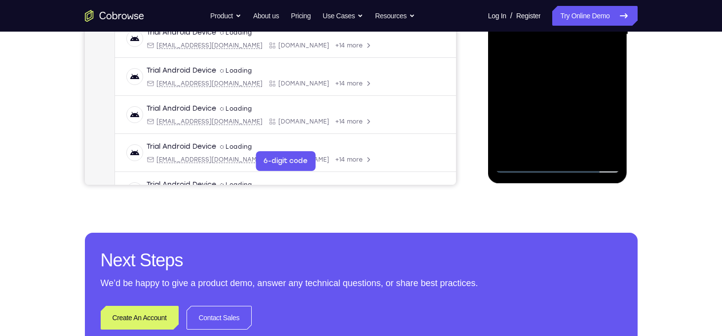
scroll to position [285, 0]
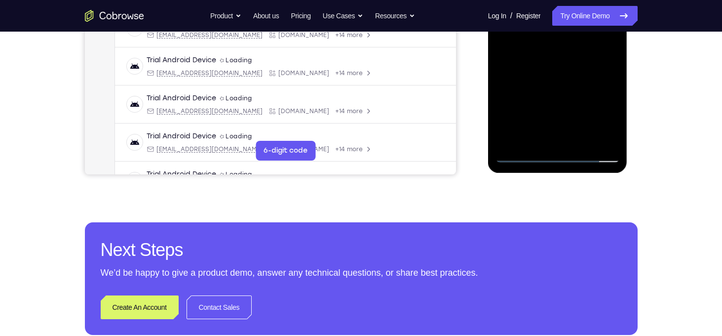
click at [607, 143] on div at bounding box center [558, 24] width 124 height 276
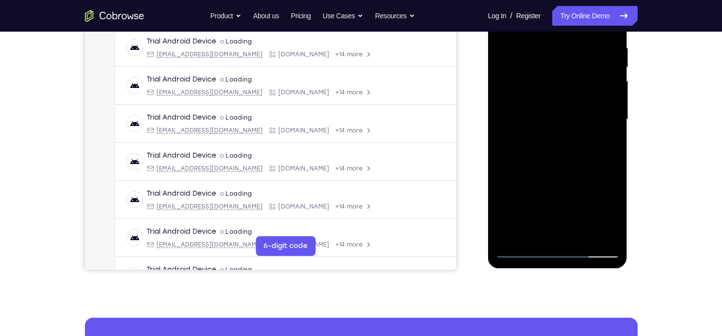
scroll to position [267, 0]
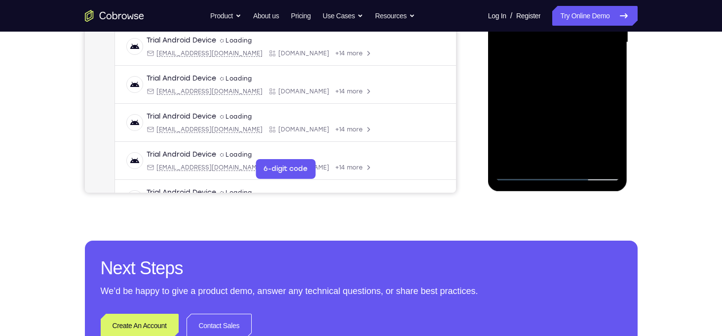
click at [607, 160] on div at bounding box center [558, 42] width 124 height 276
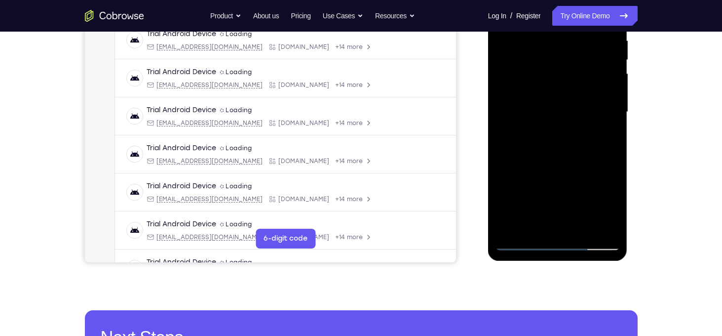
scroll to position [196, 0]
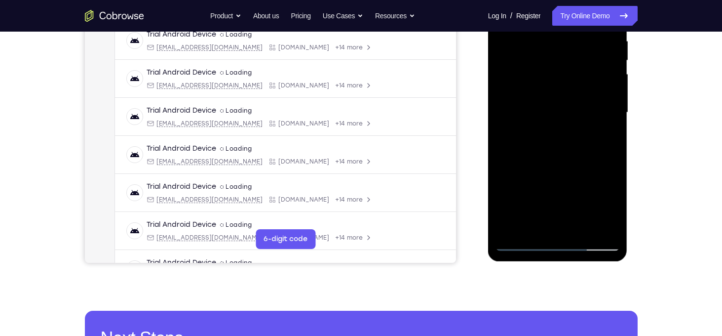
click at [582, 225] on div at bounding box center [558, 112] width 124 height 276
click at [574, 168] on div at bounding box center [558, 112] width 124 height 276
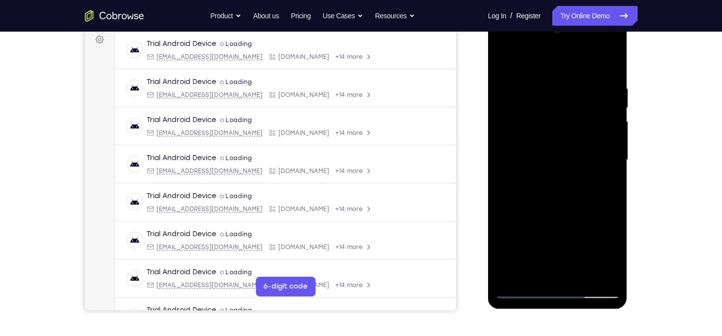
scroll to position [149, 0]
click at [504, 56] on div at bounding box center [558, 160] width 124 height 276
click at [546, 84] on div at bounding box center [558, 160] width 124 height 276
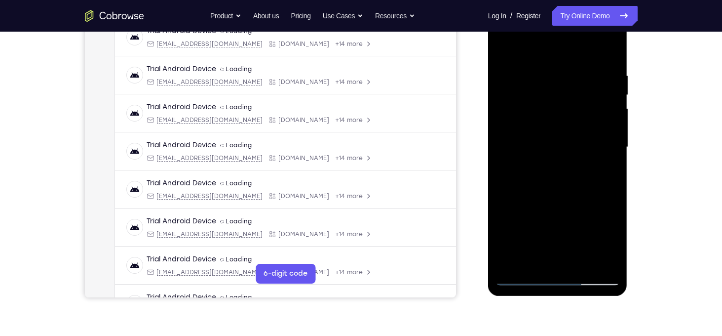
scroll to position [163, 0]
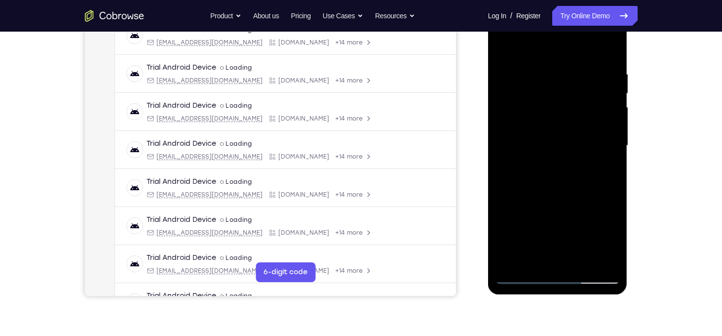
click at [613, 151] on div at bounding box center [558, 145] width 124 height 276
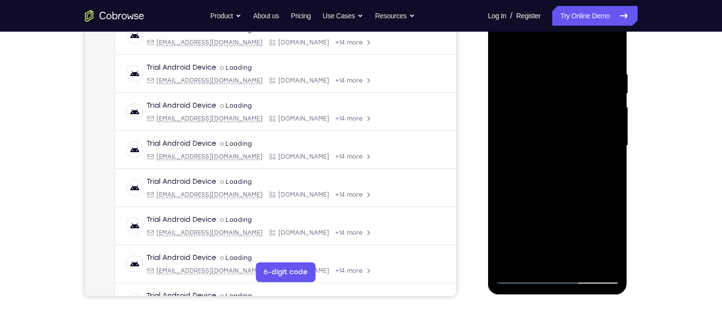
click at [613, 151] on div at bounding box center [558, 145] width 124 height 276
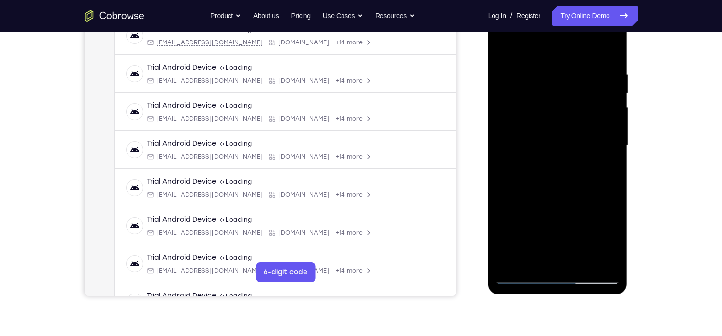
click at [613, 151] on div at bounding box center [558, 145] width 124 height 276
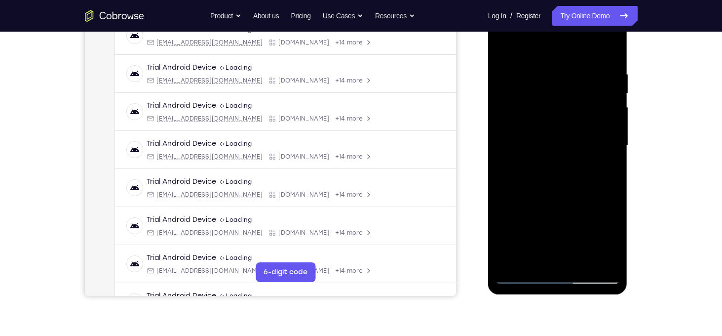
click at [613, 151] on div at bounding box center [558, 145] width 124 height 276
click at [612, 51] on div at bounding box center [558, 145] width 124 height 276
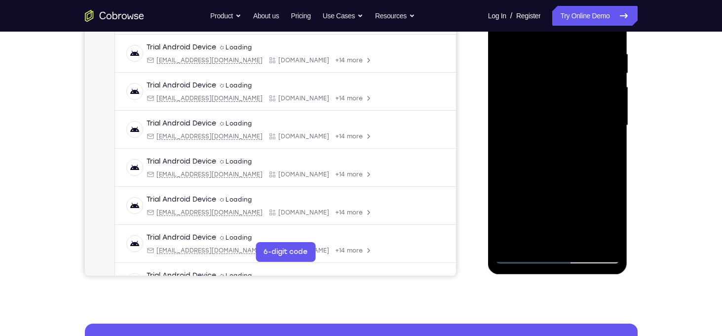
scroll to position [185, 0]
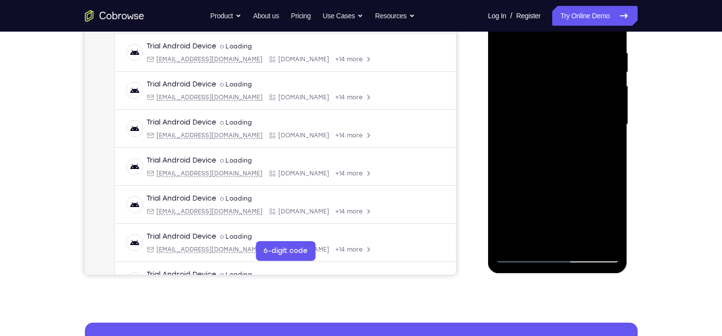
click at [583, 240] on div at bounding box center [558, 124] width 124 height 276
drag, startPoint x: 583, startPoint y: 110, endPoint x: 563, endPoint y: 216, distance: 108.0
click at [563, 216] on div at bounding box center [558, 124] width 124 height 276
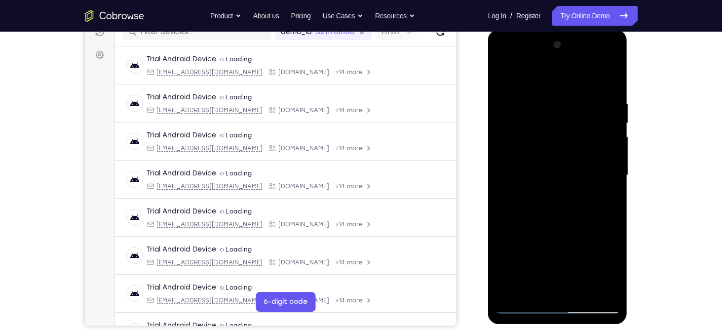
drag, startPoint x: 573, startPoint y: 88, endPoint x: 555, endPoint y: 214, distance: 127.2
click at [555, 214] on div at bounding box center [558, 175] width 124 height 276
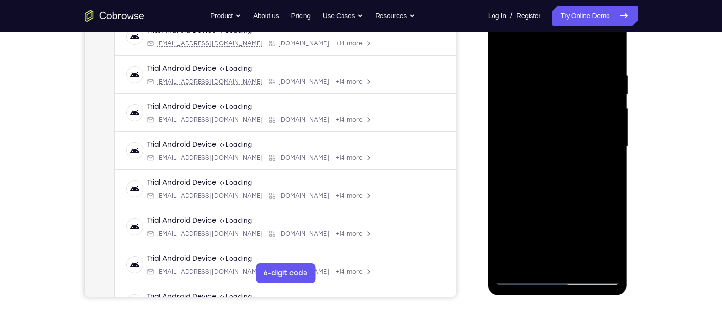
scroll to position [164, 0]
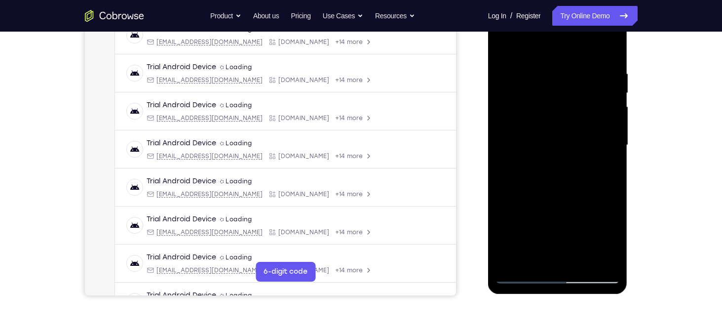
click at [605, 115] on div at bounding box center [558, 145] width 124 height 276
click at [567, 67] on div at bounding box center [558, 145] width 124 height 276
click at [503, 44] on div at bounding box center [558, 145] width 124 height 276
click at [611, 257] on div at bounding box center [558, 145] width 124 height 276
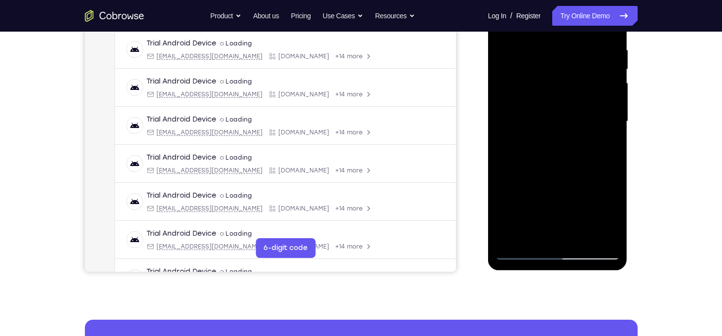
scroll to position [193, 0]
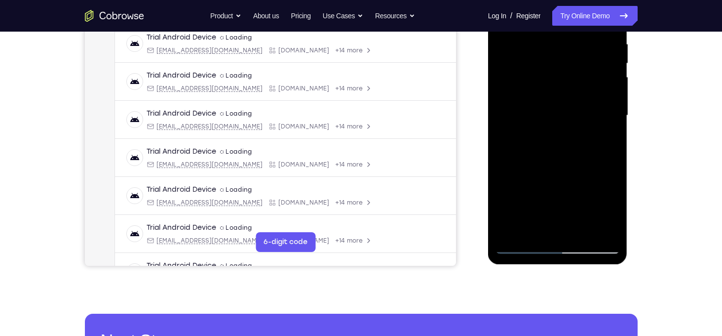
click at [519, 248] on div at bounding box center [558, 115] width 124 height 276
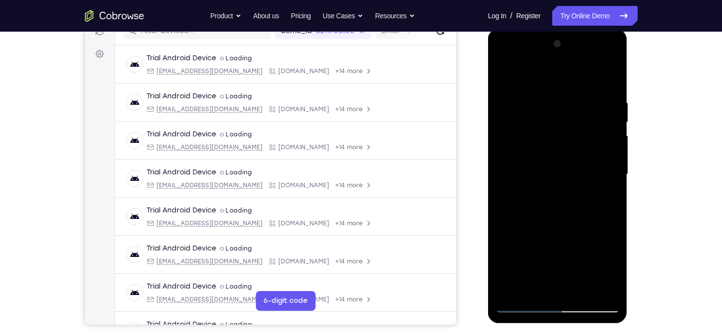
scroll to position [131, 0]
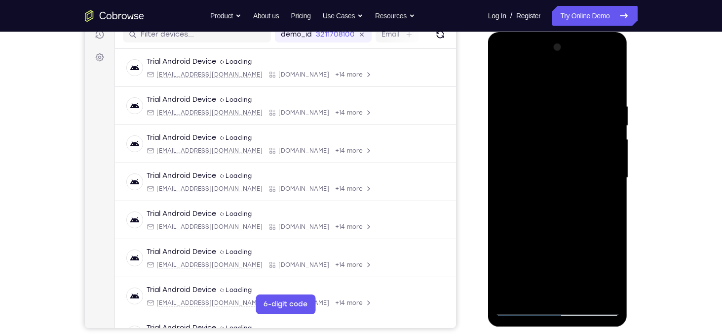
click at [506, 76] on div at bounding box center [558, 177] width 124 height 276
click at [547, 99] on div at bounding box center [558, 177] width 124 height 276
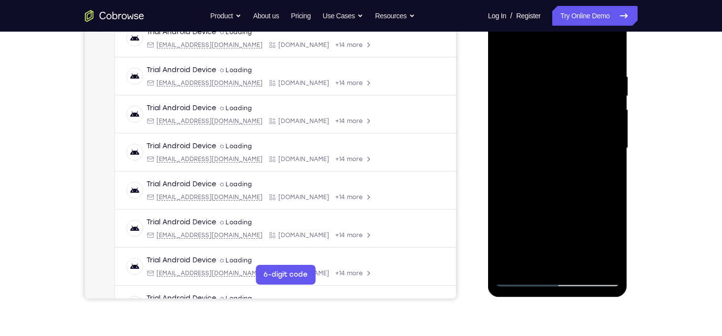
scroll to position [163, 0]
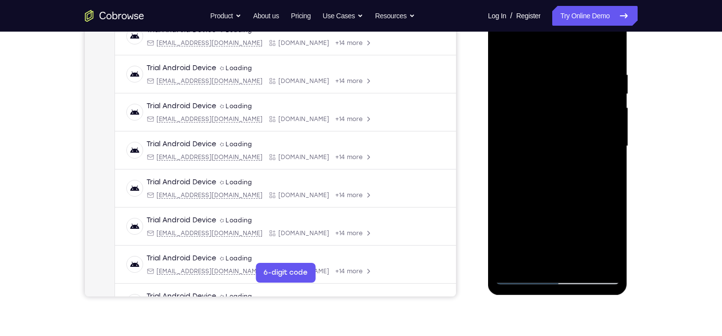
click at [607, 146] on div at bounding box center [558, 146] width 124 height 276
click at [524, 154] on div at bounding box center [558, 146] width 124 height 276
click at [610, 52] on div at bounding box center [558, 146] width 124 height 276
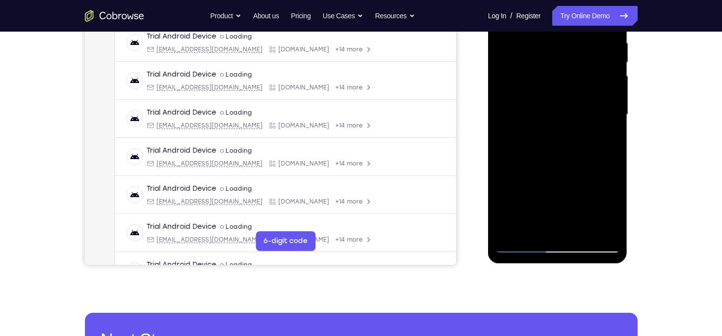
scroll to position [195, 0]
click at [606, 235] on div at bounding box center [558, 114] width 124 height 276
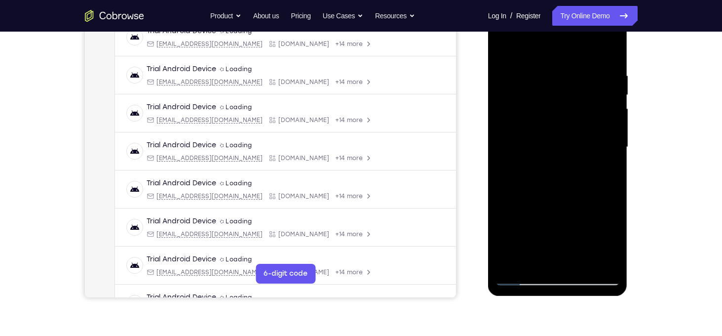
scroll to position [180, 0]
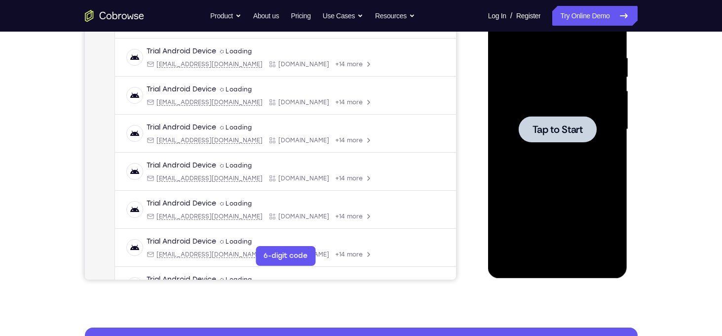
click at [556, 124] on span "Tap to Start" at bounding box center [558, 129] width 50 height 10
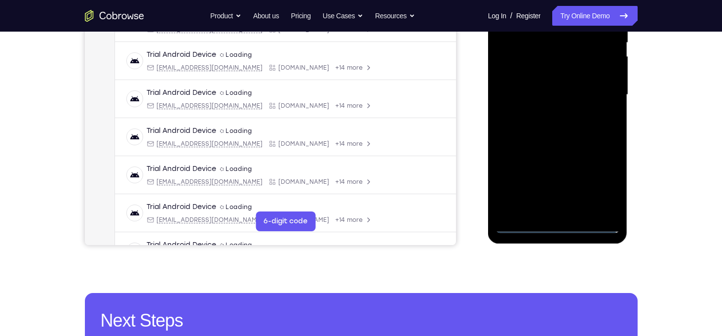
scroll to position [220, 0]
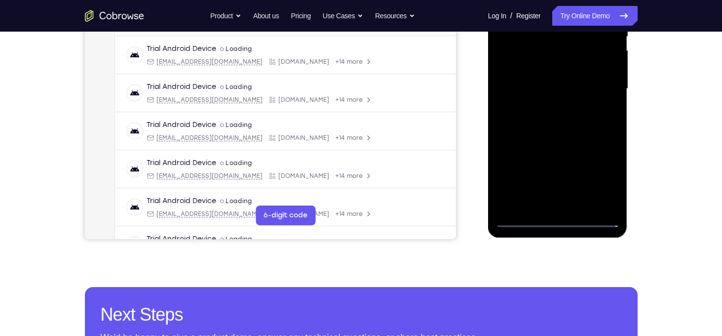
click at [559, 220] on div at bounding box center [558, 89] width 124 height 276
click at [602, 185] on div at bounding box center [558, 89] width 124 height 276
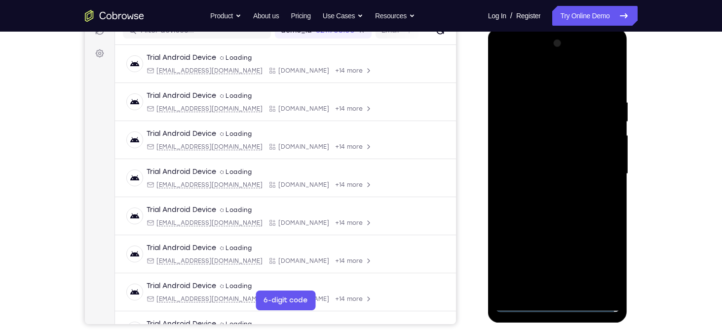
scroll to position [135, 0]
click at [541, 84] on div at bounding box center [558, 174] width 124 height 276
click at [601, 177] on div at bounding box center [558, 174] width 124 height 276
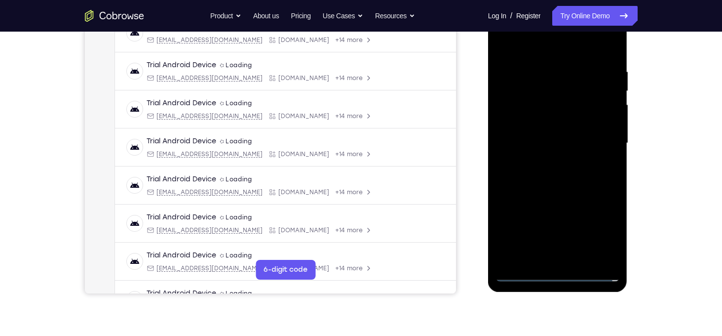
scroll to position [167, 0]
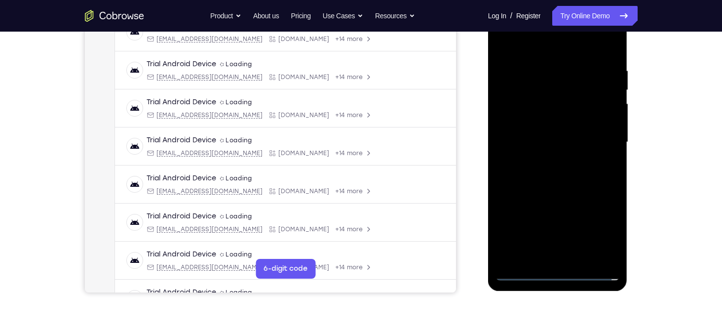
click at [548, 163] on div at bounding box center [558, 142] width 124 height 276
click at [566, 137] on div at bounding box center [558, 142] width 124 height 276
click at [535, 123] on div at bounding box center [558, 142] width 124 height 276
click at [538, 143] on div at bounding box center [558, 142] width 124 height 276
click at [551, 174] on div at bounding box center [558, 142] width 124 height 276
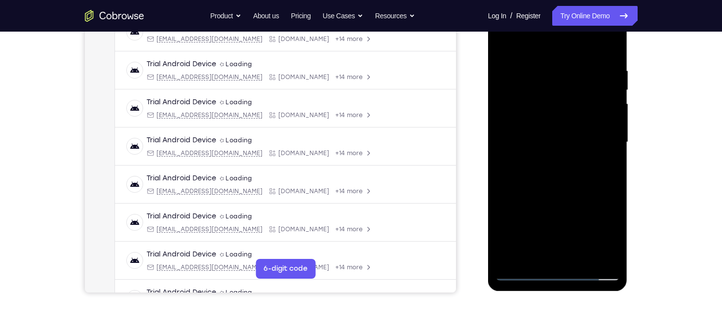
click at [568, 169] on div at bounding box center [558, 142] width 124 height 276
click at [565, 173] on div at bounding box center [558, 142] width 124 height 276
click at [558, 192] on div at bounding box center [558, 142] width 124 height 276
click at [613, 43] on div at bounding box center [558, 142] width 124 height 276
click at [536, 102] on div at bounding box center [558, 142] width 124 height 276
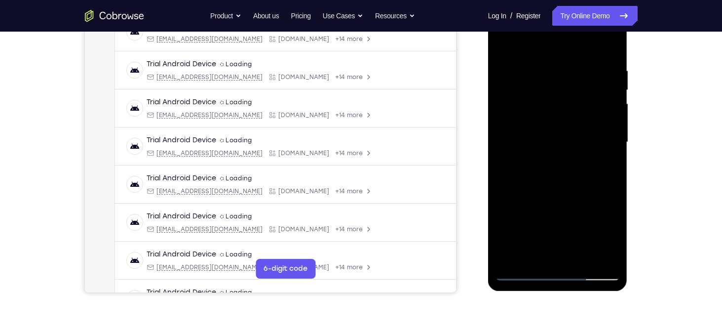
click at [509, 95] on div at bounding box center [558, 142] width 124 height 276
drag, startPoint x: 559, startPoint y: 84, endPoint x: 555, endPoint y: 226, distance: 141.7
click at [555, 226] on div at bounding box center [558, 142] width 124 height 276
drag, startPoint x: 562, startPoint y: 111, endPoint x: 556, endPoint y: 225, distance: 113.7
click at [556, 225] on div at bounding box center [558, 142] width 124 height 276
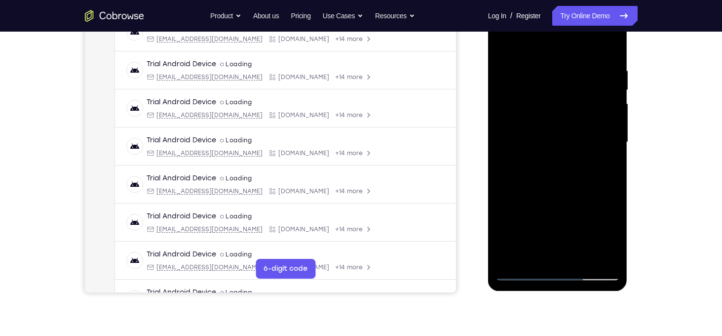
click at [503, 45] on div at bounding box center [558, 142] width 124 height 276
click at [560, 60] on div at bounding box center [558, 142] width 124 height 276
click at [505, 43] on div at bounding box center [558, 142] width 124 height 276
click at [605, 262] on div at bounding box center [558, 142] width 124 height 276
click at [569, 139] on div at bounding box center [558, 142] width 124 height 276
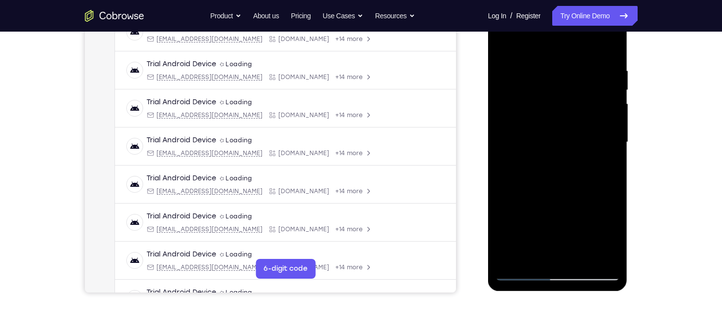
click at [605, 259] on div at bounding box center [558, 142] width 124 height 276
drag, startPoint x: 505, startPoint y: 254, endPoint x: 509, endPoint y: 258, distance: 5.2
click at [509, 258] on div at bounding box center [558, 142] width 124 height 276
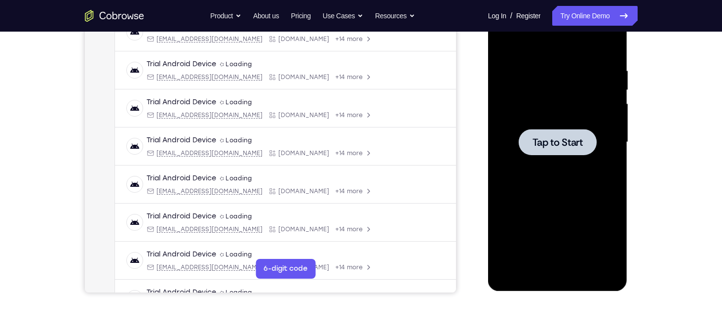
click at [575, 149] on div at bounding box center [558, 142] width 78 height 26
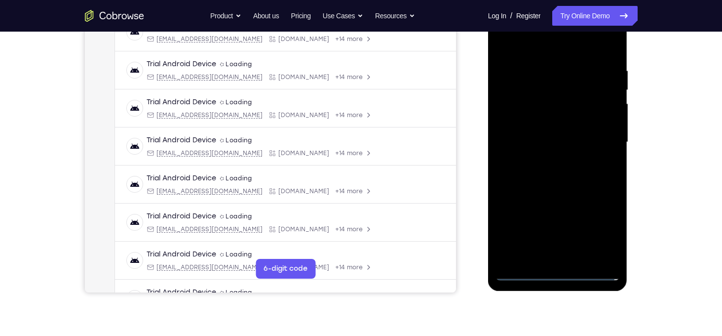
click at [556, 279] on div at bounding box center [558, 142] width 124 height 276
click at [596, 239] on div at bounding box center [558, 142] width 124 height 276
click at [530, 43] on div at bounding box center [558, 142] width 124 height 276
click at [594, 142] on div at bounding box center [558, 142] width 124 height 276
click at [550, 164] on div at bounding box center [558, 142] width 124 height 276
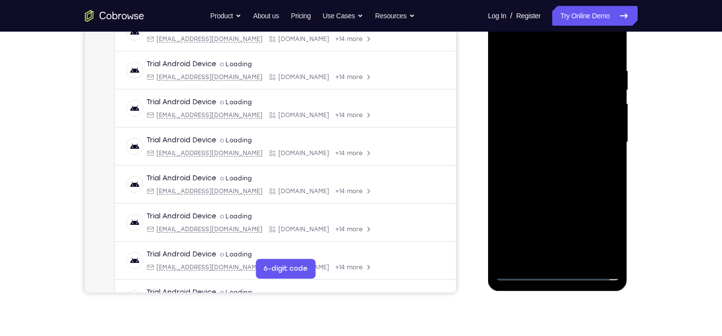
click at [562, 138] on div at bounding box center [558, 142] width 124 height 276
click at [532, 122] on div at bounding box center [558, 142] width 124 height 276
click at [541, 140] on div at bounding box center [558, 142] width 124 height 276
click at [613, 58] on div at bounding box center [558, 142] width 124 height 276
click at [606, 43] on div at bounding box center [558, 142] width 124 height 276
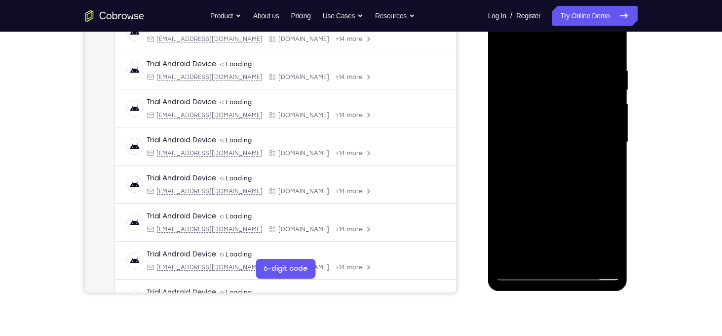
click at [612, 43] on div at bounding box center [558, 142] width 124 height 276
click at [531, 98] on div at bounding box center [558, 142] width 124 height 276
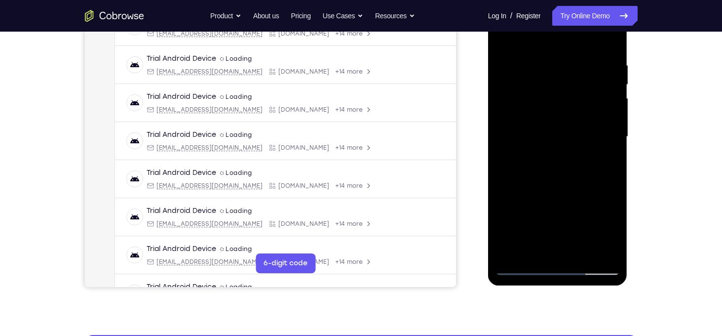
drag, startPoint x: 570, startPoint y: 88, endPoint x: 562, endPoint y: 223, distance: 134.5
click at [562, 223] on div at bounding box center [558, 137] width 124 height 276
drag, startPoint x: 562, startPoint y: 115, endPoint x: 555, endPoint y: 243, distance: 129.0
click at [555, 243] on div at bounding box center [558, 137] width 124 height 276
click at [580, 71] on div at bounding box center [558, 137] width 124 height 276
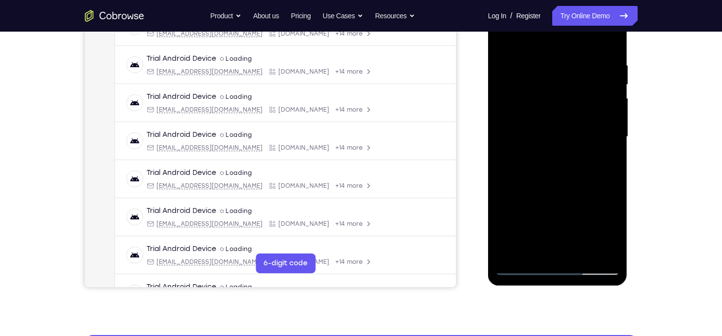
click at [560, 172] on div at bounding box center [558, 137] width 124 height 276
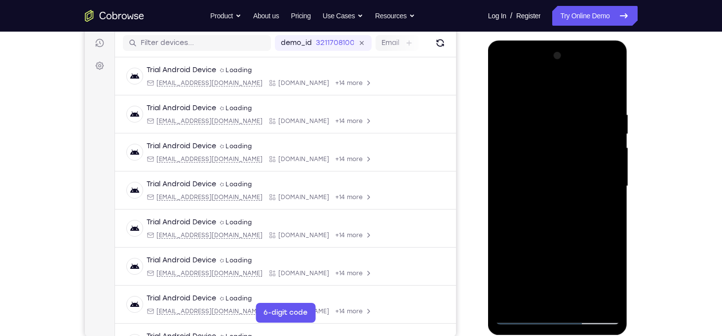
scroll to position [122, 0]
click at [568, 121] on div at bounding box center [558, 186] width 124 height 276
click at [504, 83] on div at bounding box center [558, 186] width 124 height 276
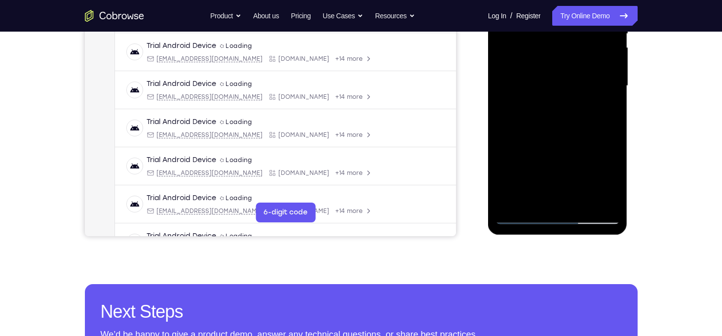
click at [614, 190] on div at bounding box center [558, 86] width 124 height 276
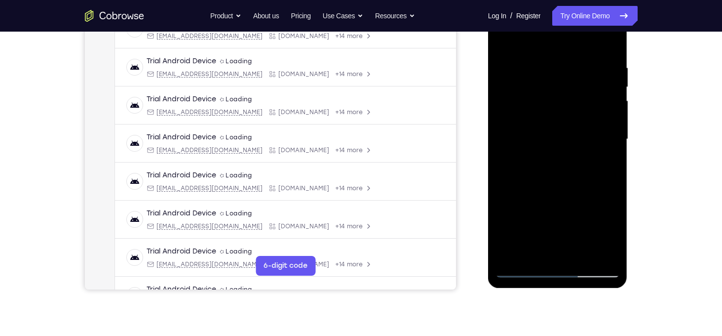
scroll to position [169, 0]
click at [612, 40] on div at bounding box center [558, 139] width 124 height 276
click at [528, 93] on div at bounding box center [558, 139] width 124 height 276
drag, startPoint x: 548, startPoint y: 61, endPoint x: 456, endPoint y: 279, distance: 236.9
click at [488, 279] on html "Online web based iOS Simulators and Android Emulators. Run iPhone, iPad, Mobile…" at bounding box center [558, 142] width 141 height 296
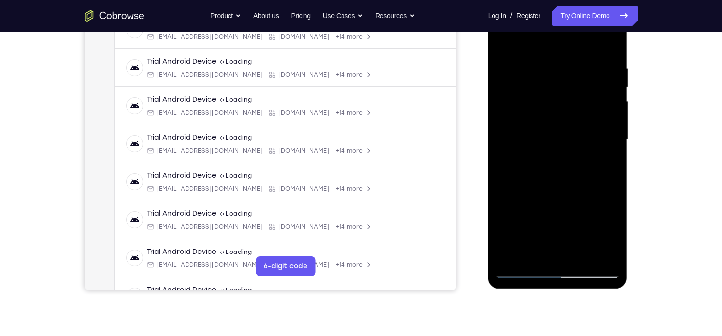
drag, startPoint x: 557, startPoint y: 126, endPoint x: 541, endPoint y: 246, distance: 121.4
click at [541, 246] on div at bounding box center [558, 139] width 124 height 276
click at [511, 254] on div at bounding box center [558, 139] width 124 height 276
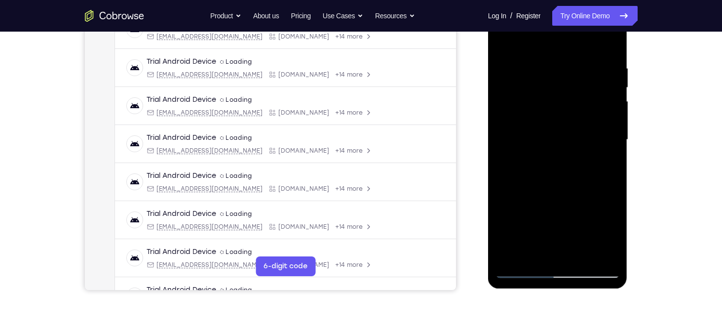
click at [511, 254] on div at bounding box center [558, 139] width 124 height 276
drag, startPoint x: 560, startPoint y: 79, endPoint x: 563, endPoint y: 202, distance: 122.9
click at [563, 202] on div at bounding box center [558, 139] width 124 height 276
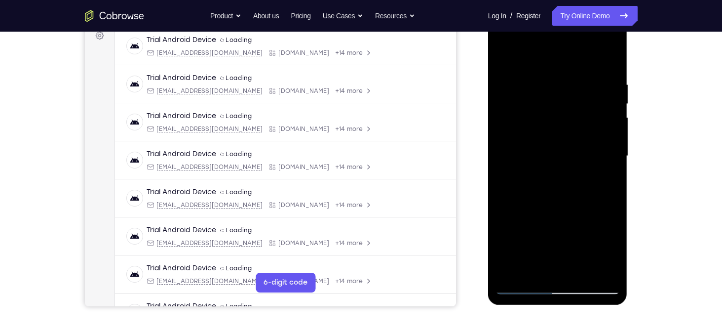
scroll to position [153, 0]
click at [612, 57] on div at bounding box center [558, 156] width 124 height 276
click at [503, 59] on div at bounding box center [558, 156] width 124 height 276
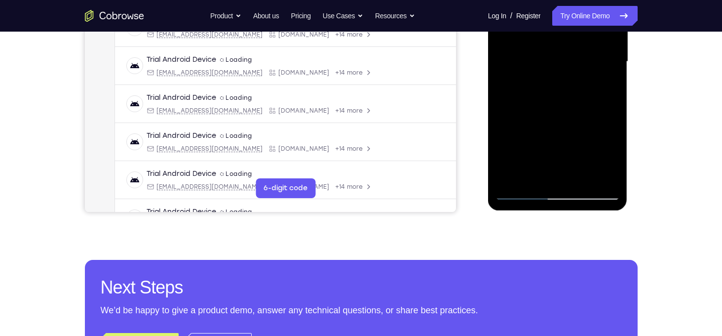
scroll to position [248, 0]
click at [582, 181] on div at bounding box center [558, 61] width 124 height 276
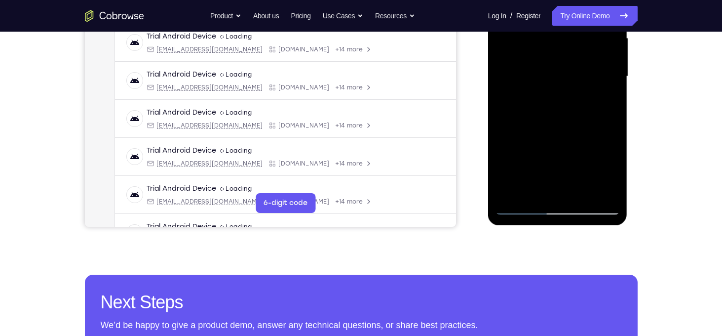
scroll to position [231, 0]
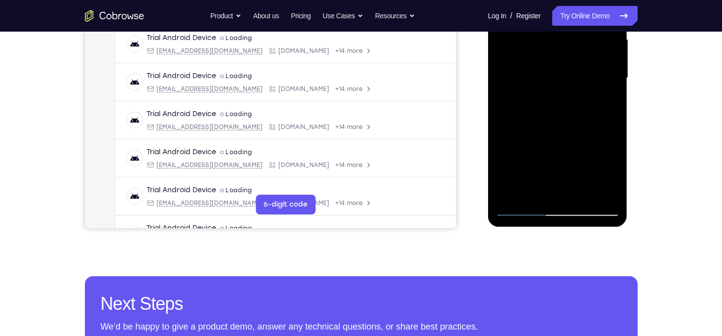
click at [570, 133] on div at bounding box center [558, 78] width 124 height 276
drag, startPoint x: 580, startPoint y: 150, endPoint x: 589, endPoint y: 82, distance: 68.3
click at [589, 82] on div at bounding box center [558, 78] width 124 height 276
drag, startPoint x: 574, startPoint y: 161, endPoint x: 587, endPoint y: 84, distance: 78.5
click at [587, 84] on div at bounding box center [558, 78] width 124 height 276
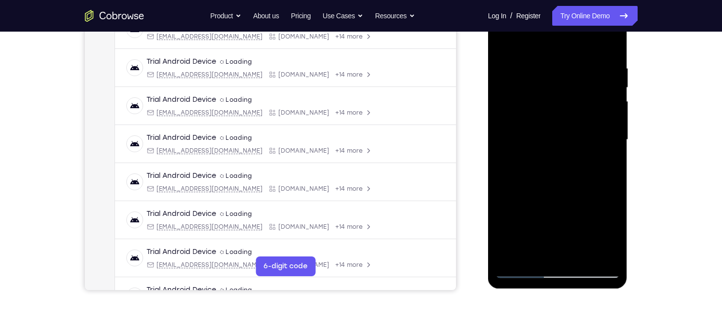
scroll to position [169, 0]
click at [504, 41] on div at bounding box center [558, 140] width 124 height 276
click at [616, 39] on div at bounding box center [558, 140] width 124 height 276
click at [520, 54] on div at bounding box center [558, 140] width 124 height 276
click at [508, 55] on div at bounding box center [558, 140] width 124 height 276
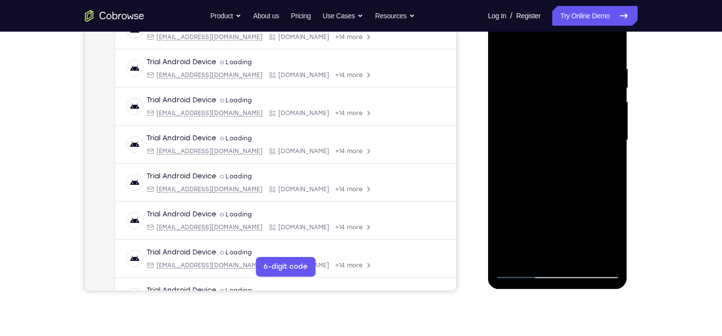
click at [520, 124] on div at bounding box center [558, 140] width 124 height 276
click at [504, 38] on div at bounding box center [558, 140] width 124 height 276
click at [523, 54] on div at bounding box center [558, 140] width 124 height 276
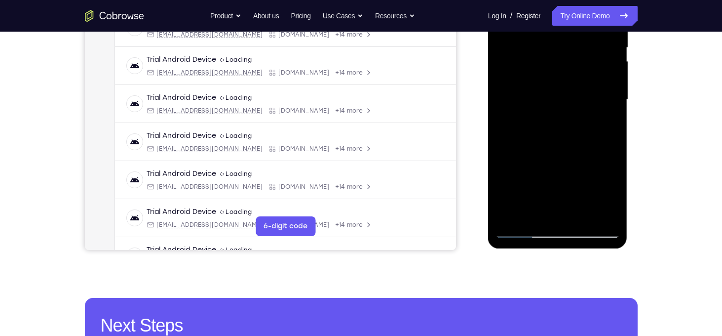
scroll to position [210, 0]
drag, startPoint x: 561, startPoint y: 189, endPoint x: 560, endPoint y: 136, distance: 53.3
click at [560, 136] on div at bounding box center [558, 99] width 124 height 276
click at [530, 154] on div at bounding box center [558, 99] width 124 height 276
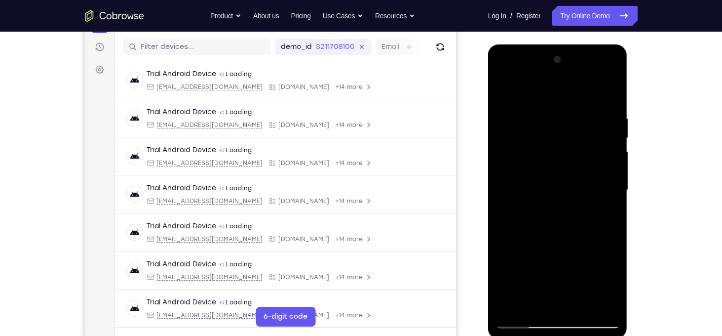
scroll to position [117, 0]
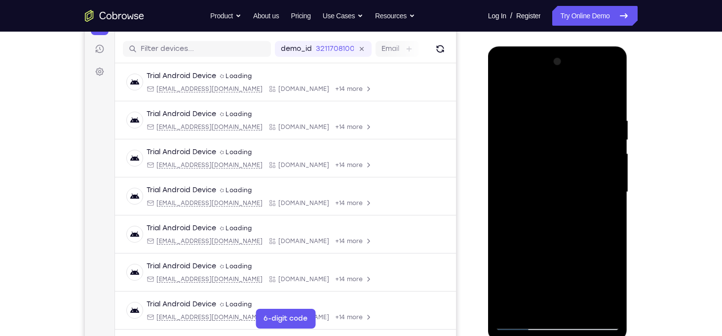
click at [504, 93] on div at bounding box center [558, 192] width 124 height 276
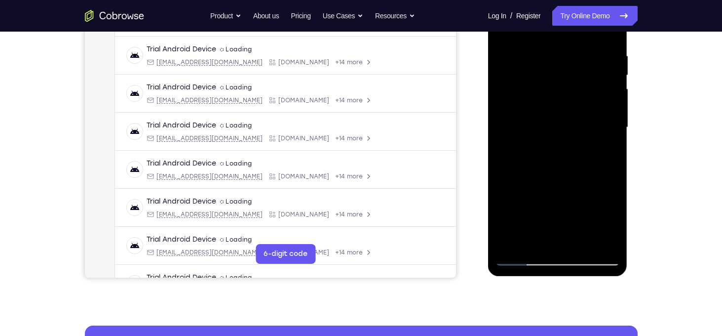
scroll to position [183, 0]
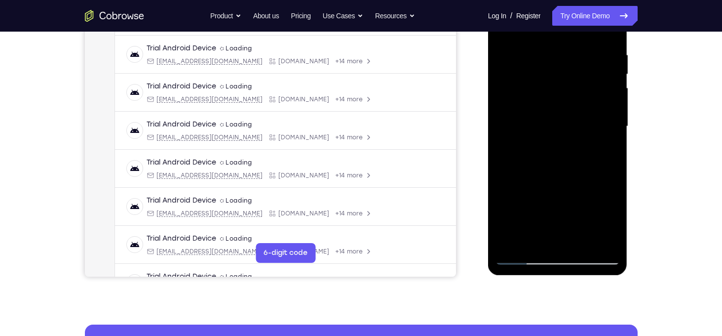
click at [515, 242] on div at bounding box center [558, 126] width 124 height 276
click at [543, 115] on div at bounding box center [558, 126] width 78 height 26
click at [564, 259] on div at bounding box center [558, 126] width 124 height 276
click at [602, 214] on div at bounding box center [558, 126] width 124 height 276
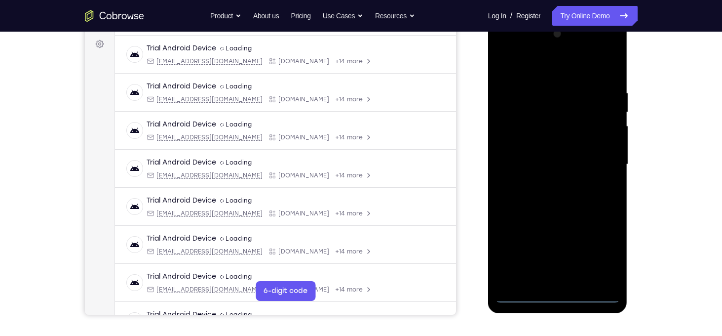
scroll to position [136, 0]
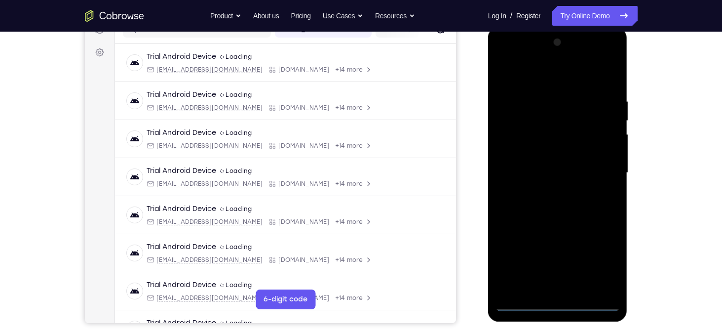
click at [509, 61] on div at bounding box center [558, 173] width 124 height 276
click at [600, 169] on div at bounding box center [558, 173] width 124 height 276
click at [547, 189] on div at bounding box center [558, 173] width 124 height 276
click at [546, 161] on div at bounding box center [558, 173] width 124 height 276
click at [537, 157] on div at bounding box center [558, 173] width 124 height 276
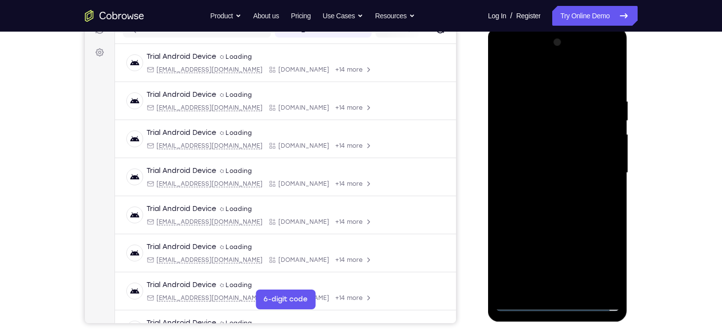
click at [536, 166] on div at bounding box center [558, 173] width 124 height 276
click at [543, 209] on div at bounding box center [558, 173] width 124 height 276
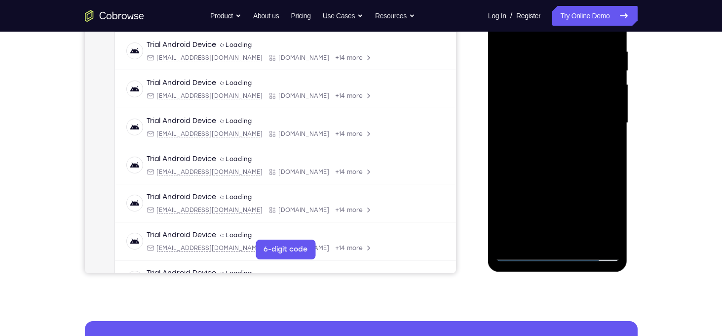
scroll to position [183, 0]
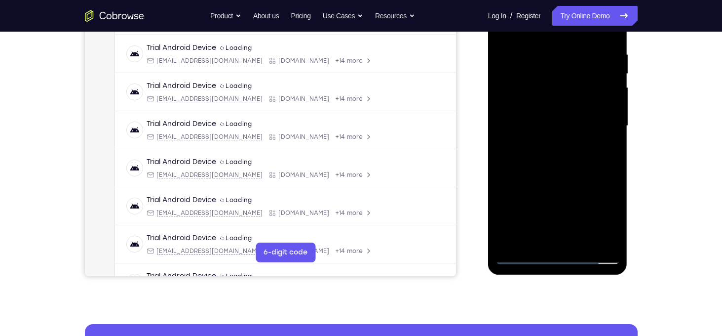
click at [566, 172] on div at bounding box center [558, 126] width 124 height 276
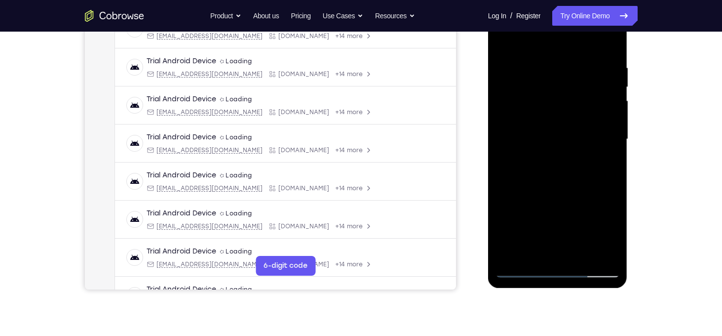
scroll to position [169, 0]
click at [613, 42] on div at bounding box center [558, 140] width 124 height 276
click at [530, 93] on div at bounding box center [558, 140] width 124 height 276
drag, startPoint x: 561, startPoint y: 86, endPoint x: 546, endPoint y: 253, distance: 167.5
click at [546, 253] on div at bounding box center [558, 140] width 124 height 276
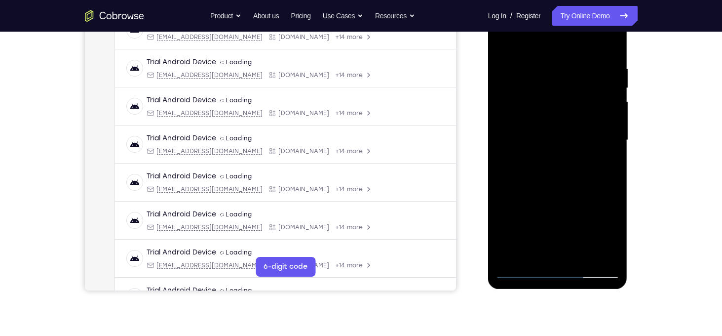
scroll to position [164, 0]
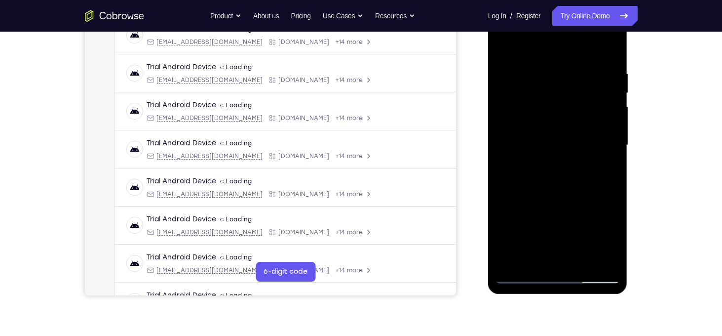
drag, startPoint x: 565, startPoint y: 96, endPoint x: 561, endPoint y: 196, distance: 100.3
click at [561, 196] on div at bounding box center [558, 145] width 124 height 276
click at [503, 45] on div at bounding box center [558, 145] width 124 height 276
click at [546, 74] on div at bounding box center [558, 145] width 124 height 276
click at [597, 113] on div at bounding box center [558, 145] width 124 height 276
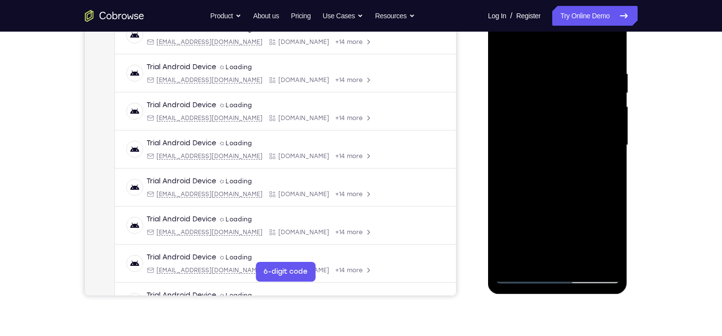
click at [610, 51] on div at bounding box center [558, 145] width 124 height 276
click at [610, 53] on div at bounding box center [558, 145] width 124 height 276
click at [610, 50] on div at bounding box center [558, 145] width 124 height 276
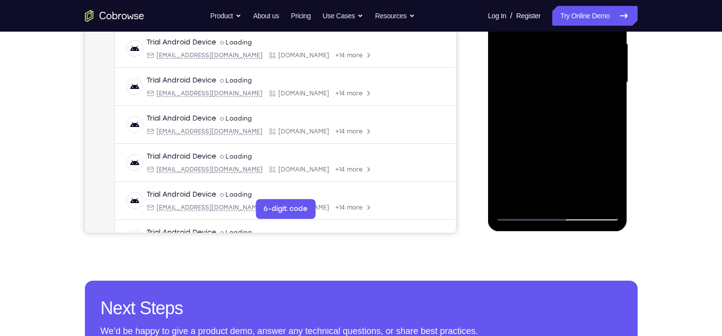
scroll to position [239, 0]
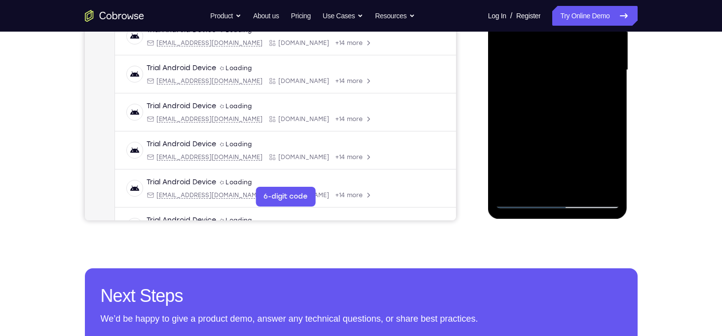
click at [580, 186] on div at bounding box center [558, 70] width 124 height 276
click at [555, 124] on div at bounding box center [558, 70] width 124 height 276
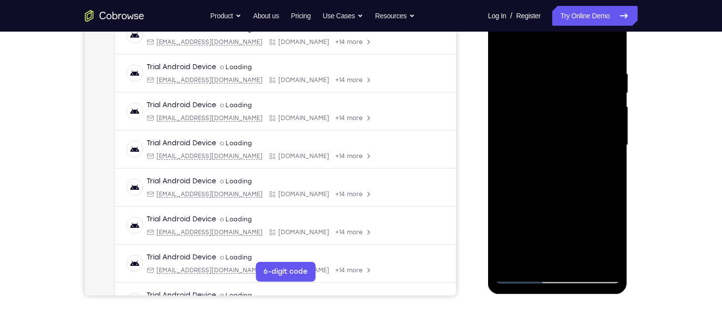
scroll to position [162, 0]
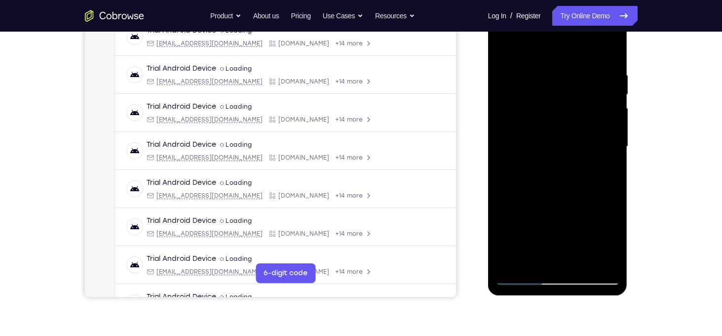
click at [504, 47] on div at bounding box center [558, 146] width 124 height 276
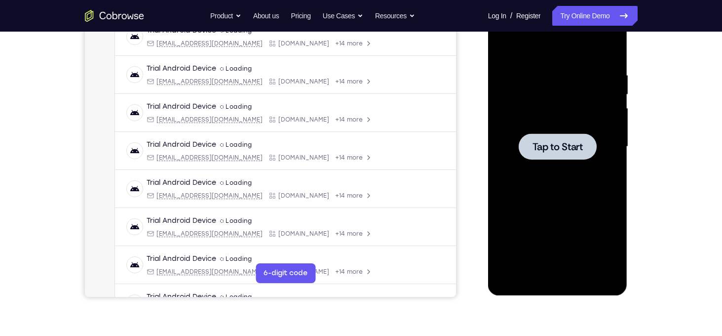
click at [542, 151] on span "Tap to Start" at bounding box center [558, 147] width 50 height 10
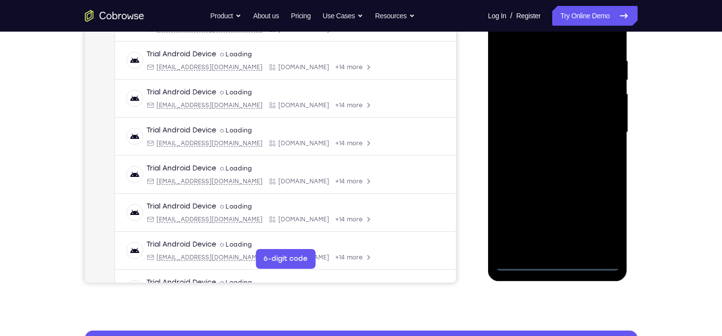
scroll to position [188, 0]
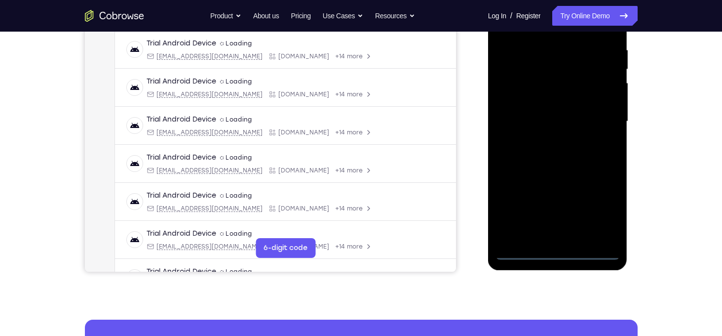
click at [558, 250] on div at bounding box center [558, 121] width 124 height 276
click at [596, 214] on div at bounding box center [558, 121] width 124 height 276
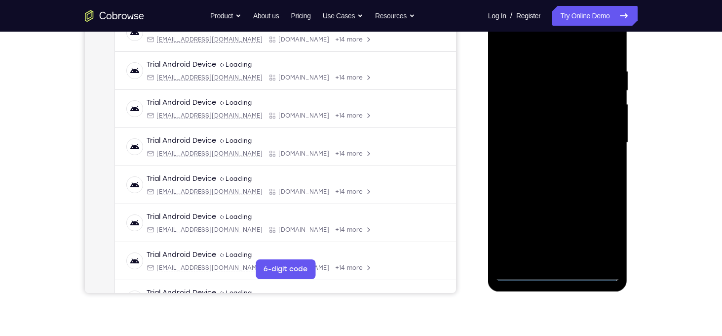
scroll to position [144, 0]
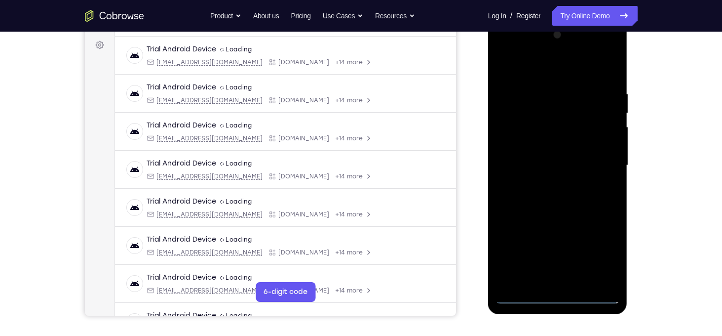
click at [530, 77] on div at bounding box center [558, 165] width 124 height 276
click at [601, 166] on div at bounding box center [558, 165] width 124 height 276
click at [545, 187] on div at bounding box center [558, 165] width 124 height 276
click at [552, 154] on div at bounding box center [558, 165] width 124 height 276
click at [538, 150] on div at bounding box center [558, 165] width 124 height 276
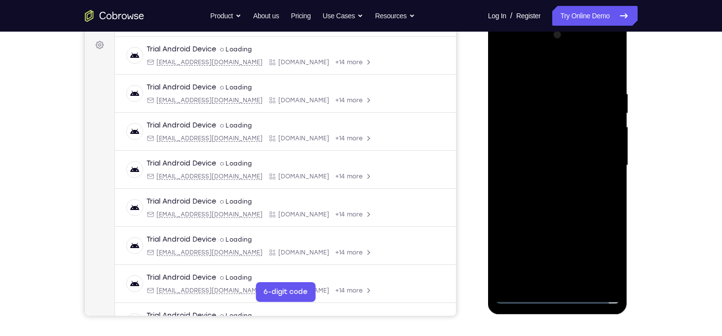
click at [543, 165] on div at bounding box center [558, 165] width 124 height 276
click at [553, 199] on div at bounding box center [558, 165] width 124 height 276
click at [551, 191] on div at bounding box center [558, 165] width 124 height 276
click at [557, 201] on div at bounding box center [558, 165] width 124 height 276
click at [605, 66] on div at bounding box center [558, 165] width 124 height 276
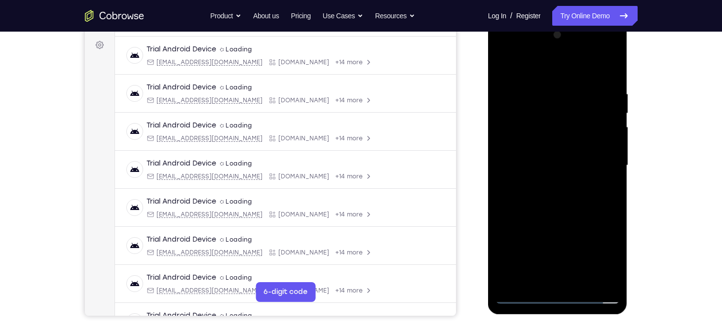
click at [575, 117] on div at bounding box center [558, 165] width 124 height 276
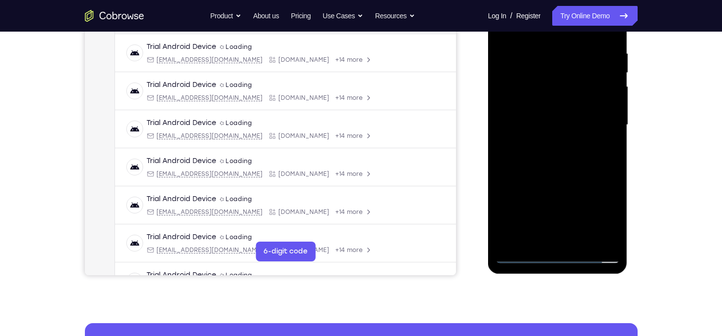
scroll to position [184, 0]
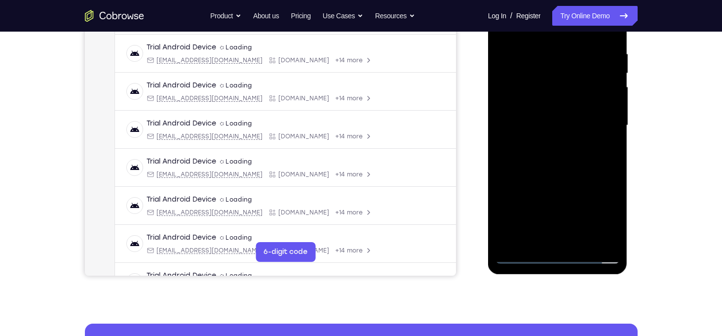
click at [568, 171] on div at bounding box center [558, 125] width 124 height 276
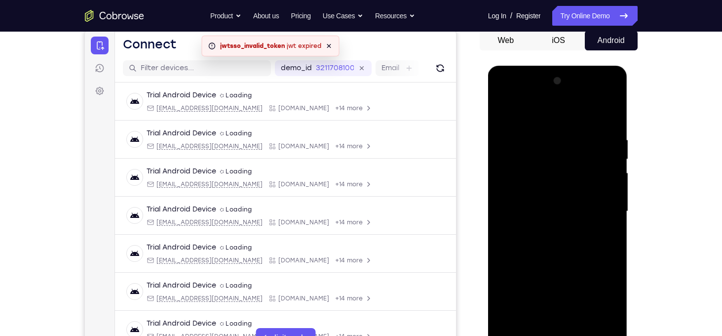
scroll to position [98, 0]
click at [608, 113] on div at bounding box center [558, 211] width 124 height 276
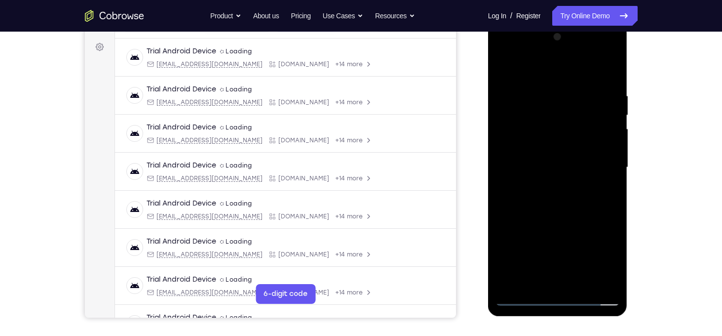
scroll to position [141, 0]
click at [611, 69] on div at bounding box center [558, 168] width 124 height 276
click at [530, 123] on div at bounding box center [558, 168] width 124 height 276
drag, startPoint x: 552, startPoint y: 79, endPoint x: 537, endPoint y: 182, distance: 103.7
click at [537, 182] on div at bounding box center [558, 168] width 124 height 276
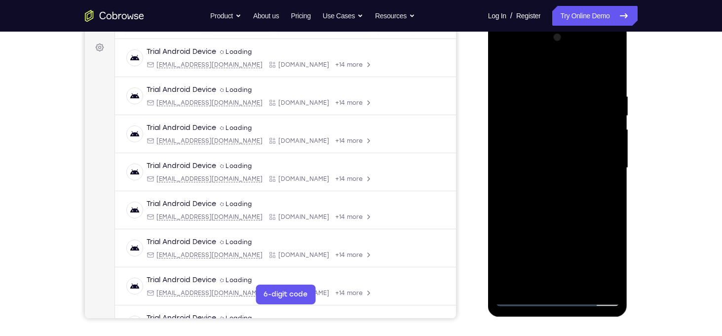
drag, startPoint x: 553, startPoint y: 84, endPoint x: 544, endPoint y: 185, distance: 100.5
click at [544, 185] on div at bounding box center [558, 168] width 124 height 276
click at [504, 68] on div at bounding box center [558, 168] width 124 height 276
